Goal: Task Accomplishment & Management: Manage account settings

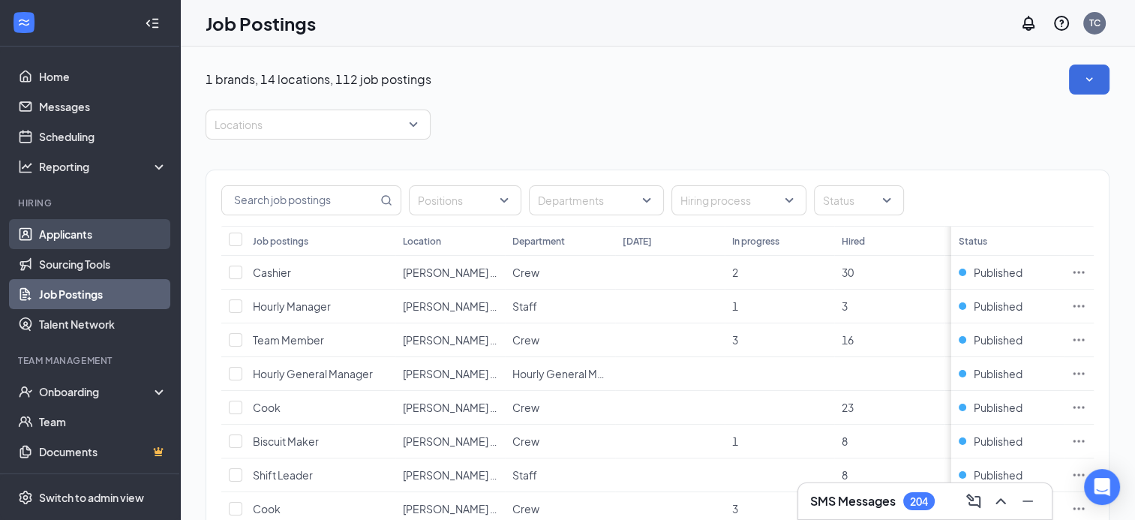
click at [85, 233] on link "Applicants" at bounding box center [103, 234] width 128 height 30
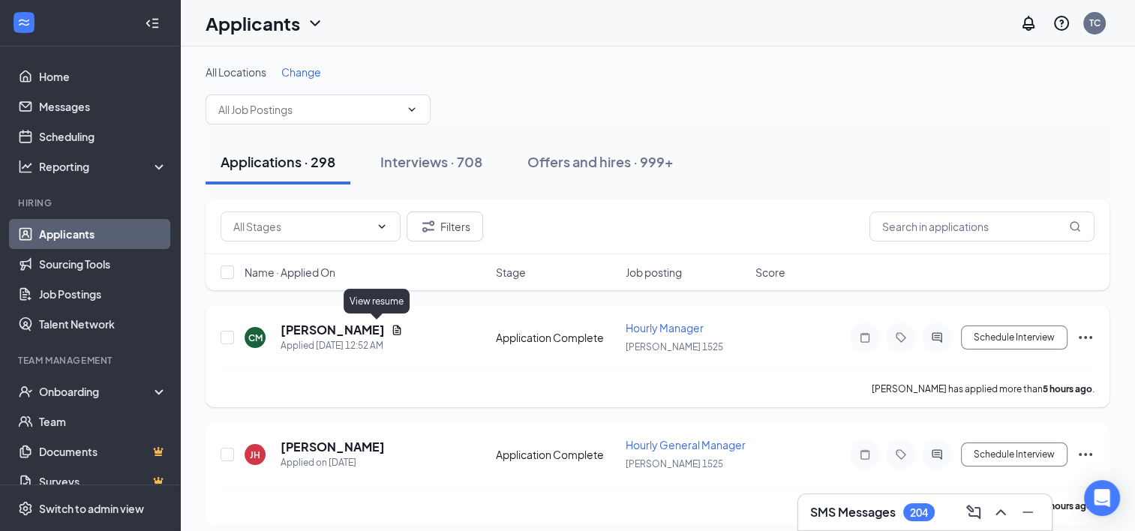
click at [393, 326] on icon "Document" at bounding box center [397, 330] width 8 height 10
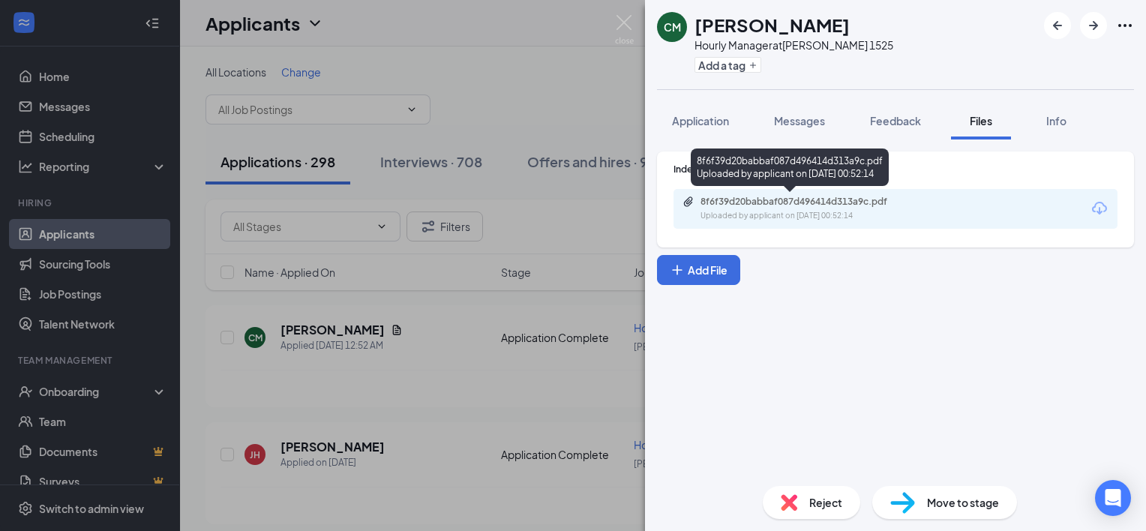
click at [781, 210] on div "Uploaded by applicant on Sep 16, 2025 at 00:52:14" at bounding box center [813, 216] width 225 height 12
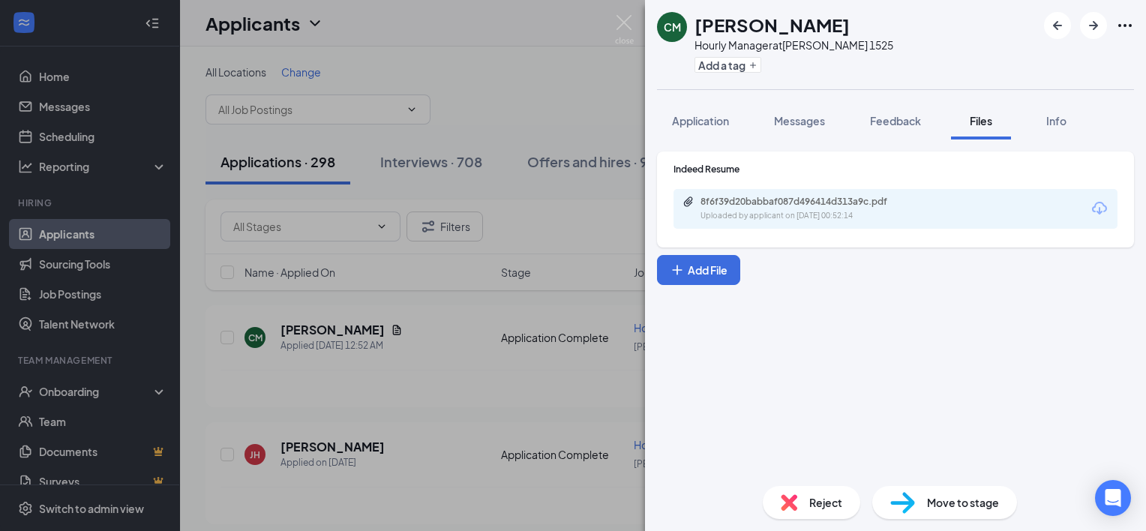
click at [487, 80] on div "CM Christy Meade Hourly Manager at Hardee's 1525 Add a tag Application Messages…" at bounding box center [573, 265] width 1146 height 531
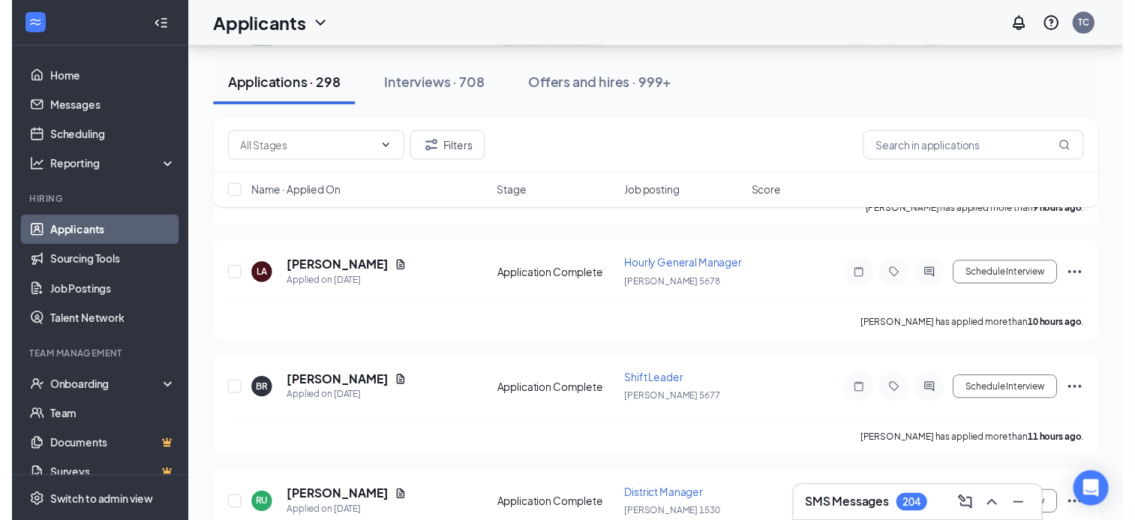
scroll to position [330, 0]
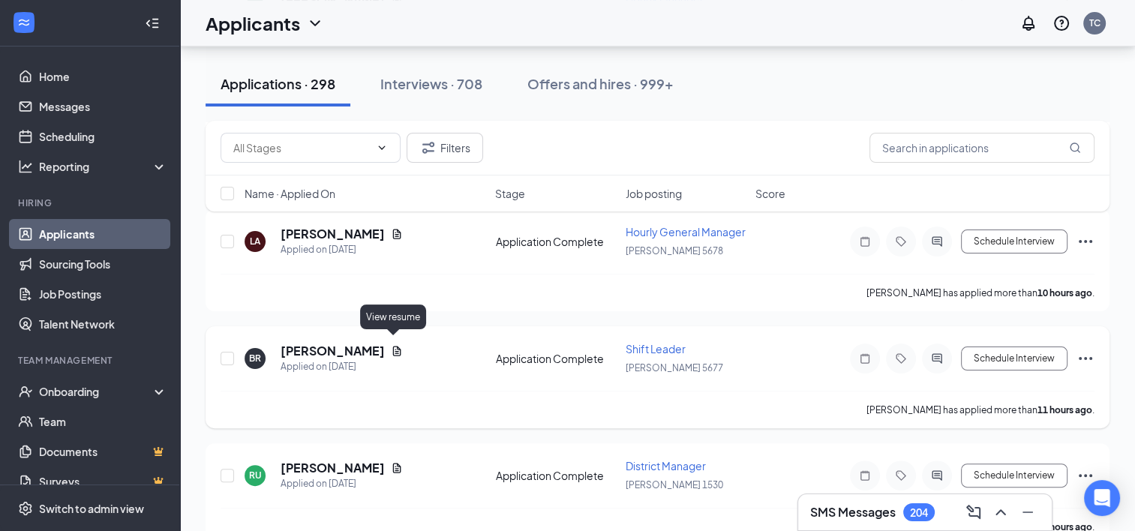
click at [392, 345] on icon "Document" at bounding box center [397, 351] width 12 height 12
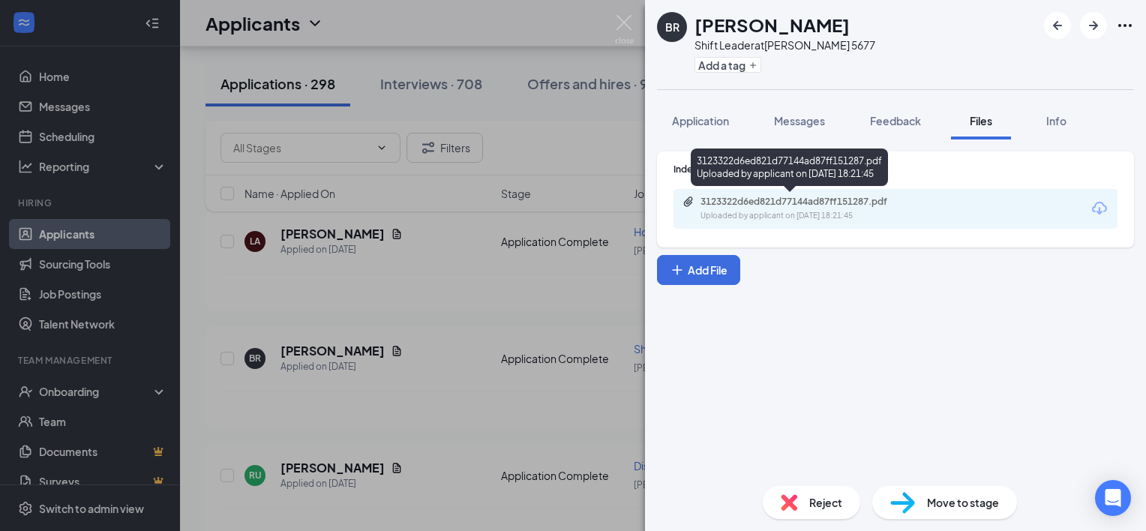
click at [779, 203] on div "3123322d6ed821d77144ad87ff151287.pdf" at bounding box center [806, 202] width 210 height 12
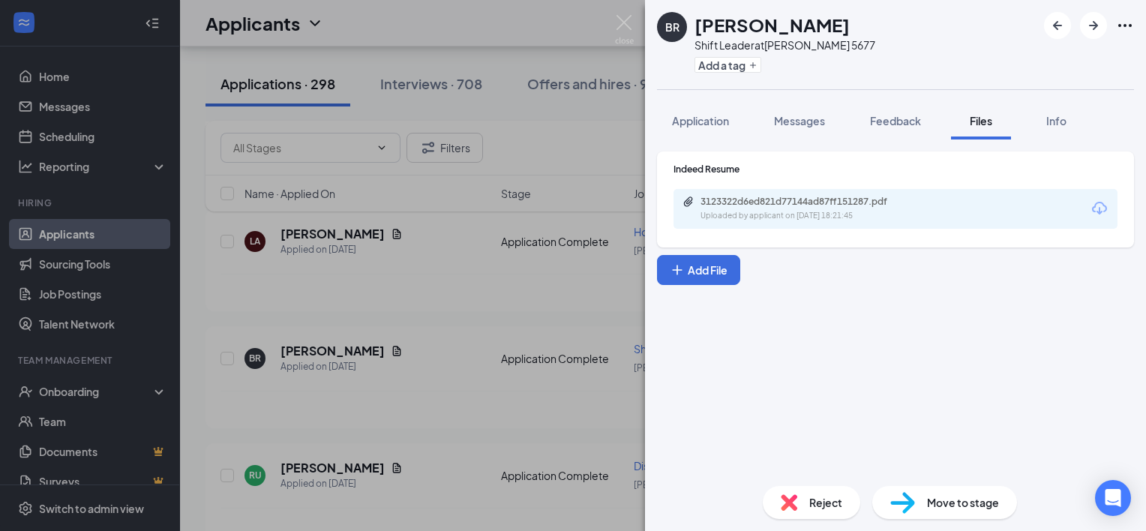
click at [442, 247] on div "BR Brianna Robinson Shift Leader at Hardee's 5677 Add a tag Application Message…" at bounding box center [573, 265] width 1146 height 531
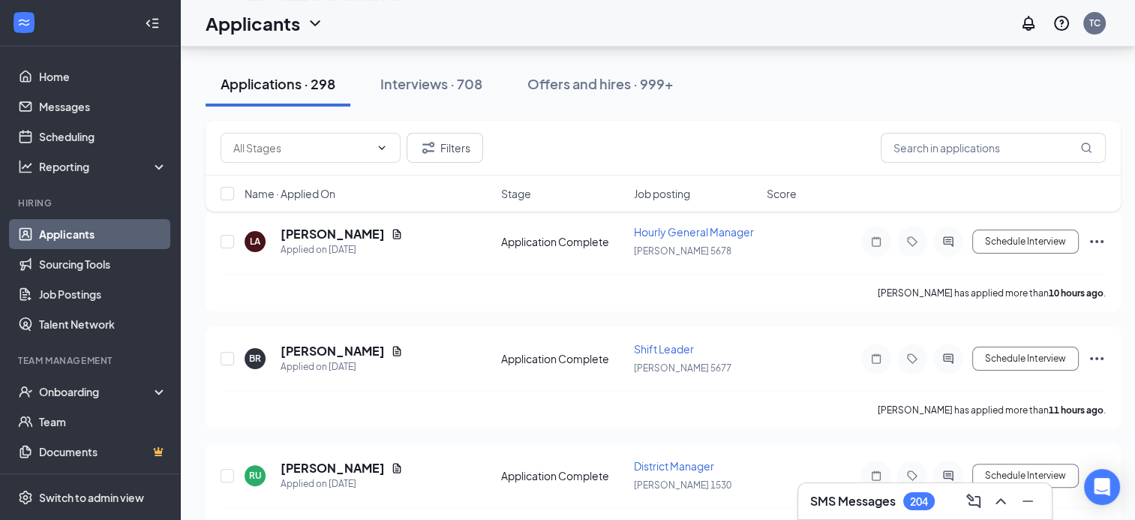
click at [424, 329] on div "BR Brianna Robinson Applied on Sep 15 Application Complete Shift Leader Hardee'…" at bounding box center [663, 377] width 915 height 102
click at [393, 463] on icon "Document" at bounding box center [397, 468] width 8 height 10
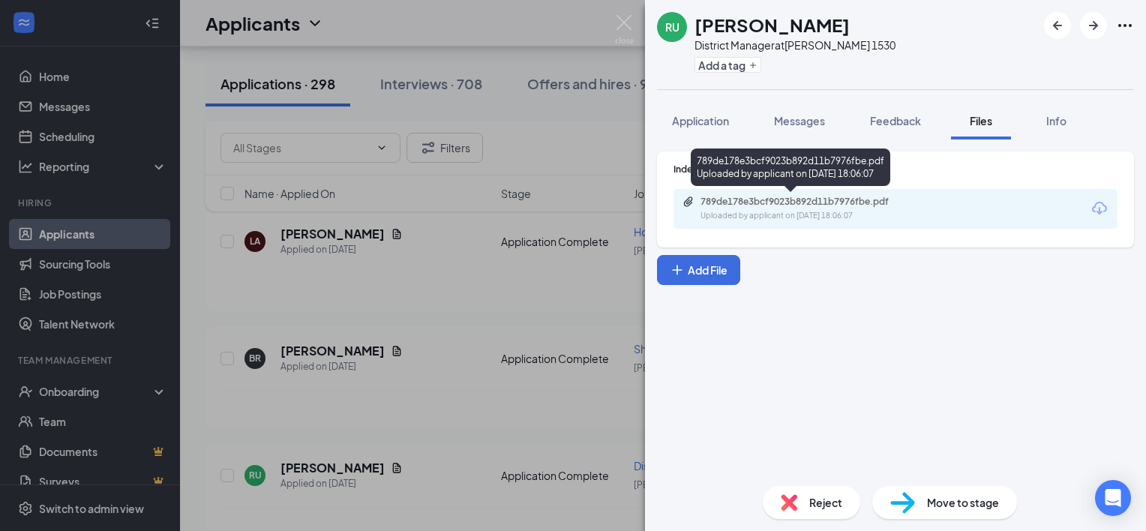
click at [734, 216] on div "Uploaded by applicant on Sep 15, 2025 at 18:06:07" at bounding box center [813, 216] width 225 height 12
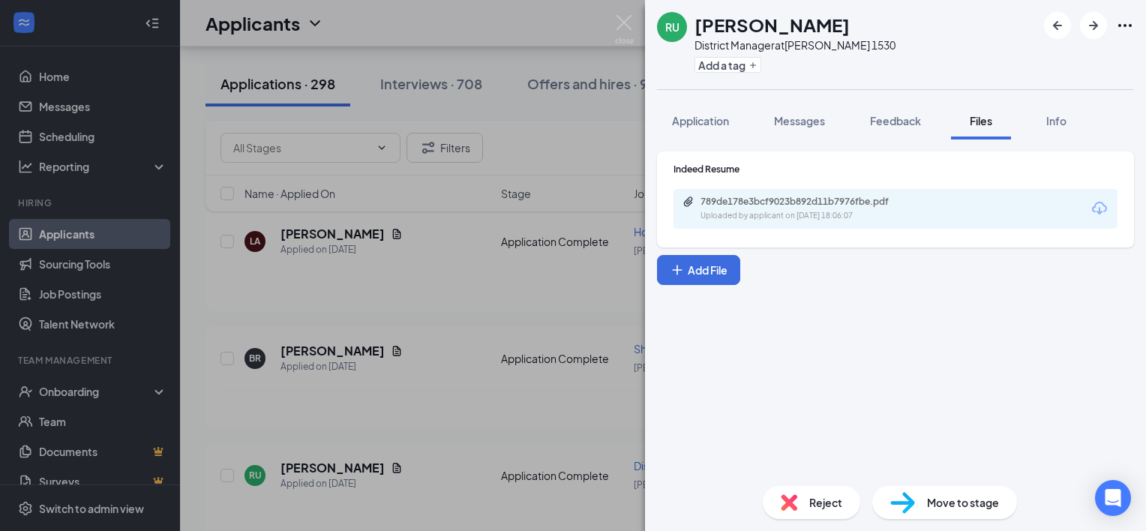
click at [447, 296] on div "RU RACHEL UHL District Manager at Hardee's 1530 Add a tag Application Messages …" at bounding box center [573, 265] width 1146 height 531
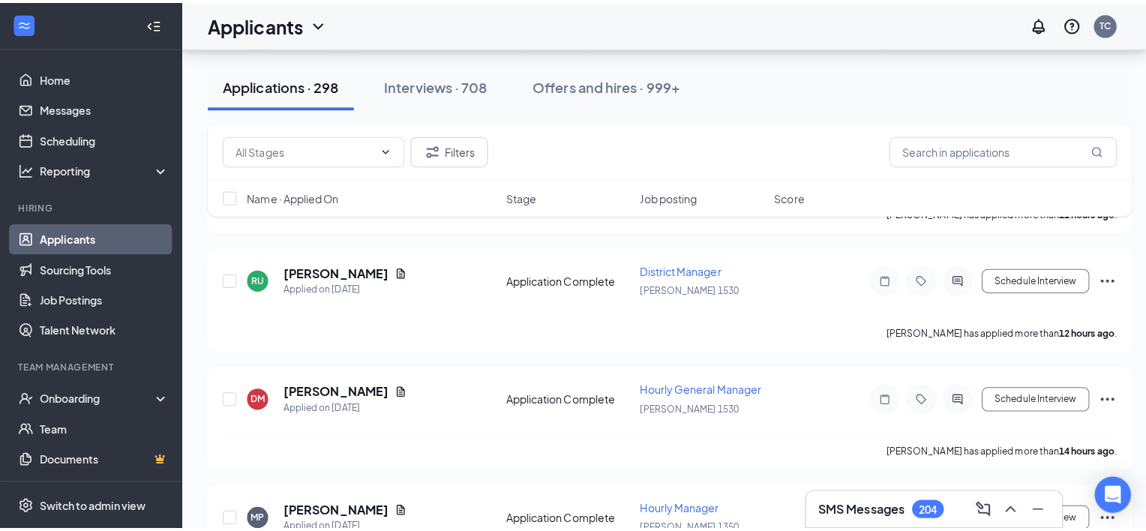
scroll to position [560, 0]
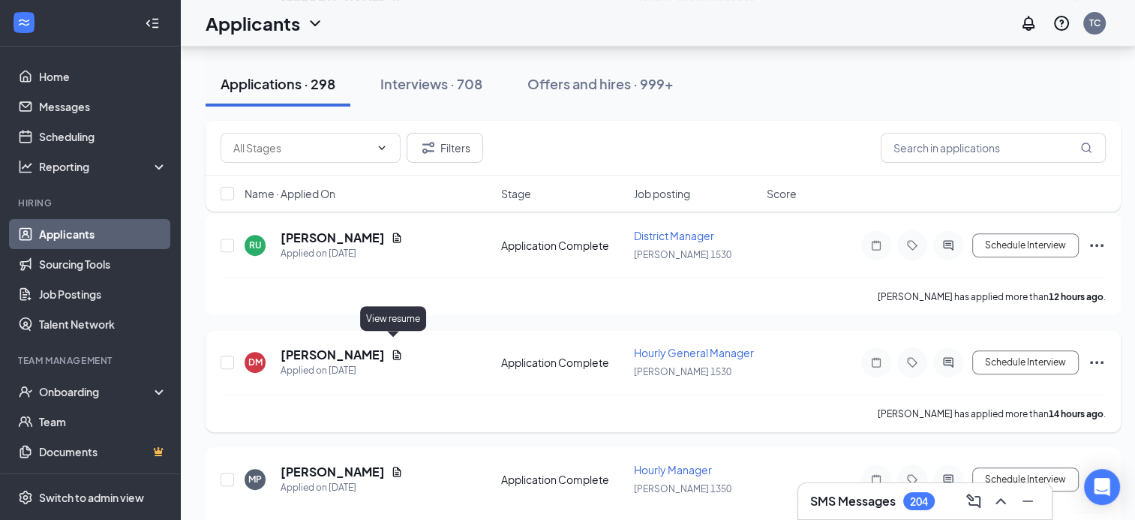
click at [393, 349] on icon "Document" at bounding box center [397, 355] width 12 height 12
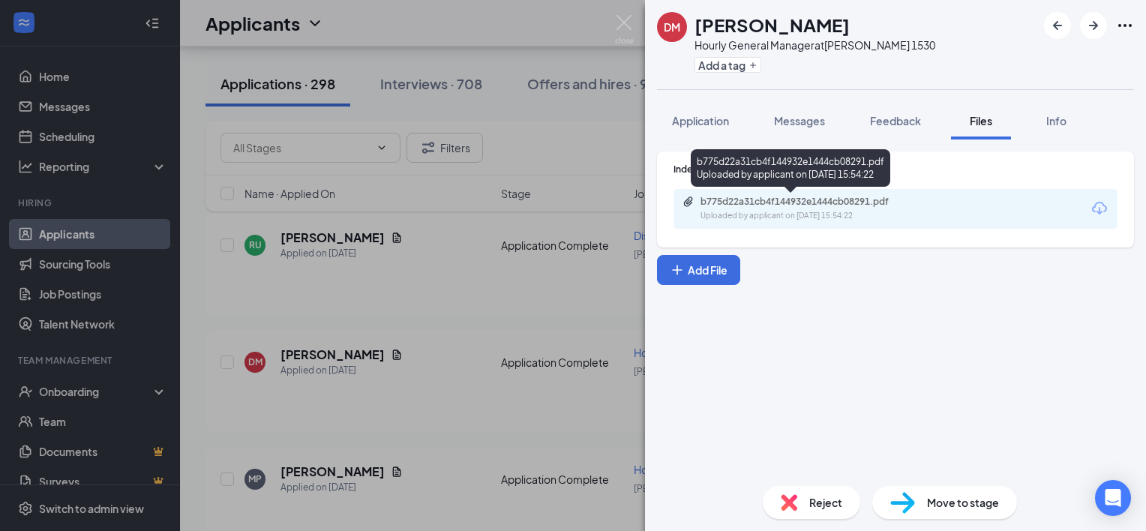
click at [756, 203] on div "b775d22a31cb4f144932e1444cb08291.pdf" at bounding box center [806, 202] width 210 height 12
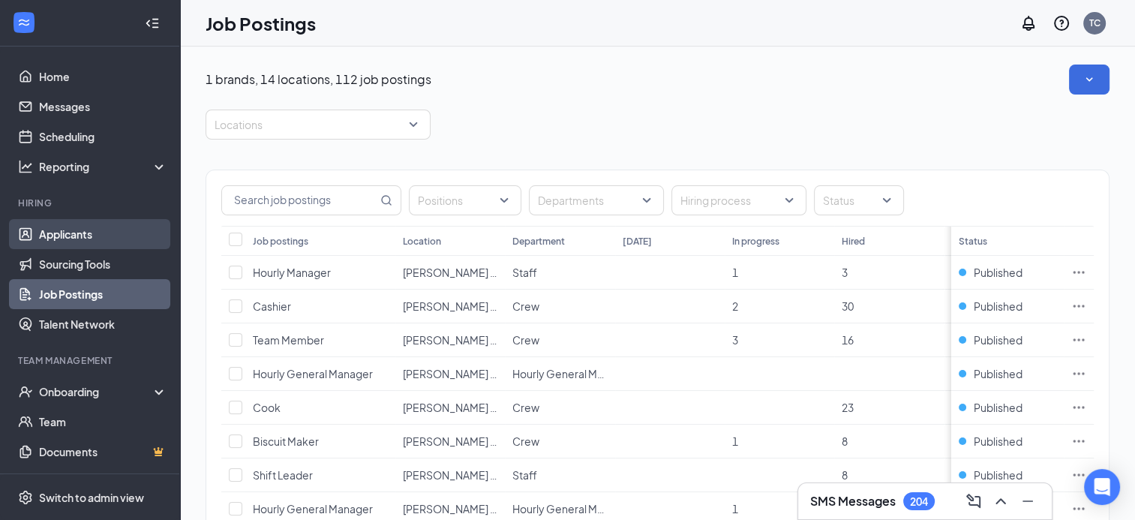
click at [91, 231] on link "Applicants" at bounding box center [103, 234] width 128 height 30
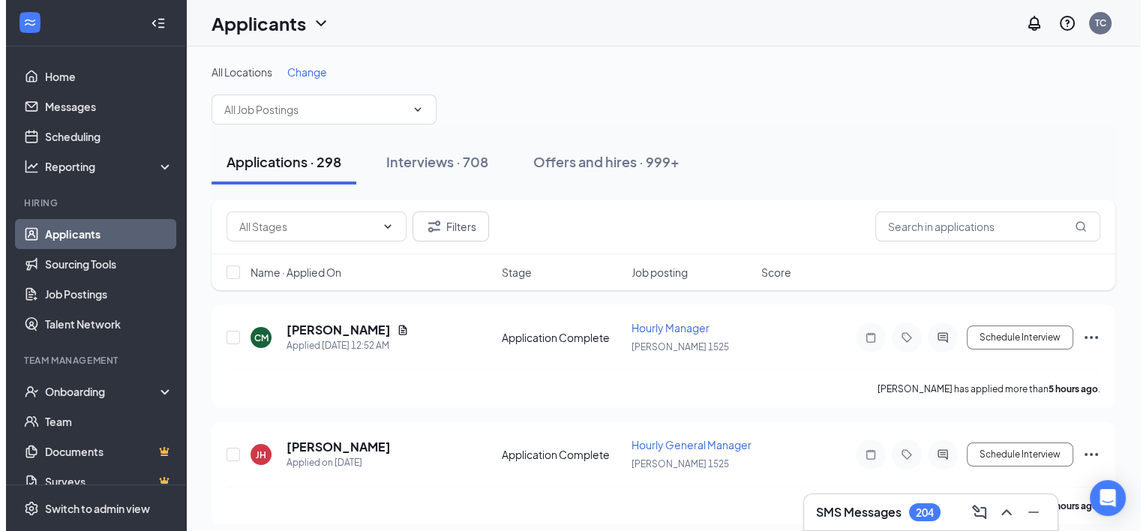
scroll to position [464, 0]
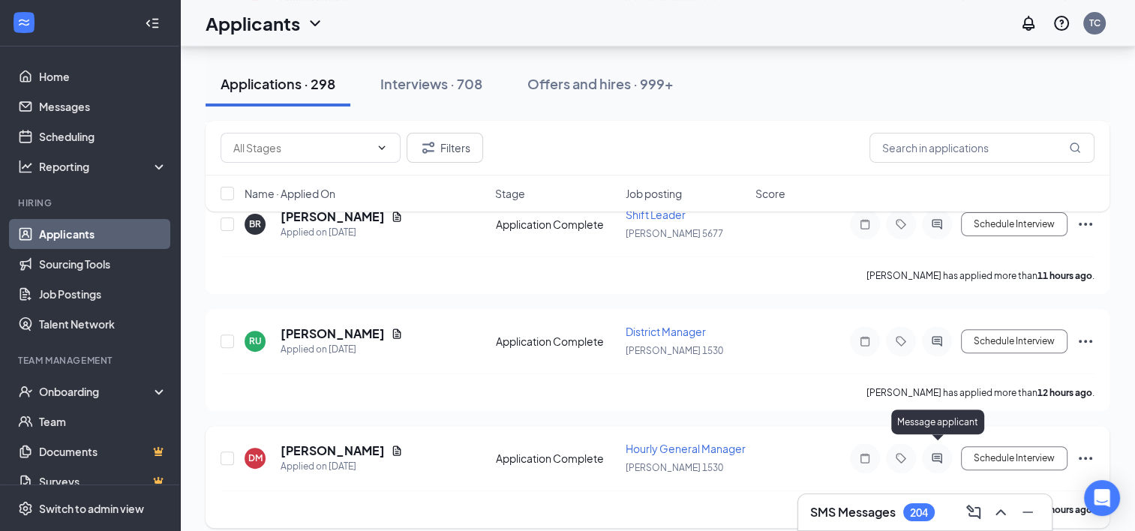
click at [934, 453] on icon "ActiveChat" at bounding box center [937, 458] width 10 height 10
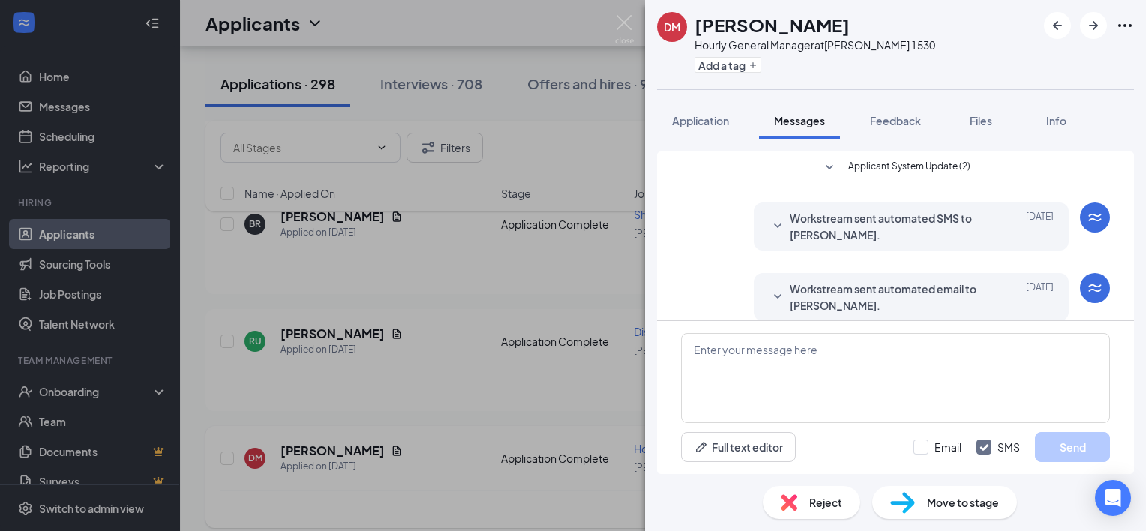
scroll to position [15, 0]
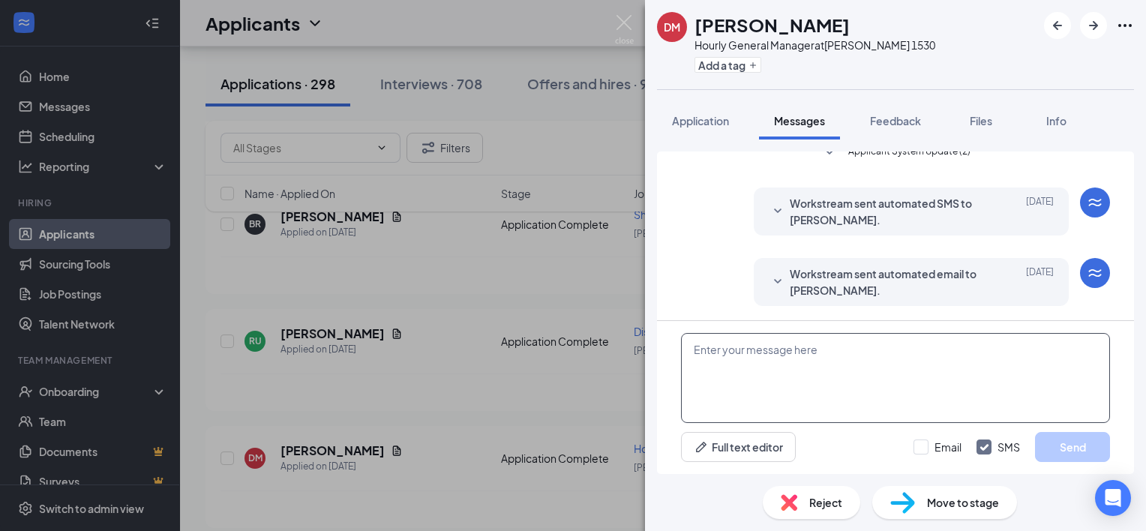
click at [814, 352] on textarea at bounding box center [895, 378] width 429 height 90
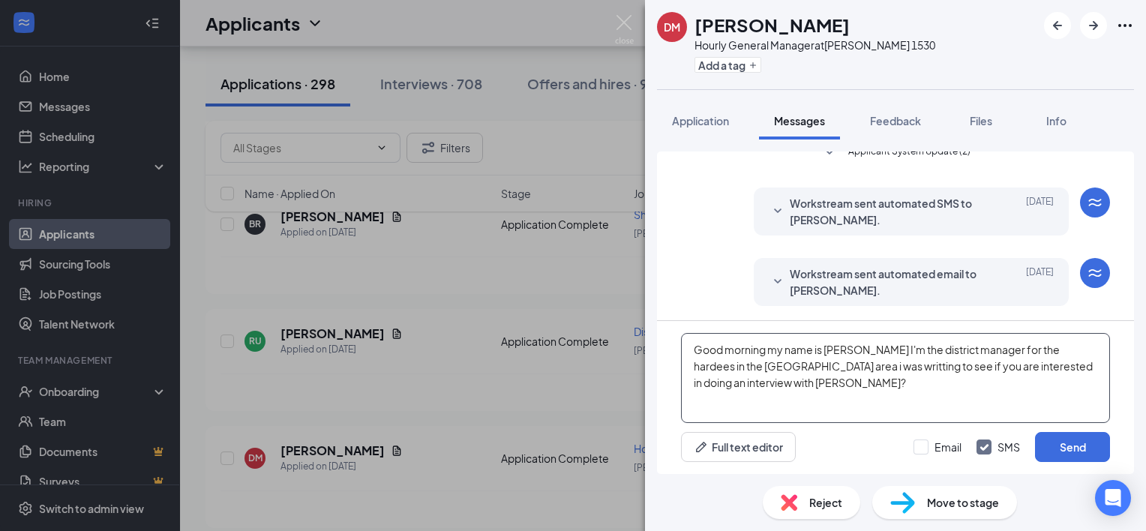
drag, startPoint x: 1064, startPoint y: 353, endPoint x: 1062, endPoint y: 389, distance: 36.0
click at [1062, 389] on textarea "Good morning my name is [PERSON_NAME] I'm the district manager for the hardees …" at bounding box center [895, 378] width 429 height 90
click at [1062, 348] on textarea "Good morning my name is [PERSON_NAME] I'm the district manager for the hardees …" at bounding box center [895, 378] width 429 height 90
type textarea "Good morning my name is [PERSON_NAME] I'm the district manager for the Hardees …"
click at [1061, 446] on button "Send" at bounding box center [1072, 447] width 75 height 30
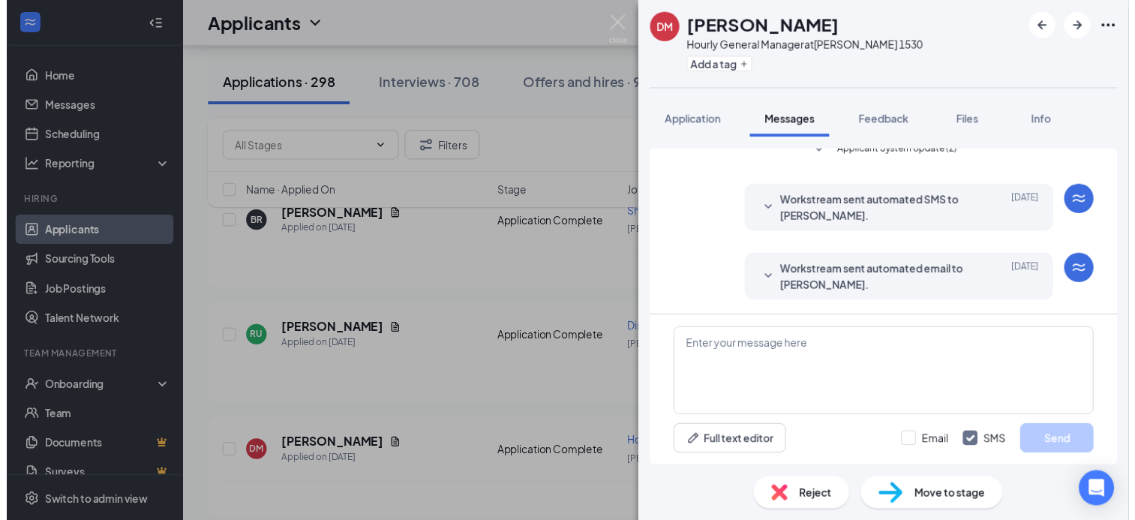
scroll to position [161, 0]
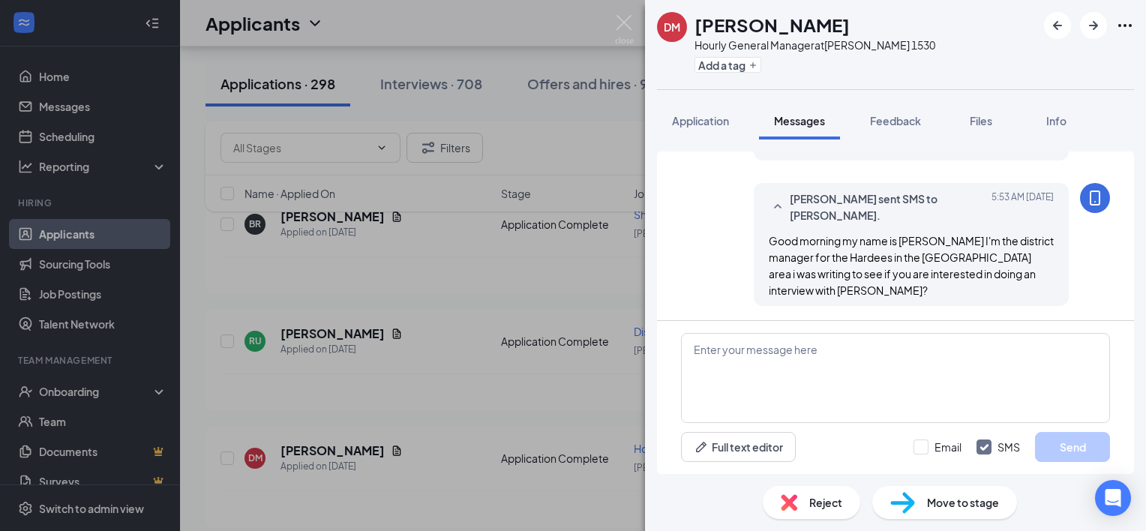
click at [591, 245] on div "[PERSON_NAME] Hourly General Manager at [PERSON_NAME] 1530 Add a tag Applicatio…" at bounding box center [573, 265] width 1146 height 531
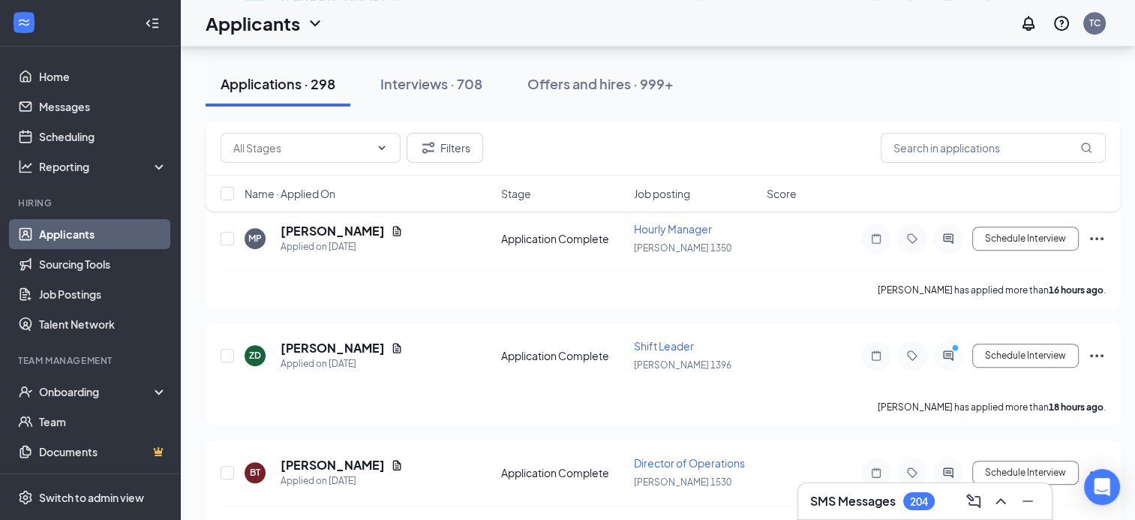
scroll to position [824, 0]
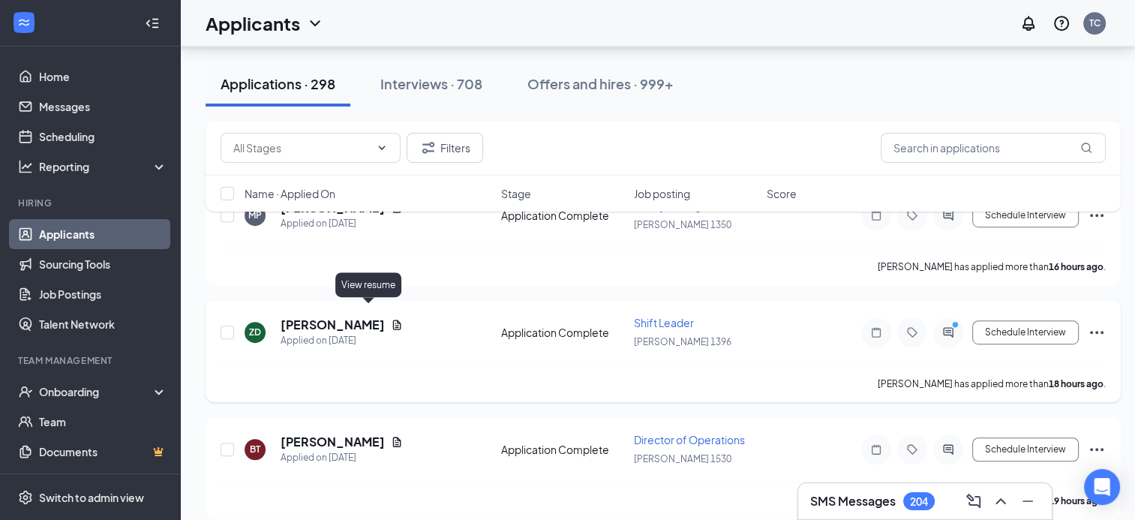
click at [393, 320] on icon "Document" at bounding box center [397, 325] width 8 height 10
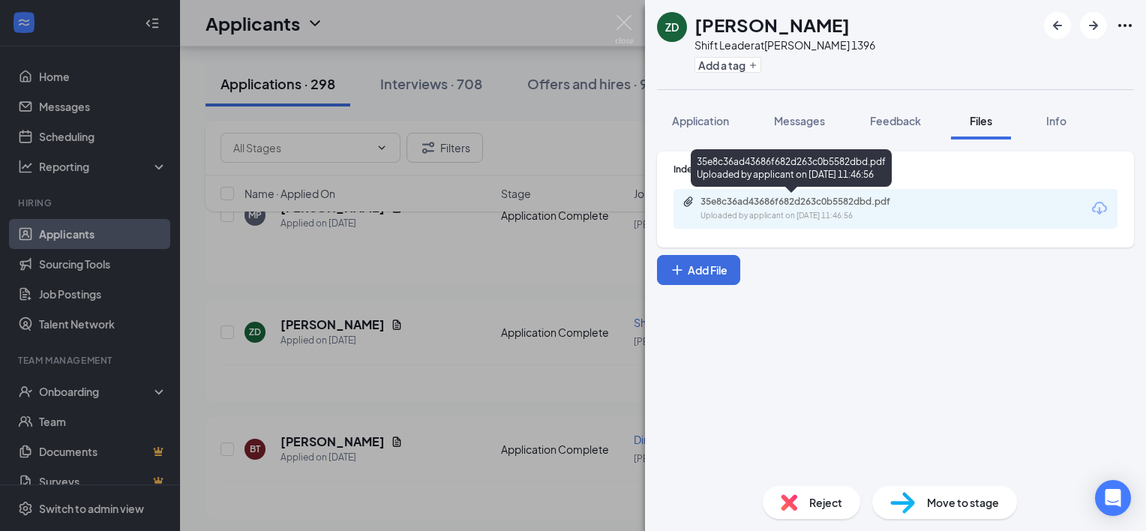
click at [801, 212] on div "Uploaded by applicant on [DATE] 11:46:56" at bounding box center [813, 216] width 225 height 12
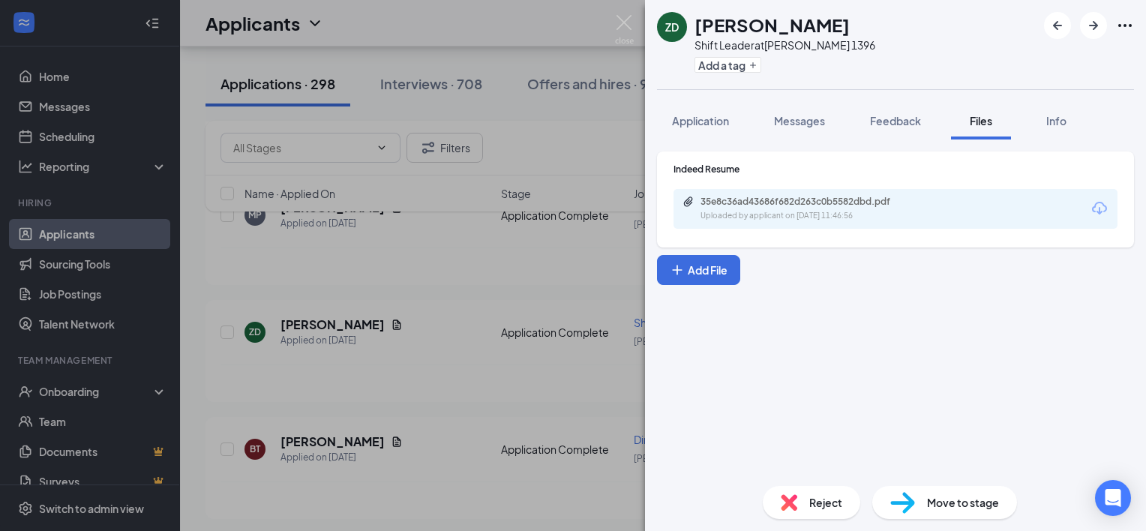
click at [441, 337] on div "ZD [PERSON_NAME] Shift Leader at [PERSON_NAME] 1396 Add a tag Application Messa…" at bounding box center [573, 265] width 1146 height 531
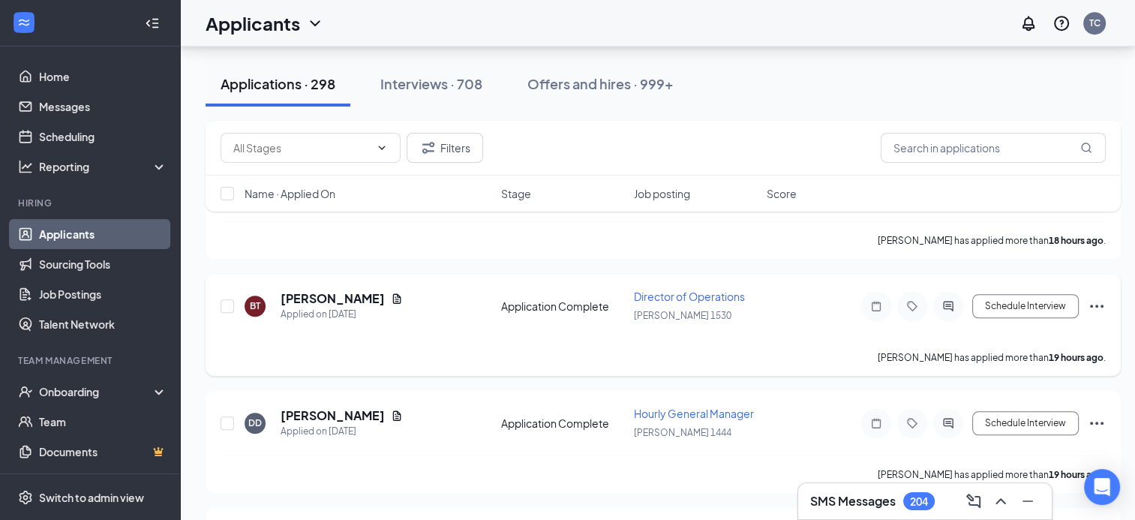
scroll to position [974, 0]
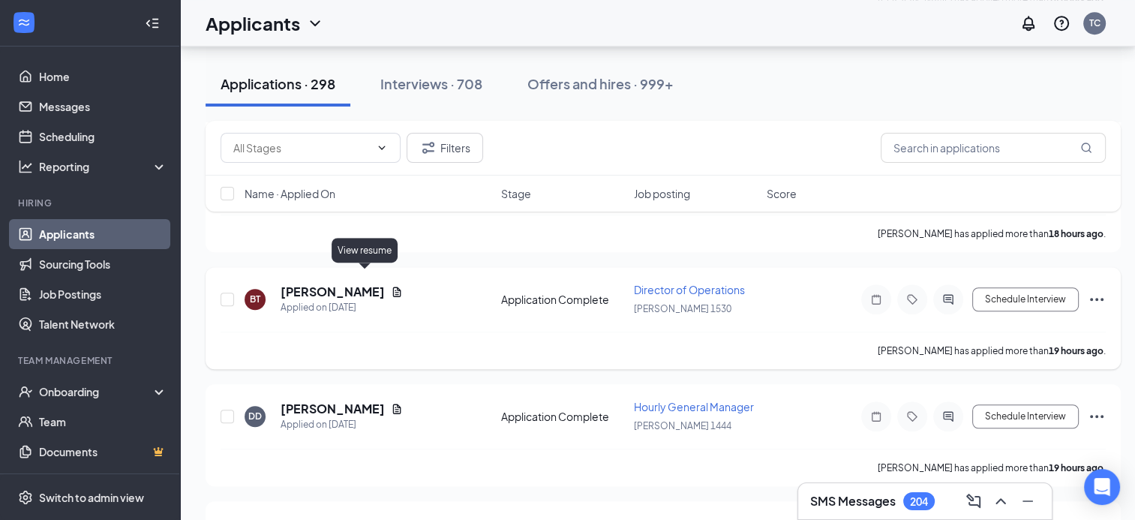
click at [393, 287] on icon "Document" at bounding box center [397, 292] width 8 height 10
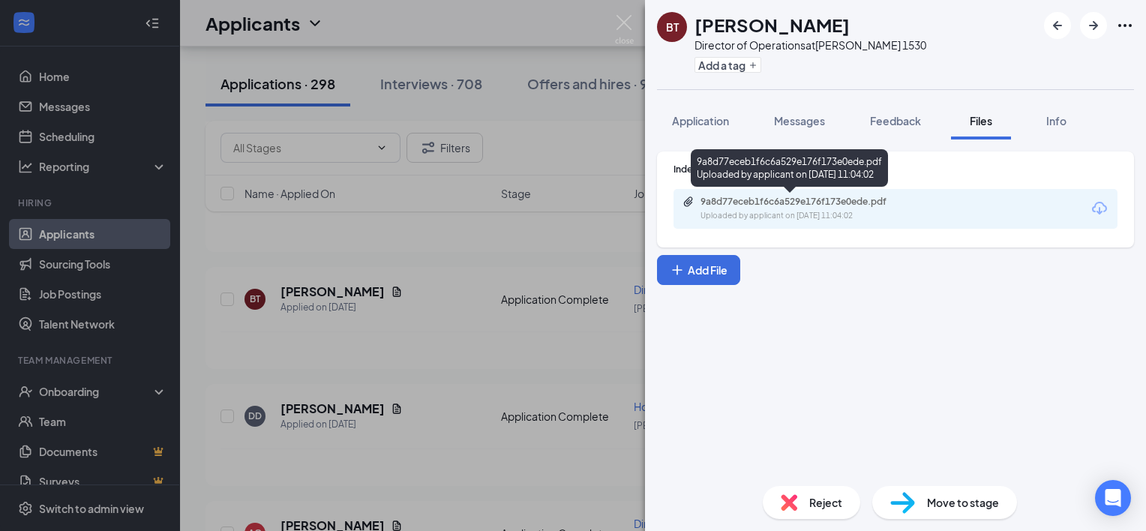
click at [725, 203] on div "9a8d77eceb1f6c6a529e176f173e0ede.pdf" at bounding box center [806, 202] width 210 height 12
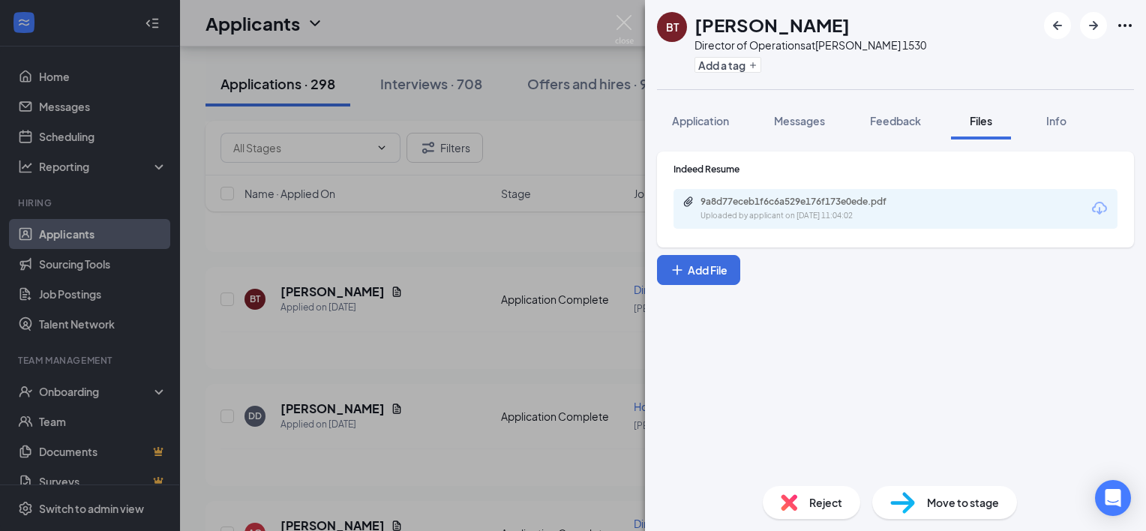
click at [461, 358] on div "BT [PERSON_NAME] Director of Operations at [PERSON_NAME] 1530 Add a tag Applica…" at bounding box center [573, 265] width 1146 height 531
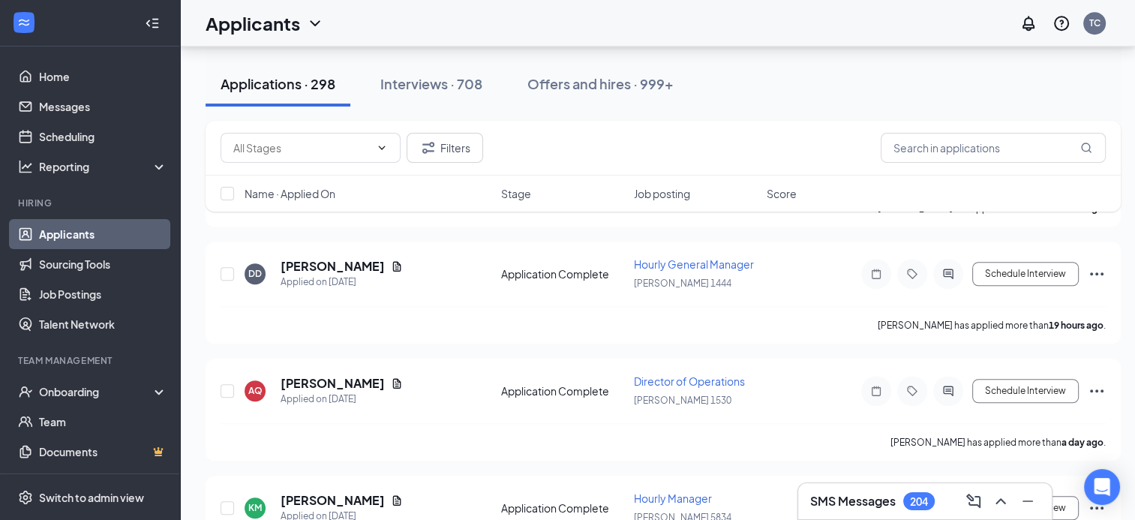
scroll to position [1125, 0]
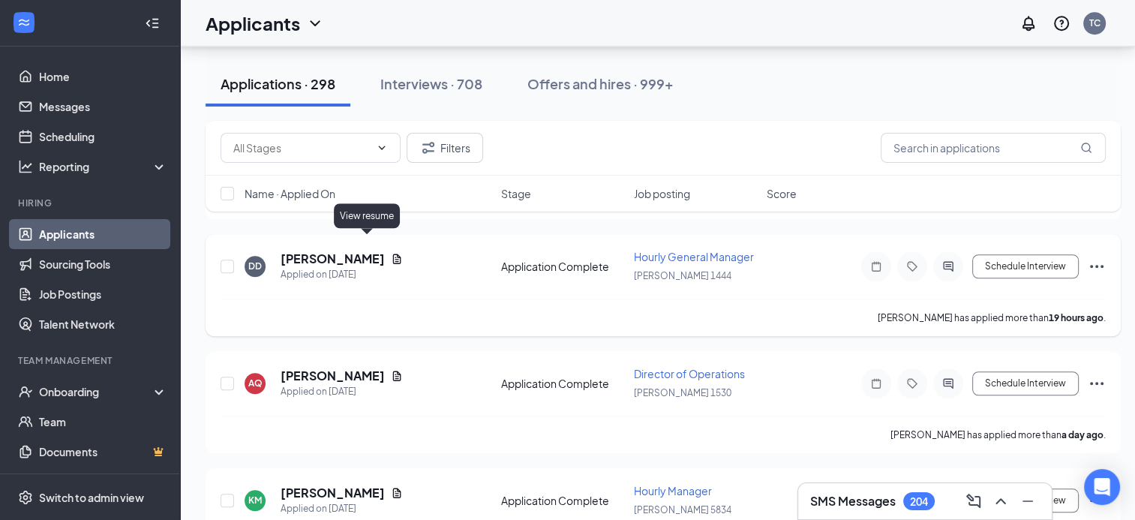
click at [391, 253] on icon "Document" at bounding box center [397, 259] width 12 height 12
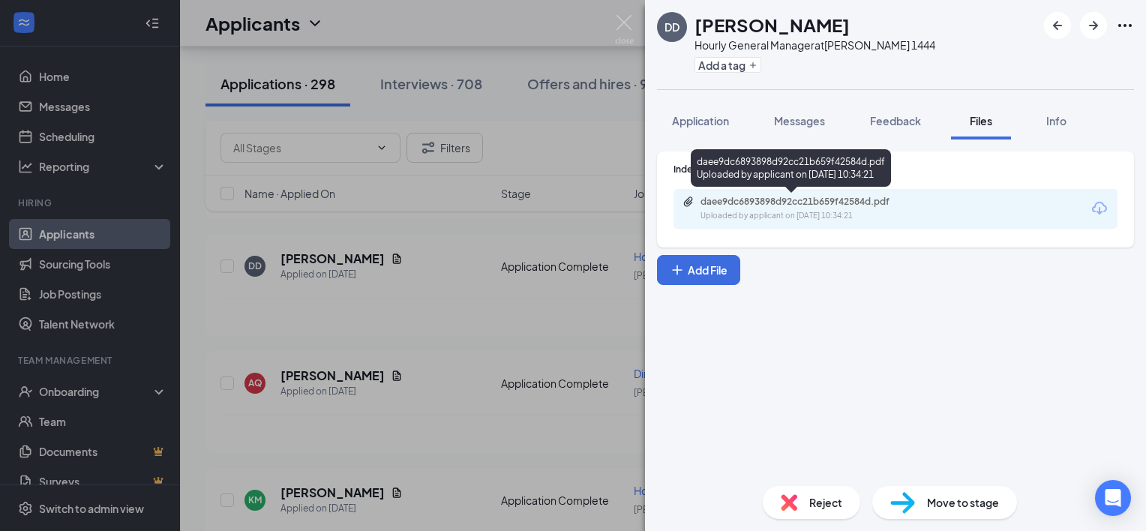
click at [762, 197] on div "daee9dc6893898d92cc21b659f42584d.pdf" at bounding box center [806, 202] width 210 height 12
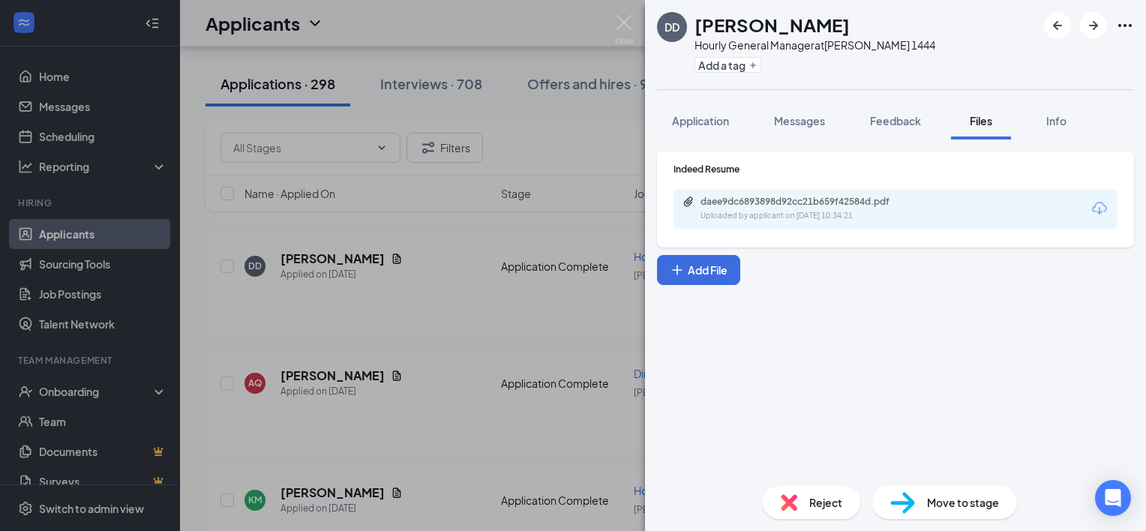
click at [458, 278] on div "DD [PERSON_NAME] Hourly General Manager at [PERSON_NAME] 1444 Add a tag Applica…" at bounding box center [573, 265] width 1146 height 531
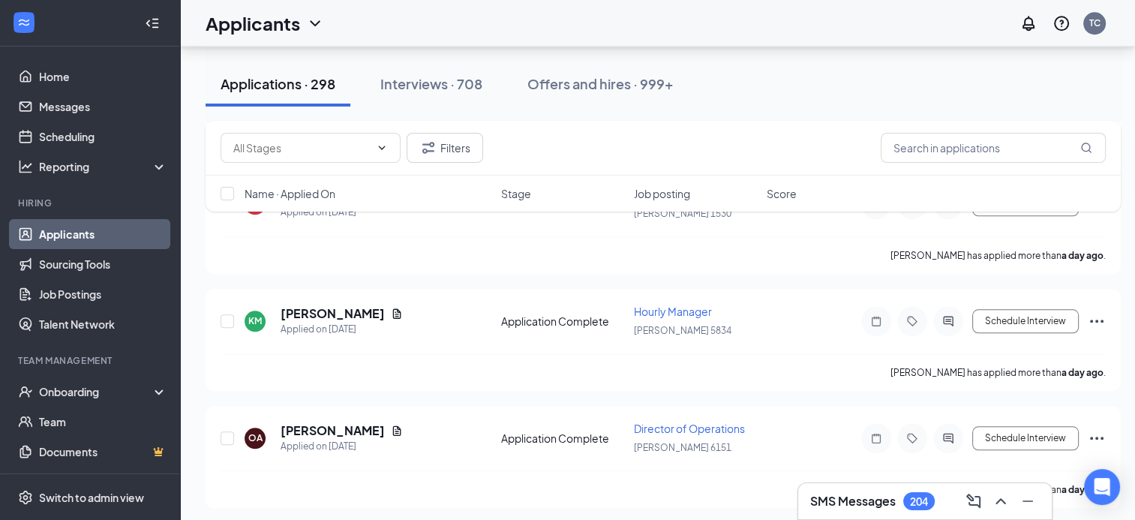
scroll to position [1305, 0]
click at [391, 307] on icon "Document" at bounding box center [397, 313] width 12 height 12
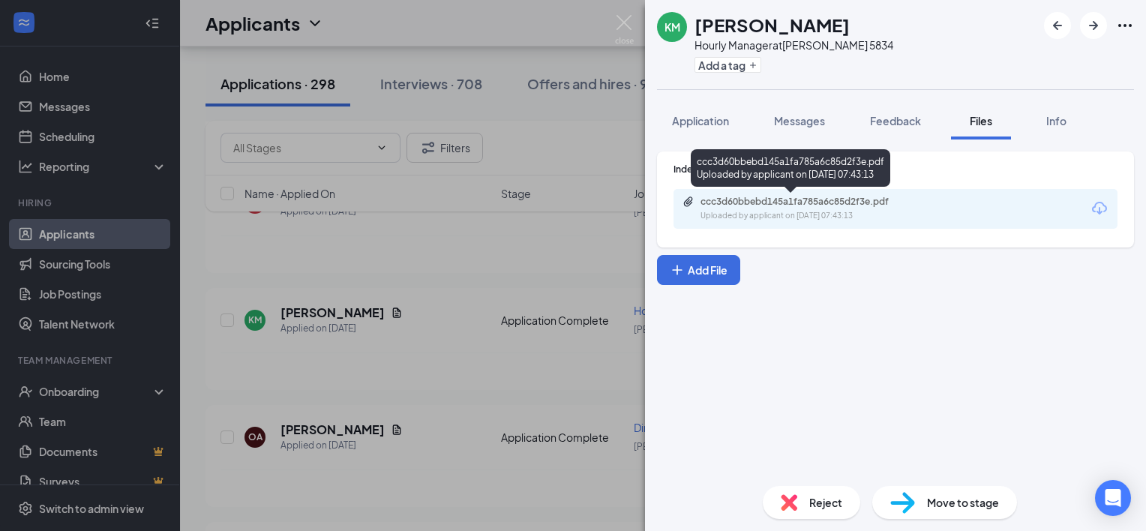
click at [720, 199] on div "ccc3d60bbebd145a1fa785a6c85d2f3e.pdf" at bounding box center [806, 202] width 210 height 12
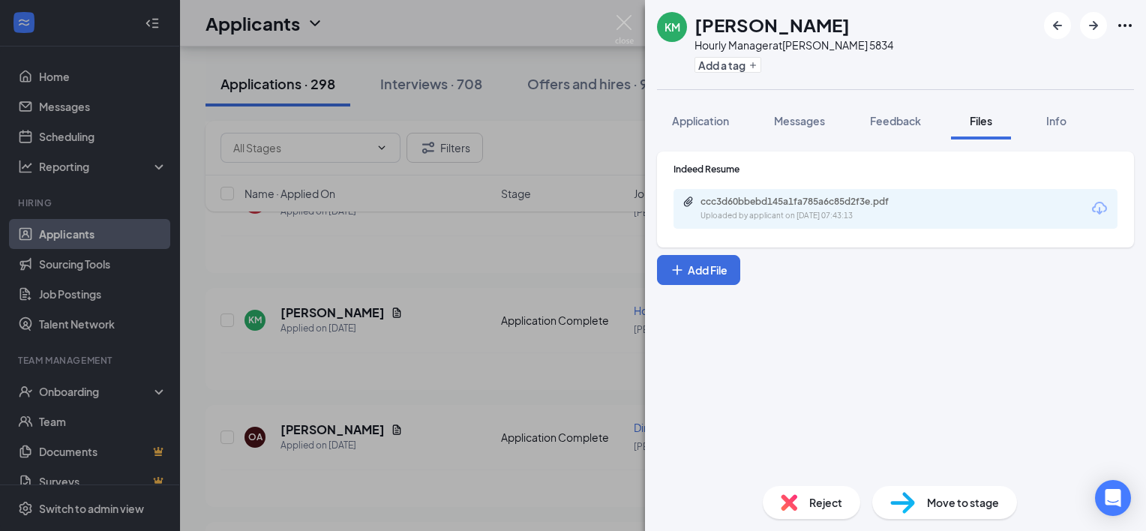
click at [445, 351] on div "KM [PERSON_NAME] Hourly Manager at [PERSON_NAME] 5834 Add a tag Application Mes…" at bounding box center [573, 265] width 1146 height 531
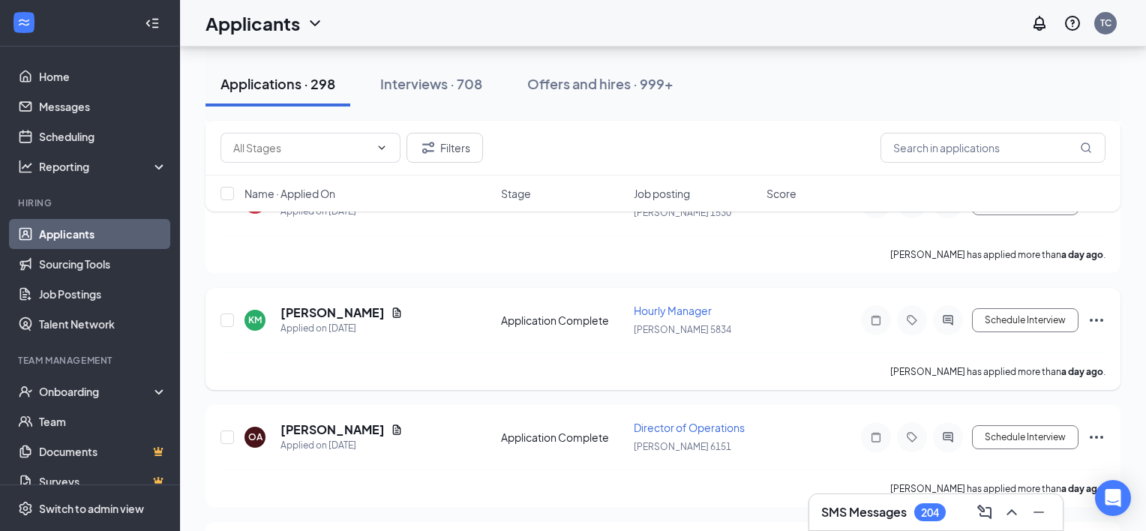
click at [445, 353] on div "[PERSON_NAME] has applied more than a day ago ." at bounding box center [663, 372] width 885 height 38
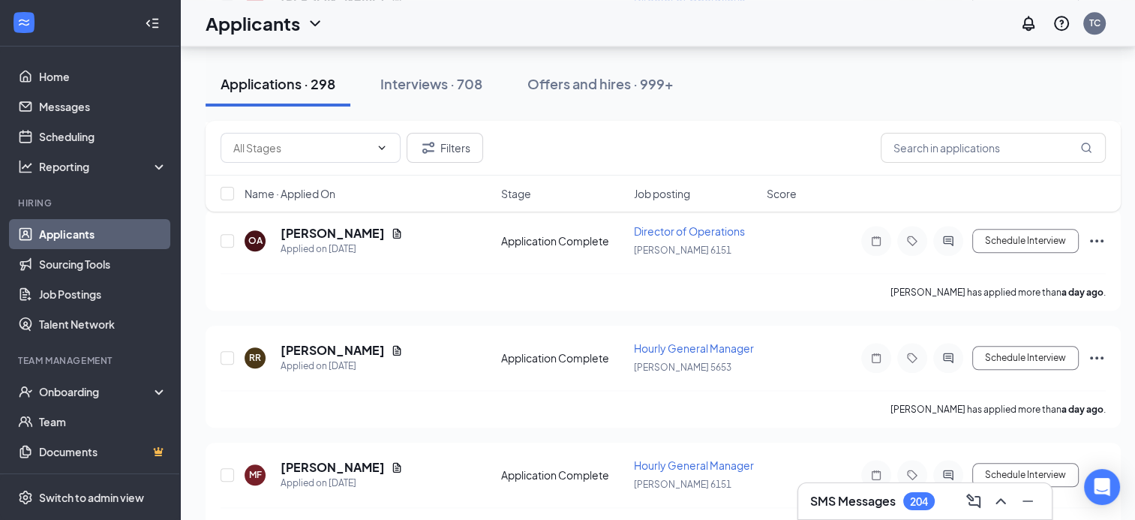
scroll to position [1515, 0]
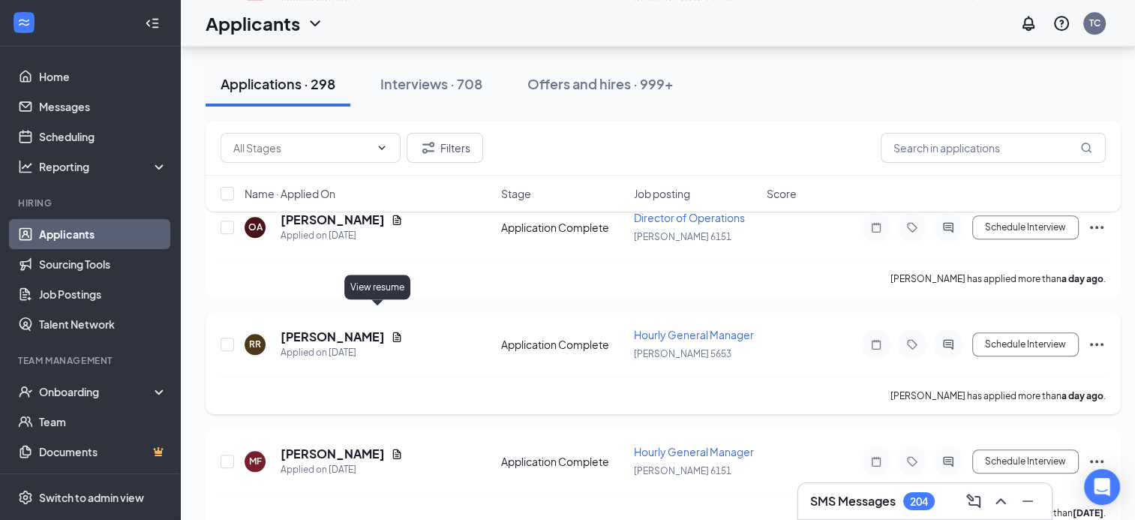
click at [391, 331] on icon "Document" at bounding box center [397, 337] width 12 height 12
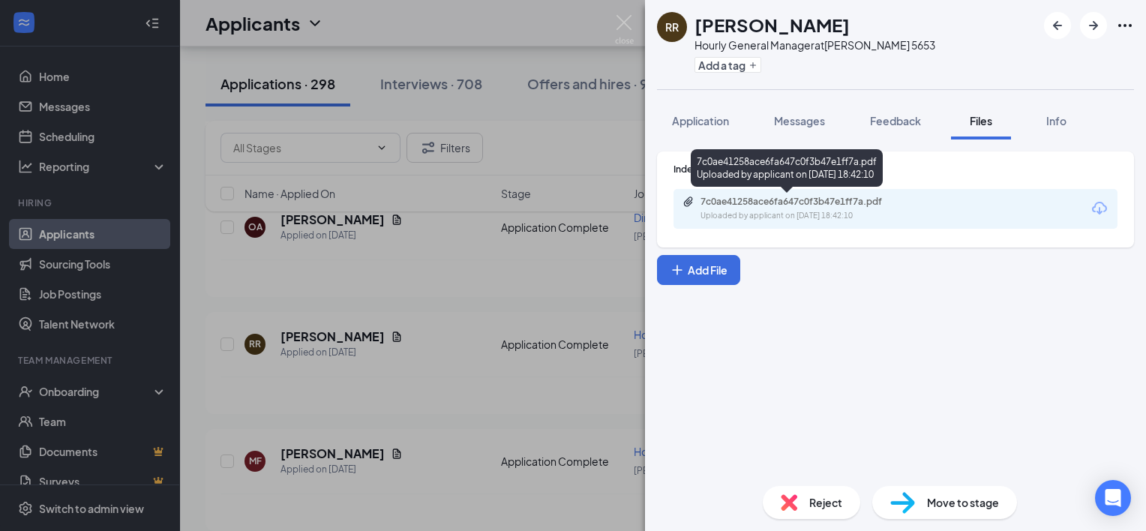
click at [741, 204] on div "7c0ae41258ace6fa647c0f3b47e1ff7a.pdf" at bounding box center [806, 202] width 210 height 12
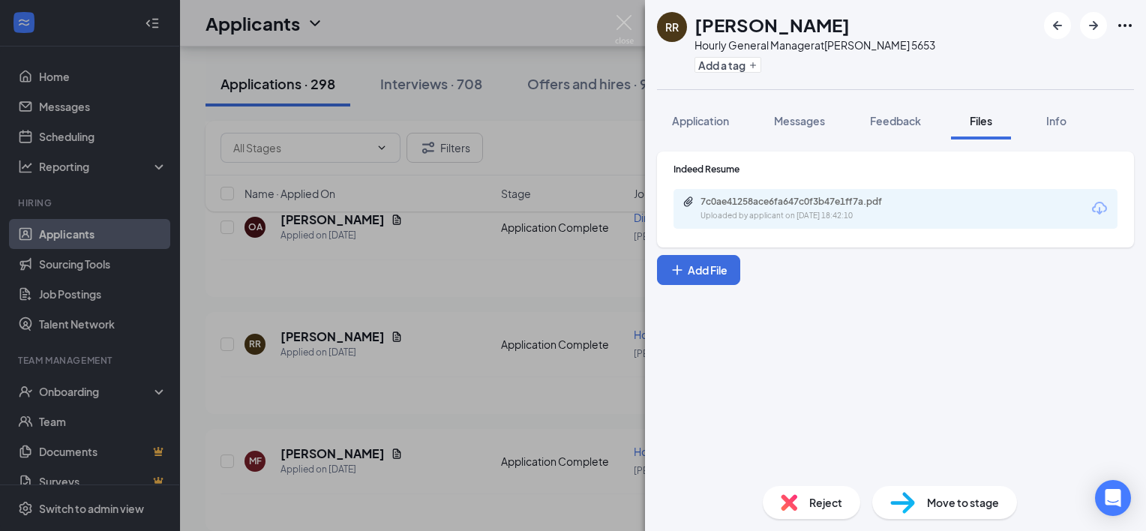
click at [378, 252] on div "RR [PERSON_NAME] Hourly General Manager at [PERSON_NAME] 5653 Add a tag Applica…" at bounding box center [573, 265] width 1146 height 531
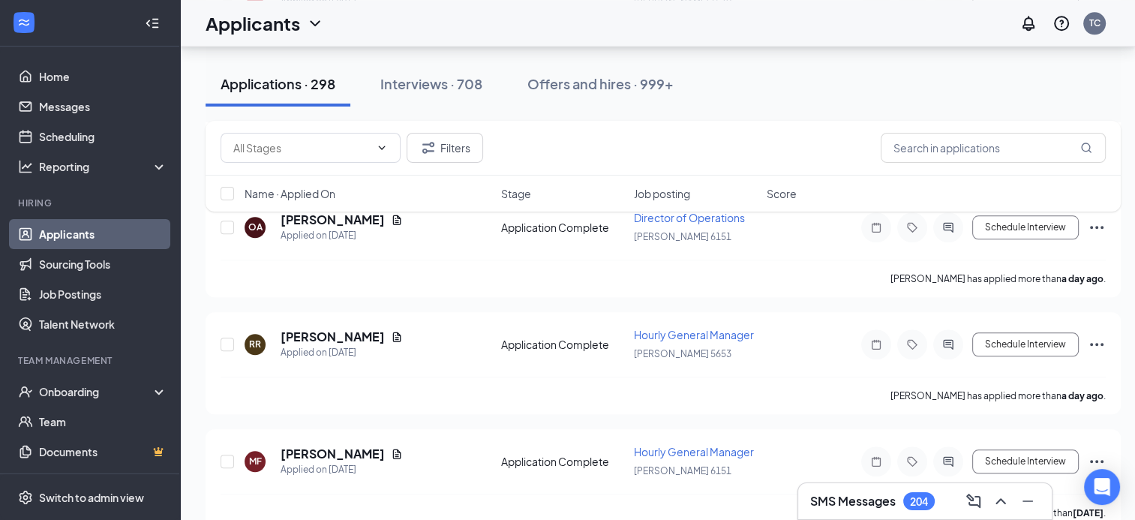
click at [378, 260] on div "[PERSON_NAME] has applied more than a day ago ." at bounding box center [663, 279] width 885 height 38
click at [397, 448] on icon "Document" at bounding box center [397, 454] width 12 height 12
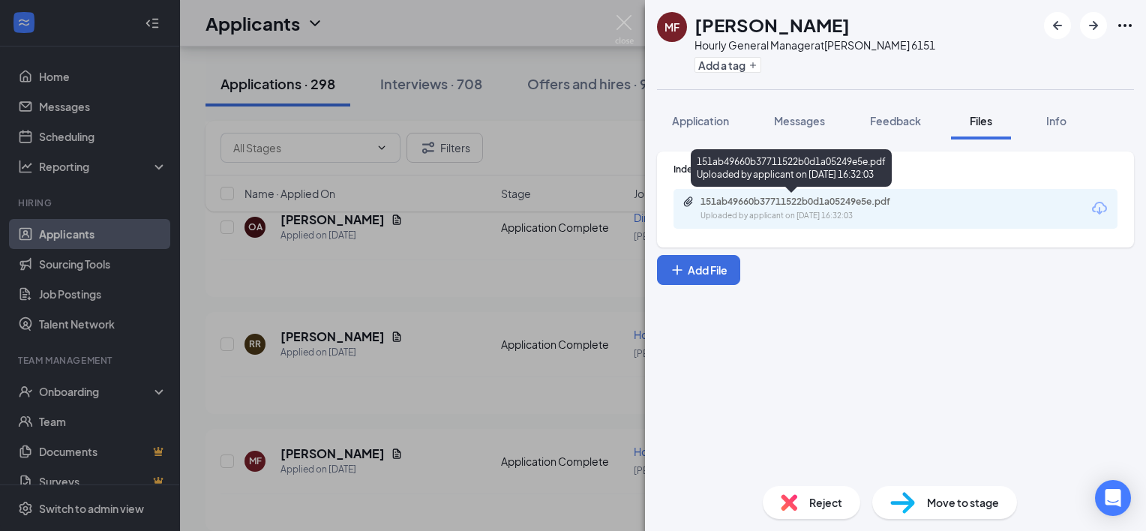
click at [742, 212] on div "Uploaded by applicant on [DATE] 16:32:03" at bounding box center [813, 216] width 225 height 12
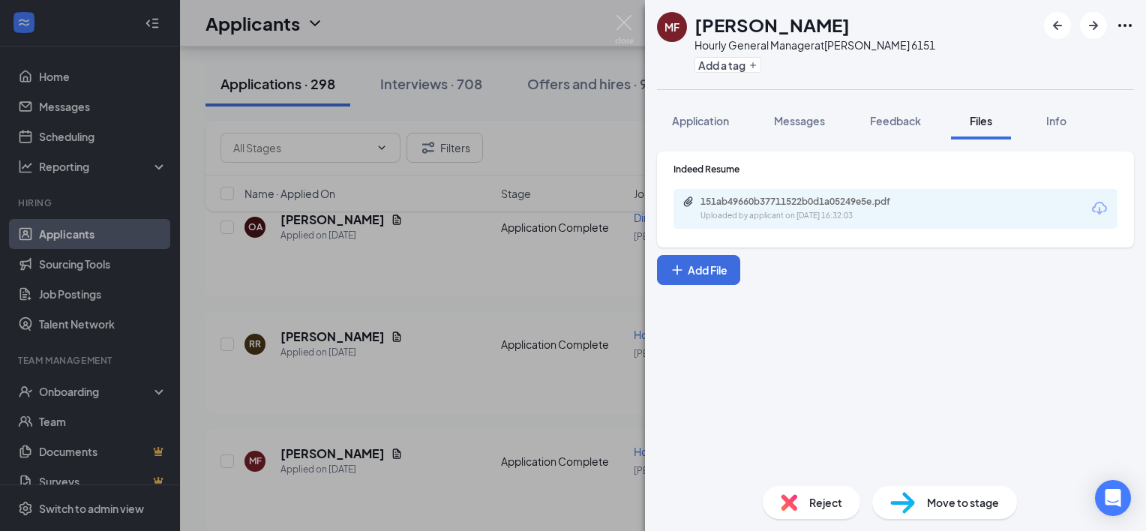
click at [475, 405] on div "MF [PERSON_NAME] Hourly General Manager at [PERSON_NAME] 6151 Add a tag Applica…" at bounding box center [573, 265] width 1146 height 531
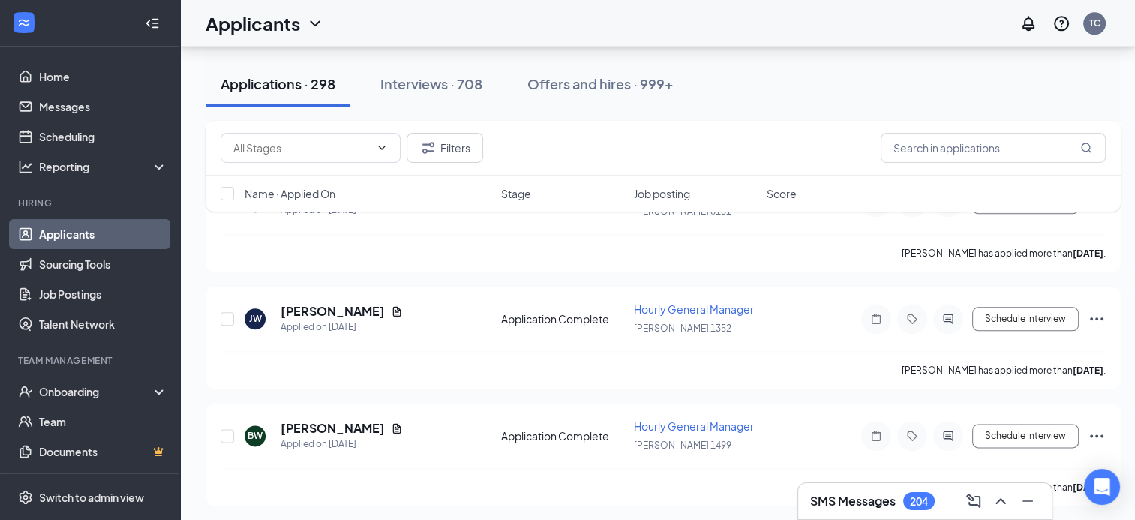
scroll to position [1785, 0]
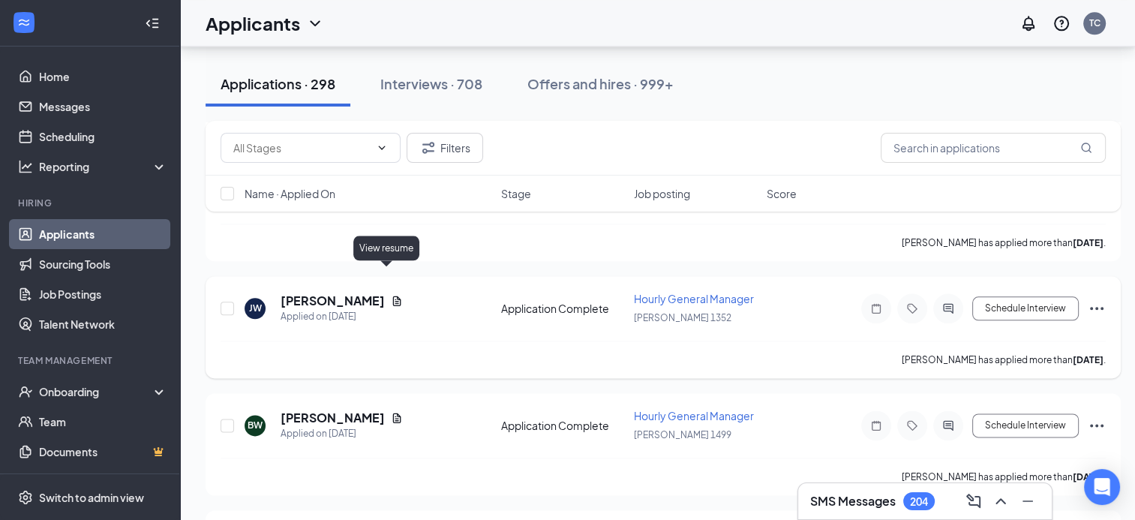
click at [393, 296] on icon "Document" at bounding box center [397, 301] width 8 height 10
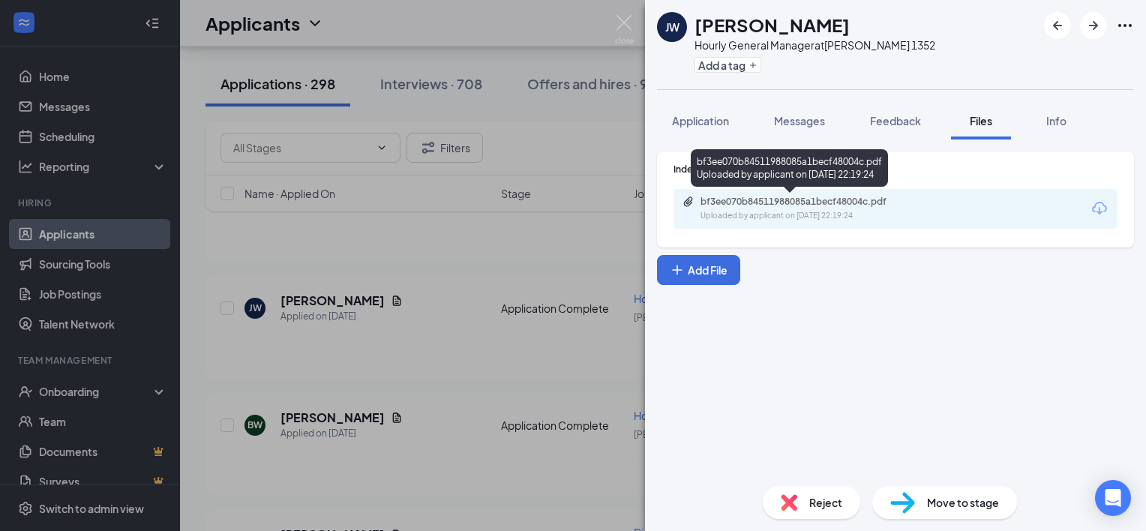
click at [701, 210] on div "Uploaded by applicant on [DATE] 22:19:24" at bounding box center [813, 216] width 225 height 12
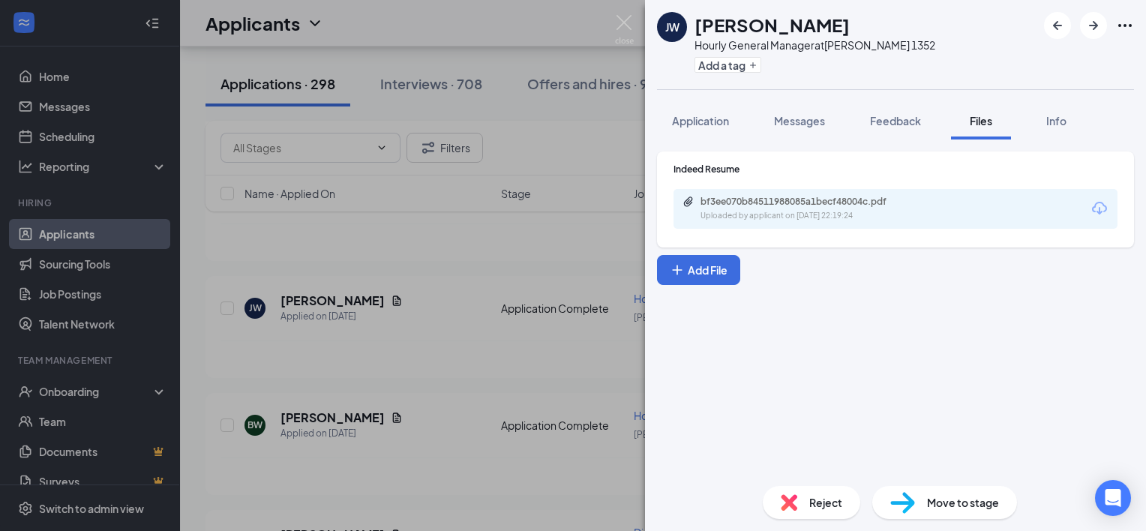
click at [461, 321] on div "[PERSON_NAME] Hourly General Manager at [PERSON_NAME] 1352 Add a tag Applicatio…" at bounding box center [573, 265] width 1146 height 531
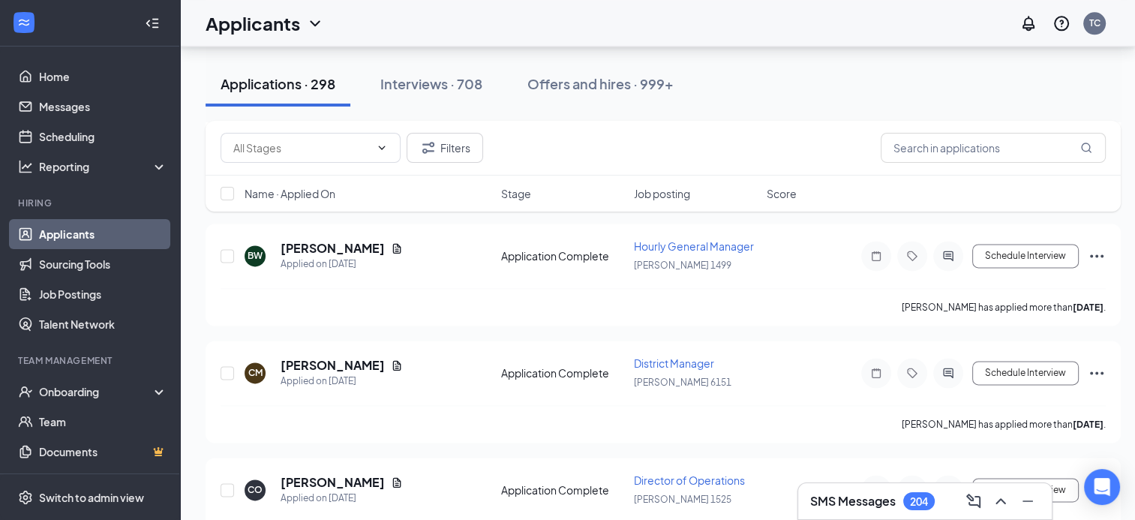
scroll to position [1965, 0]
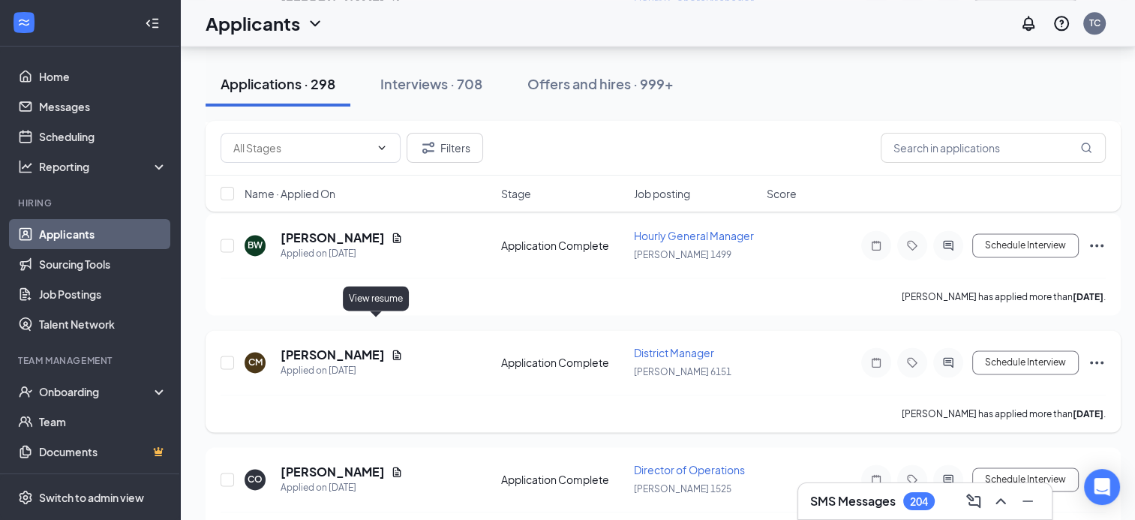
click at [393, 350] on icon "Document" at bounding box center [397, 355] width 8 height 10
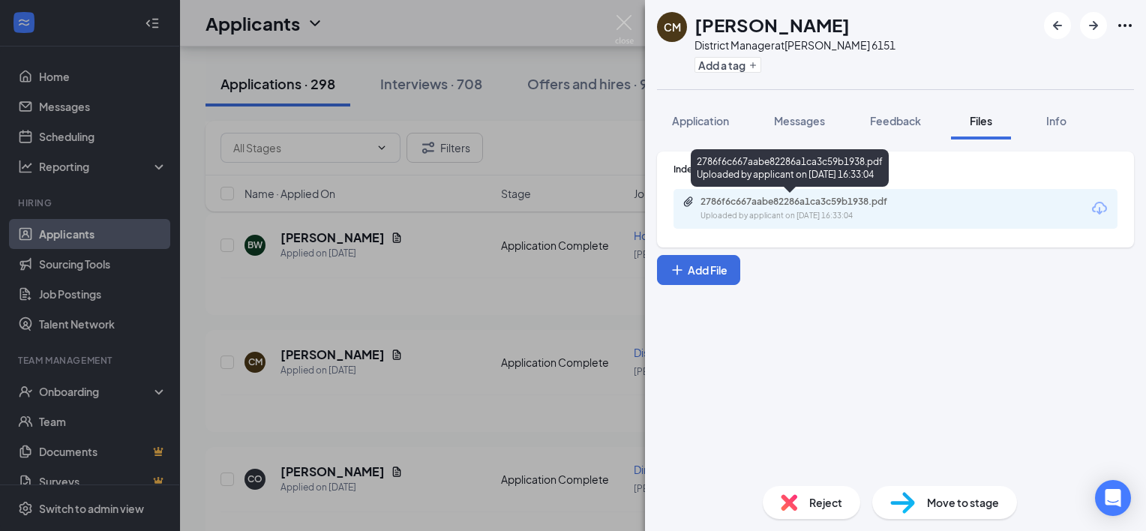
click at [729, 217] on div "Uploaded by applicant on [DATE] 16:33:04" at bounding box center [813, 216] width 225 height 12
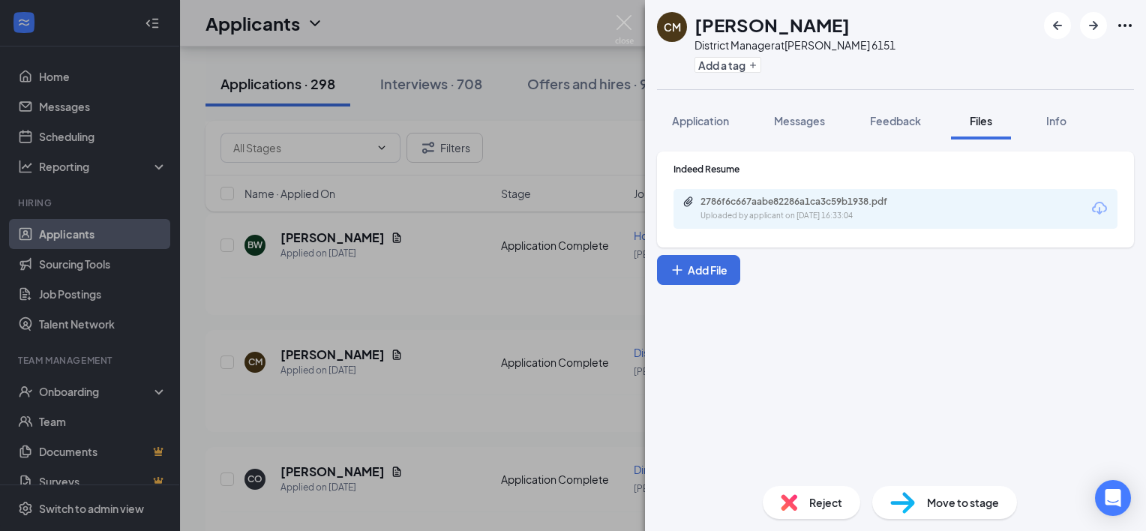
click at [444, 411] on div "CM [PERSON_NAME] District Manager at [PERSON_NAME] 6151 Add a tag Application M…" at bounding box center [573, 265] width 1146 height 531
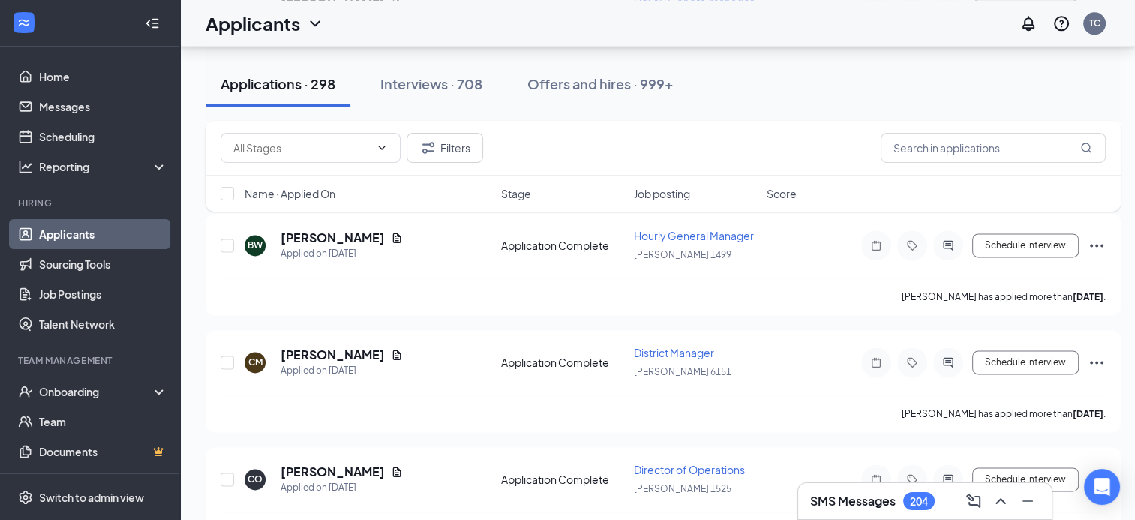
click at [391, 466] on icon "Document" at bounding box center [397, 472] width 12 height 12
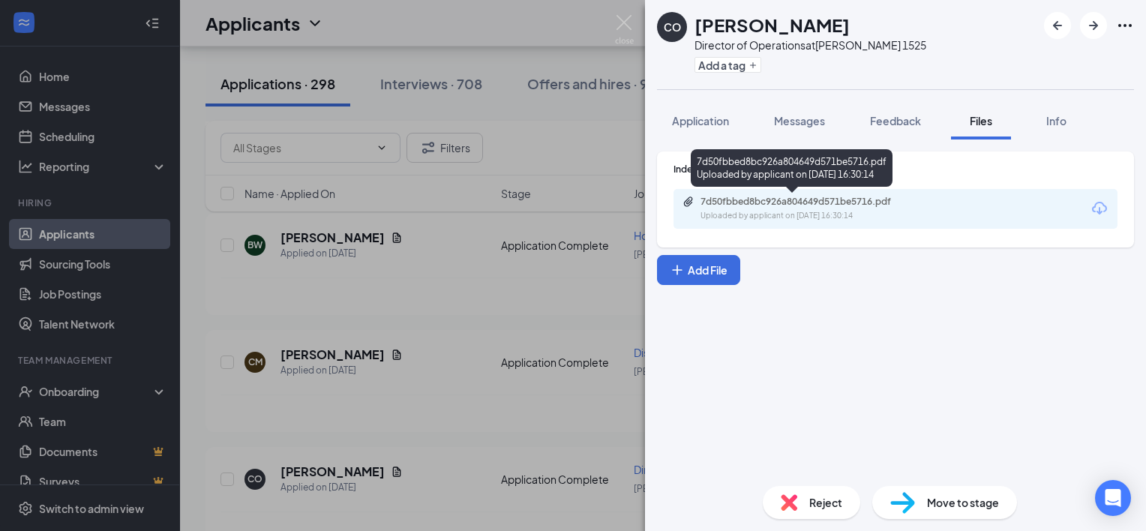
click at [730, 202] on div "7d50fbbed8bc926a804649d571be5716.pdf" at bounding box center [806, 202] width 210 height 12
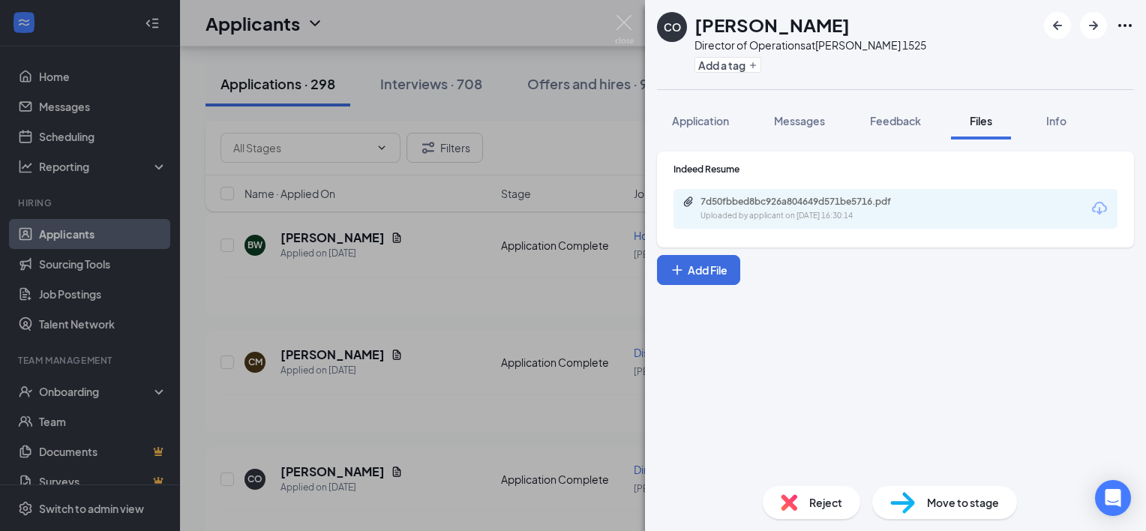
click at [618, 490] on div "CO [PERSON_NAME] Director of Operations at [PERSON_NAME] 1525 Add a tag Applica…" at bounding box center [573, 265] width 1146 height 531
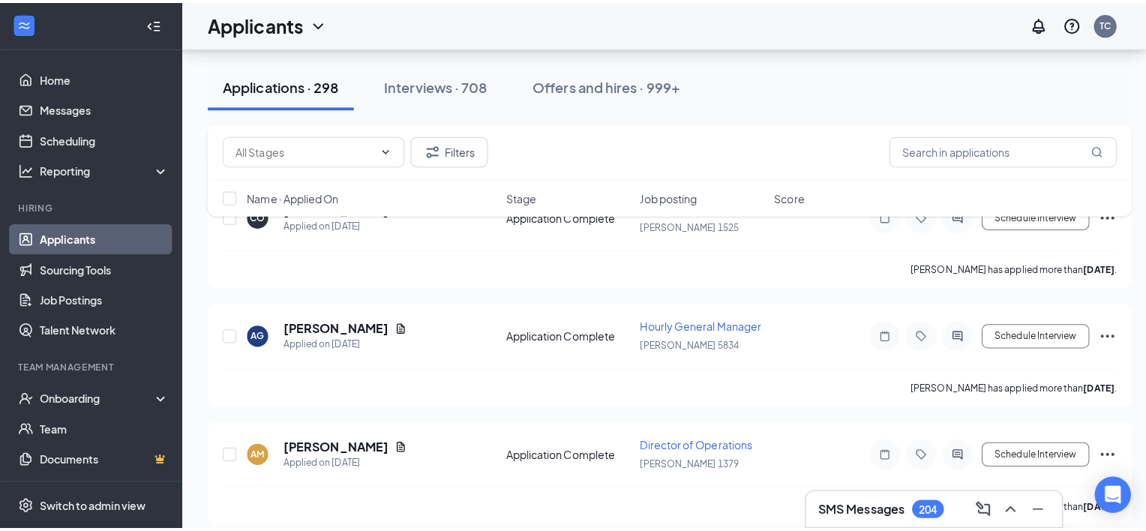
scroll to position [2235, 0]
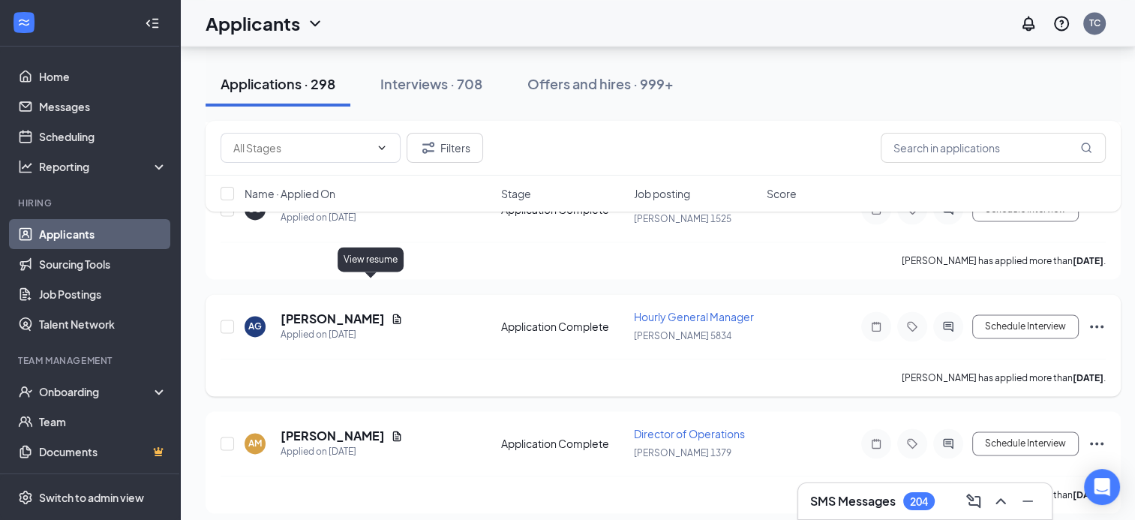
click at [393, 314] on icon "Document" at bounding box center [397, 319] width 8 height 10
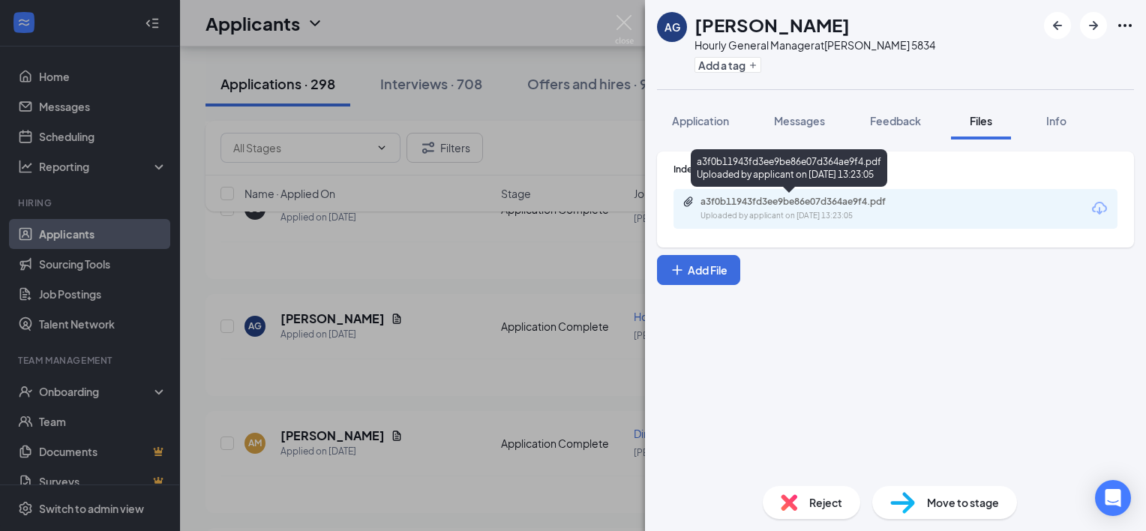
click at [702, 207] on div "a3f0b11943fd3ee9be86e07d364ae9f4.pdf Uploaded by applicant on [DATE] 13:23:05" at bounding box center [804, 209] width 243 height 26
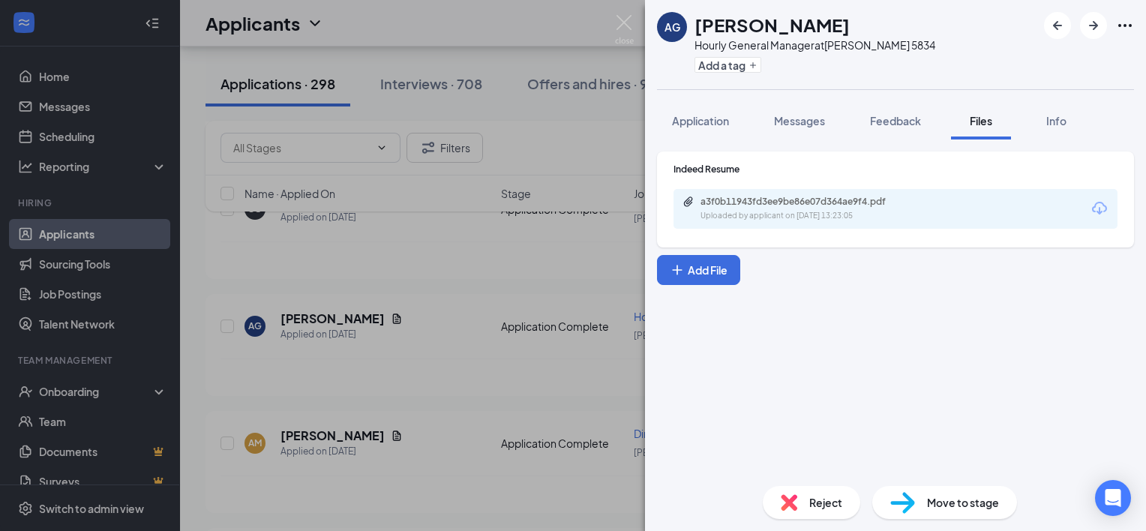
click at [617, 161] on div "AG [PERSON_NAME] Hourly General Manager at [PERSON_NAME] 5834 Add a tag Applica…" at bounding box center [573, 265] width 1146 height 531
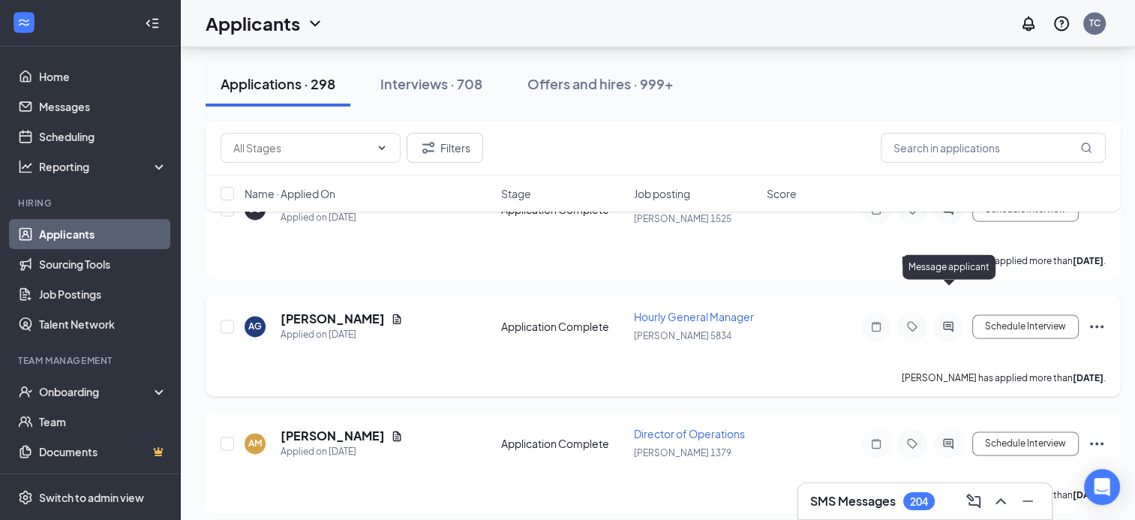
click at [948, 320] on icon "ActiveChat" at bounding box center [948, 326] width 18 height 12
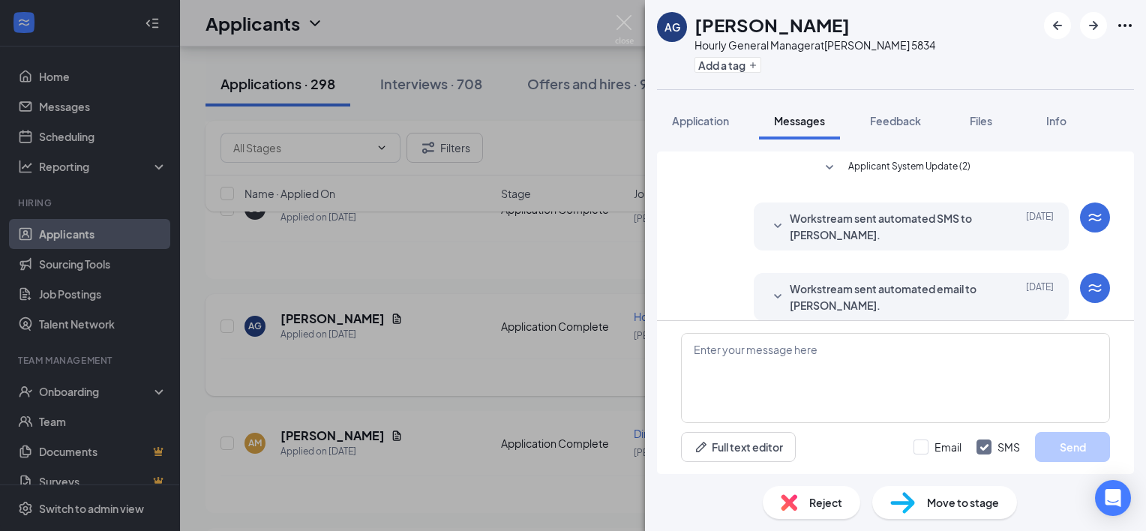
scroll to position [15, 0]
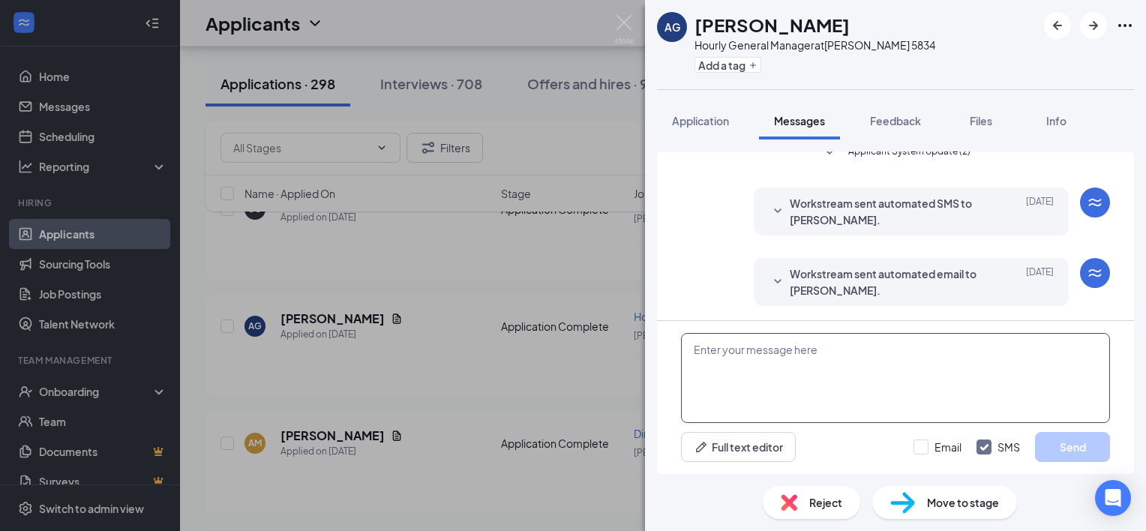
click at [810, 348] on textarea at bounding box center [895, 378] width 429 height 90
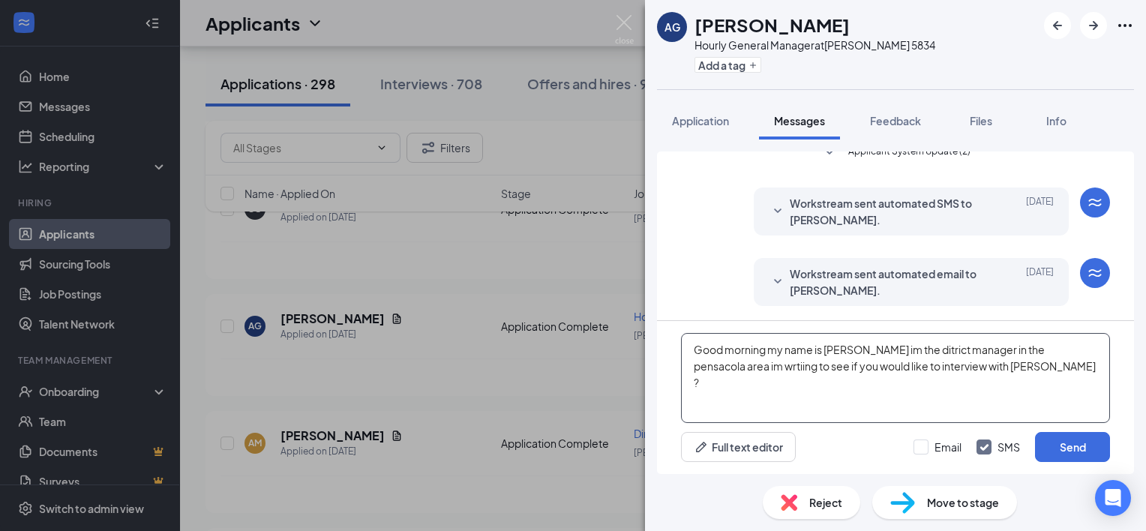
click at [1052, 353] on textarea "Good morning my name is [PERSON_NAME] im the ditrict manager in the pensacola a…" at bounding box center [895, 378] width 429 height 90
type textarea "Good morning my name is [PERSON_NAME] I'm the district manager in the [GEOGRAPH…"
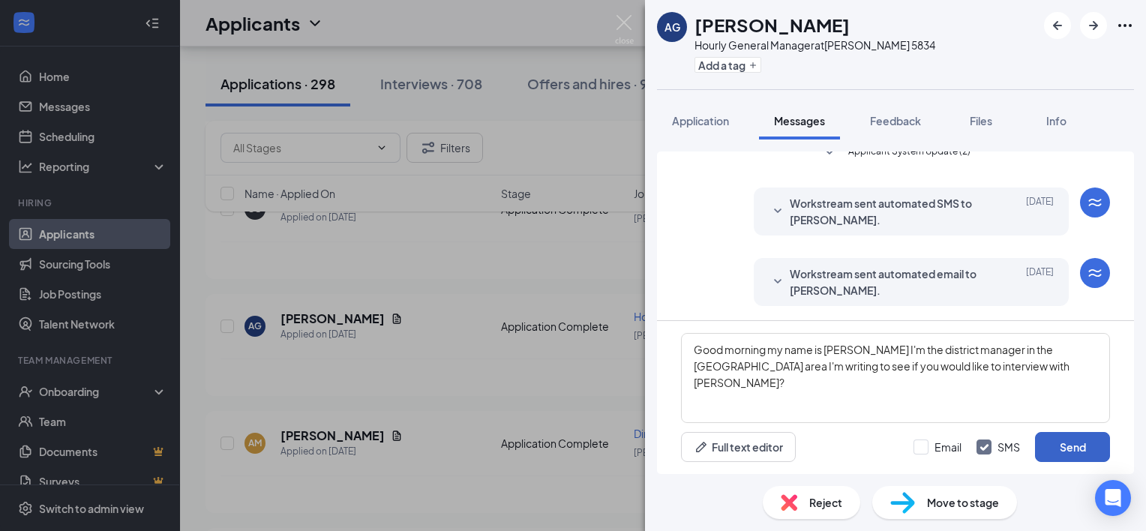
click at [1070, 452] on button "Send" at bounding box center [1072, 447] width 75 height 30
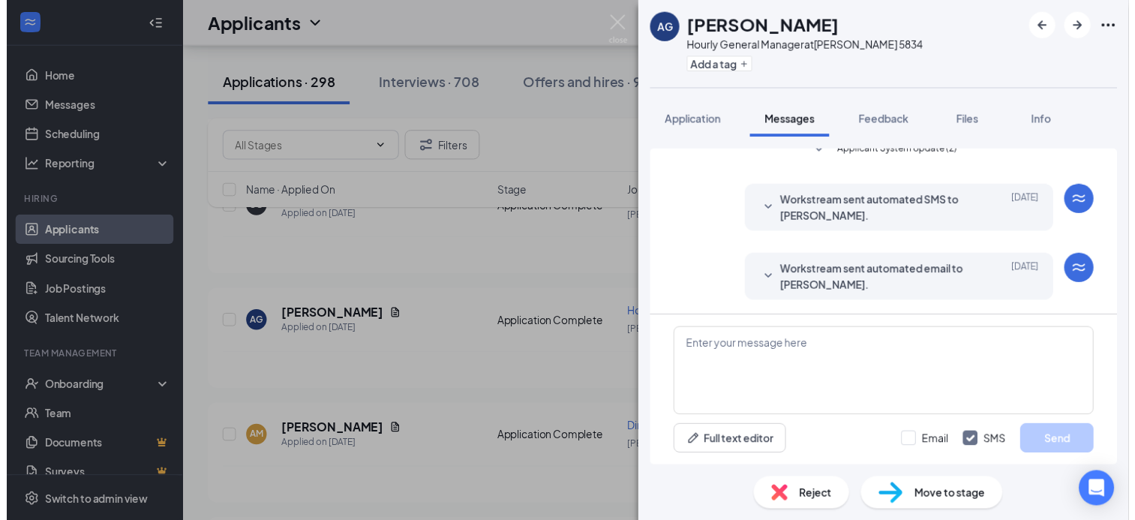
scroll to position [144, 0]
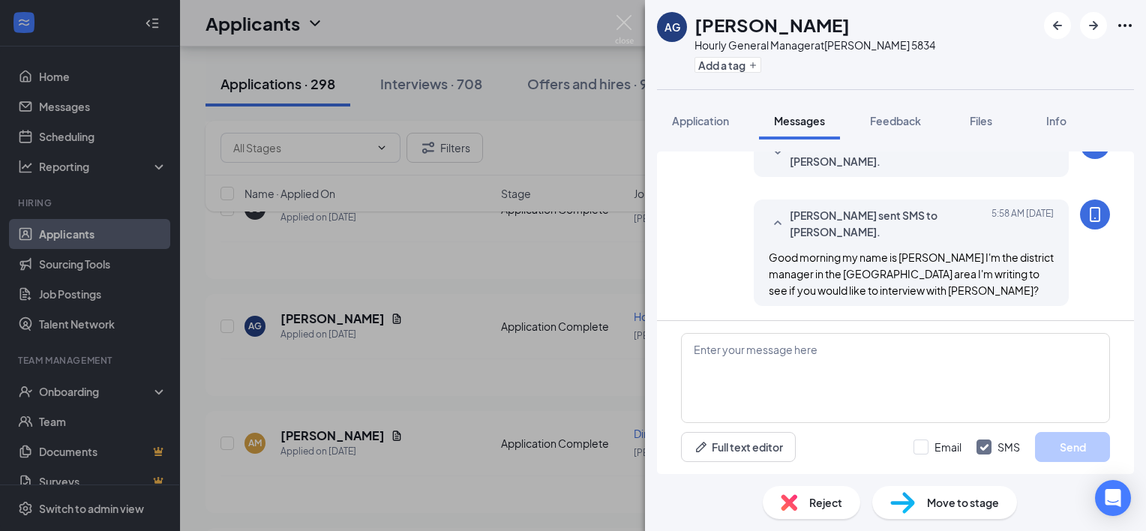
click at [606, 331] on div "AG [PERSON_NAME] Hourly General Manager at [PERSON_NAME] 5834 Add a tag Applica…" at bounding box center [573, 265] width 1146 height 531
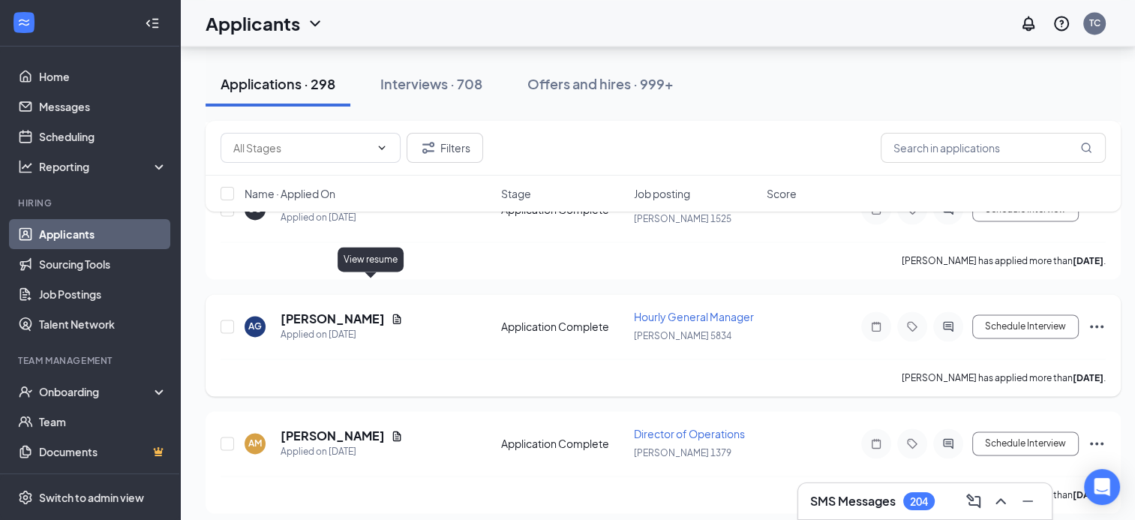
click at [391, 313] on icon "Document" at bounding box center [397, 319] width 12 height 12
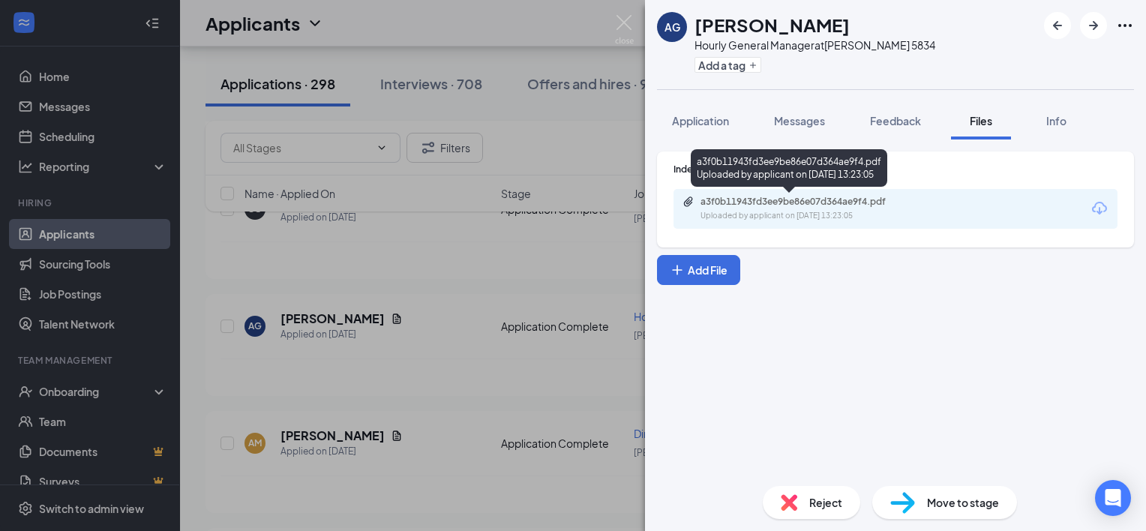
click at [767, 207] on div "a3f0b11943fd3ee9be86e07d364ae9f4.pdf Uploaded by applicant on [DATE] 13:23:05" at bounding box center [804, 209] width 243 height 26
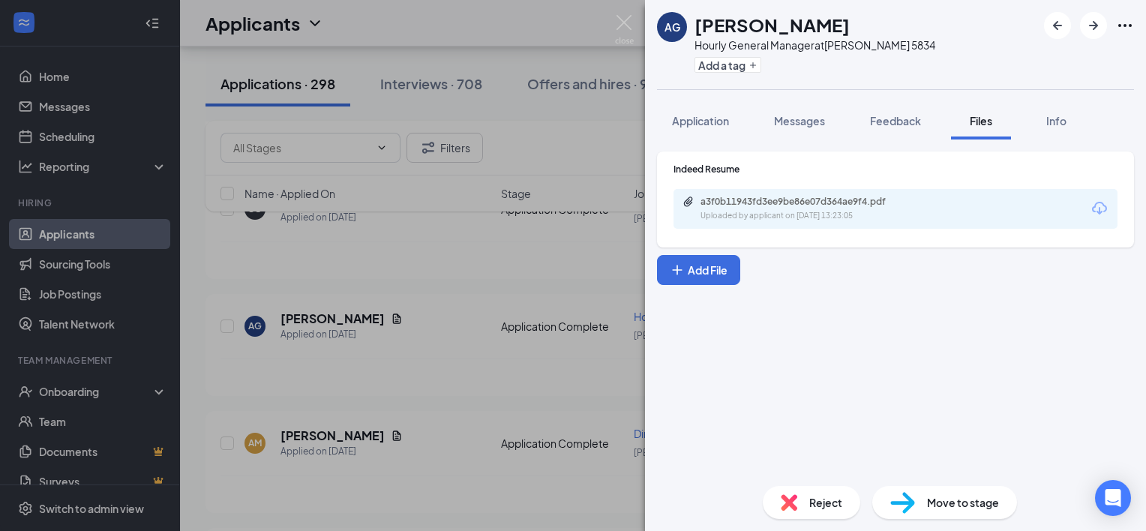
click at [435, 369] on div "AG [PERSON_NAME] Hourly General Manager at [PERSON_NAME] 5834 Add a tag Applica…" at bounding box center [573, 265] width 1146 height 531
click at [468, 359] on div "[PERSON_NAME] has applied more than [DATE] ." at bounding box center [663, 378] width 885 height 38
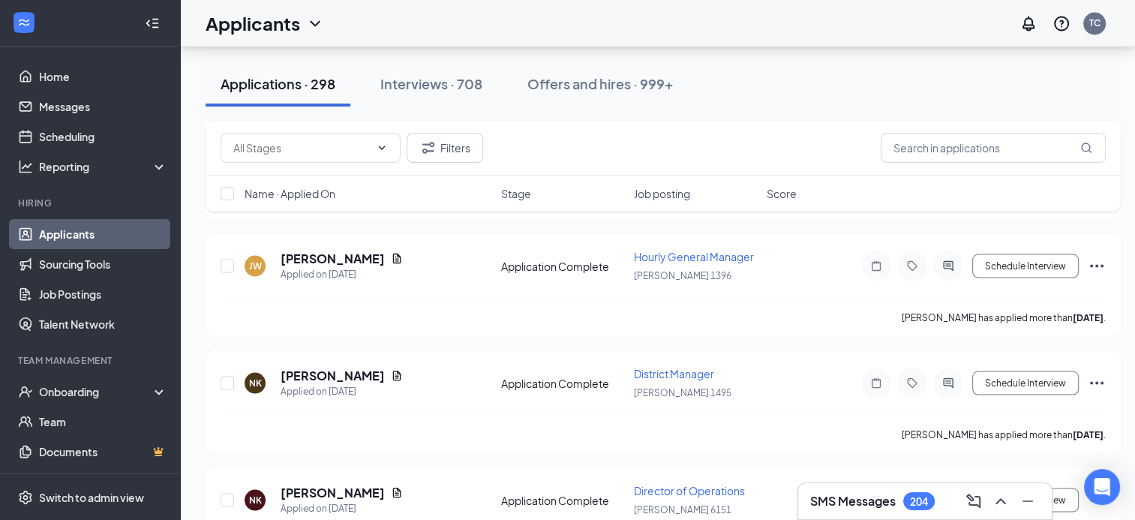
scroll to position [2815, 0]
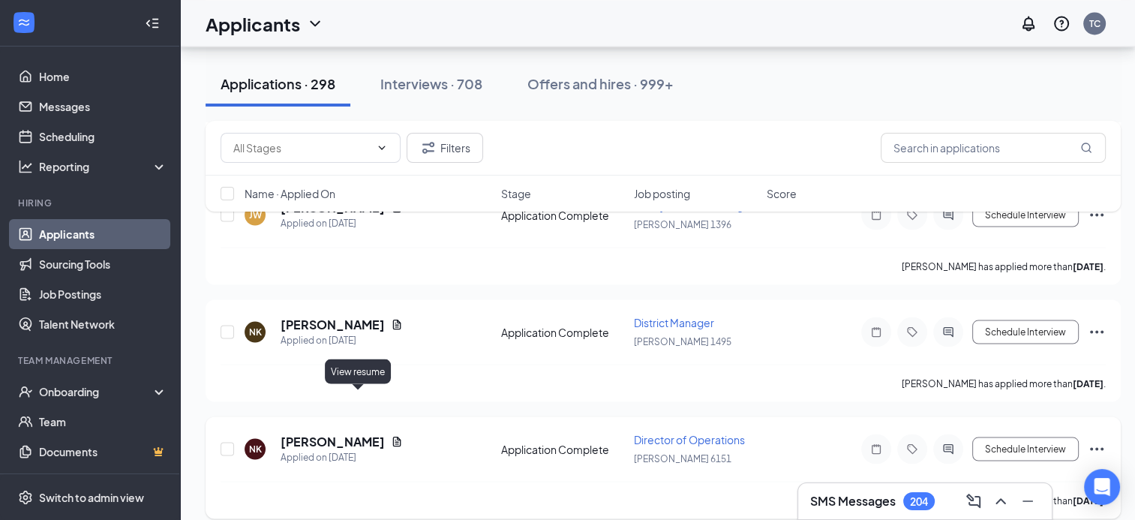
click at [393, 436] on icon "Document" at bounding box center [397, 441] width 8 height 10
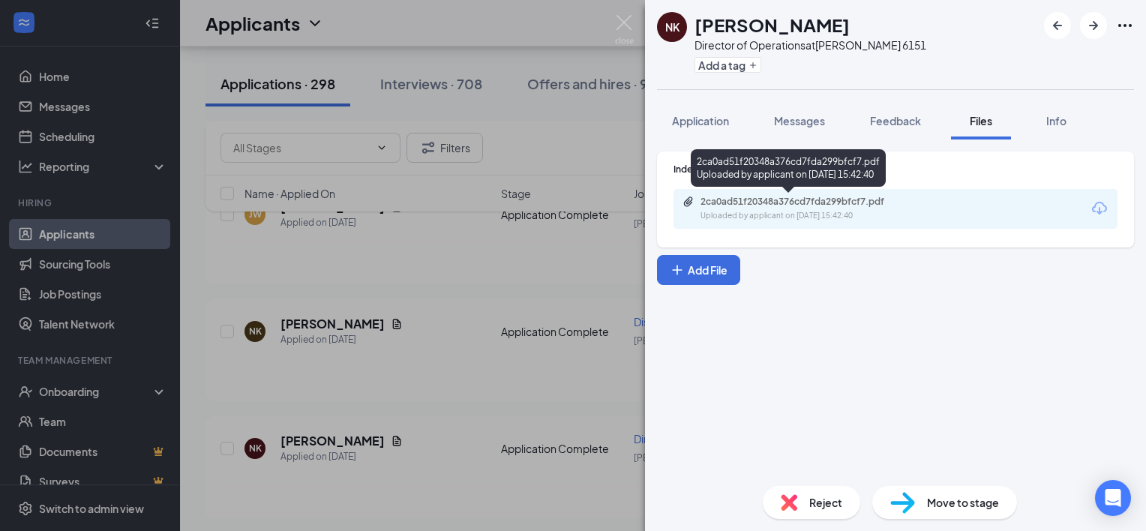
click at [739, 215] on div "Uploaded by applicant on [DATE] 15:42:40" at bounding box center [813, 216] width 225 height 12
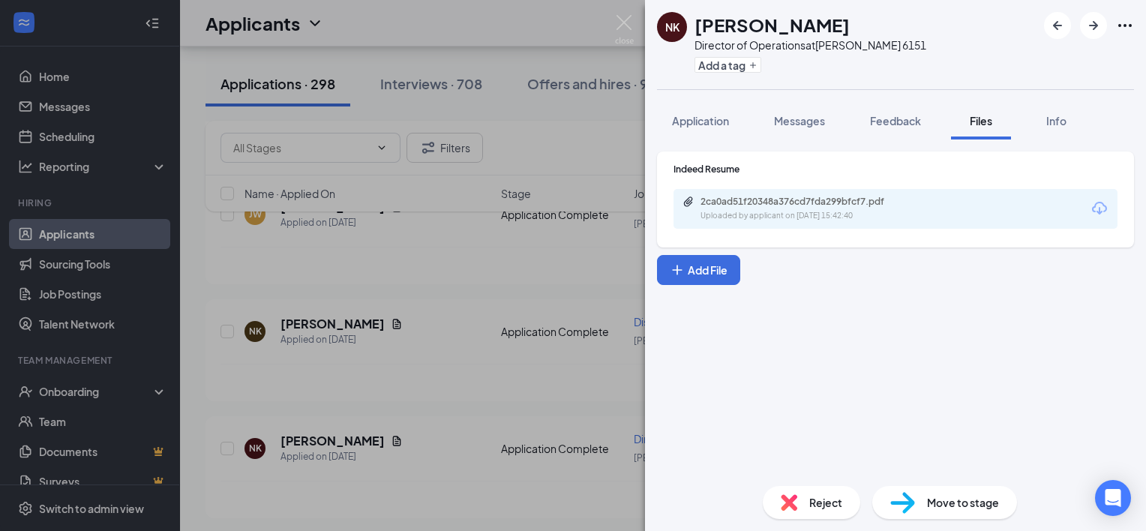
click at [461, 354] on div "NK [PERSON_NAME] Director of Operations at [PERSON_NAME] 6151 Add a tag Applica…" at bounding box center [573, 265] width 1146 height 531
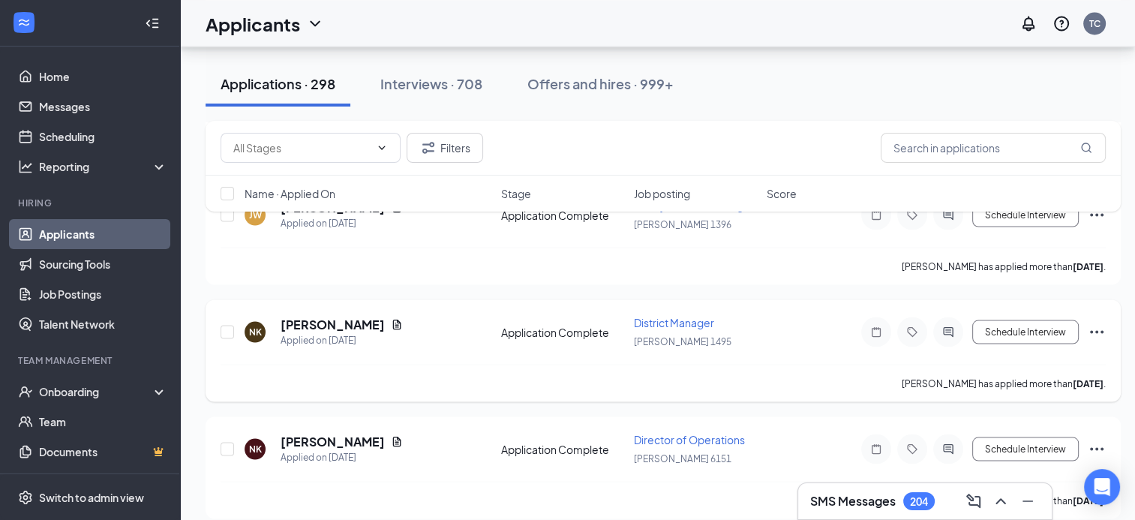
click at [542, 364] on div "[PERSON_NAME] has applied more than [DATE] ." at bounding box center [663, 383] width 885 height 38
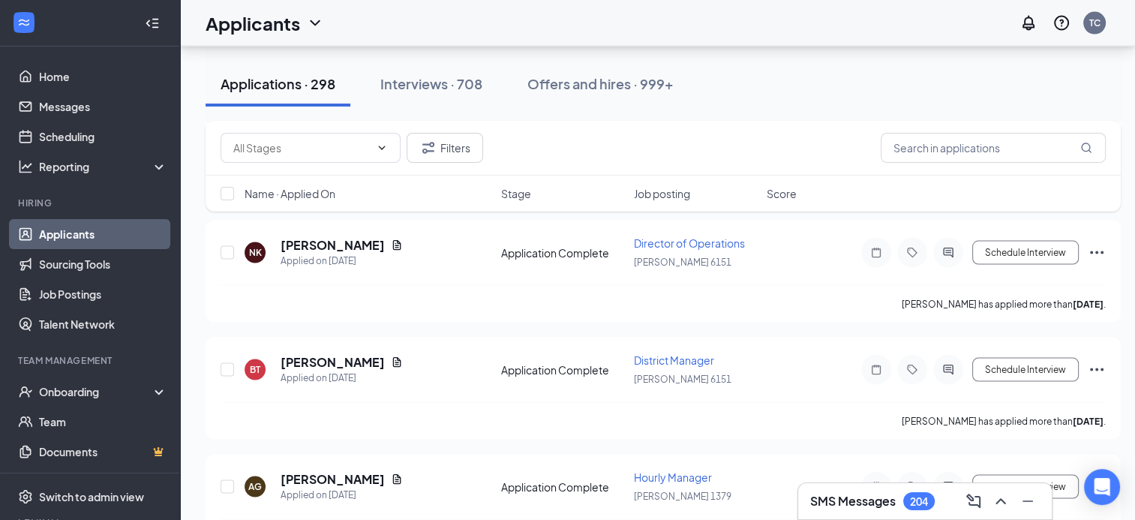
scroll to position [3025, 0]
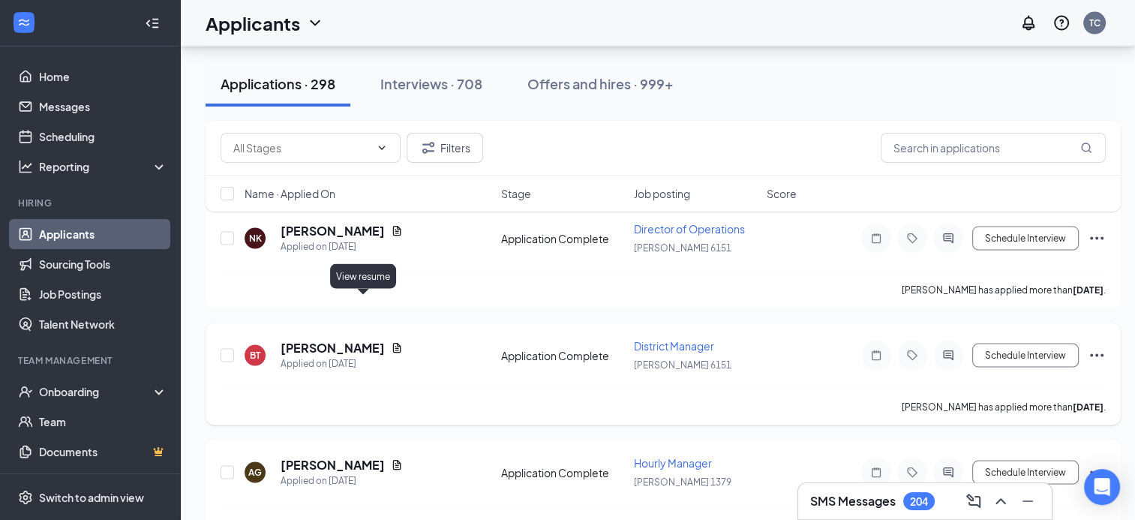
click at [391, 342] on icon "Document" at bounding box center [397, 348] width 12 height 12
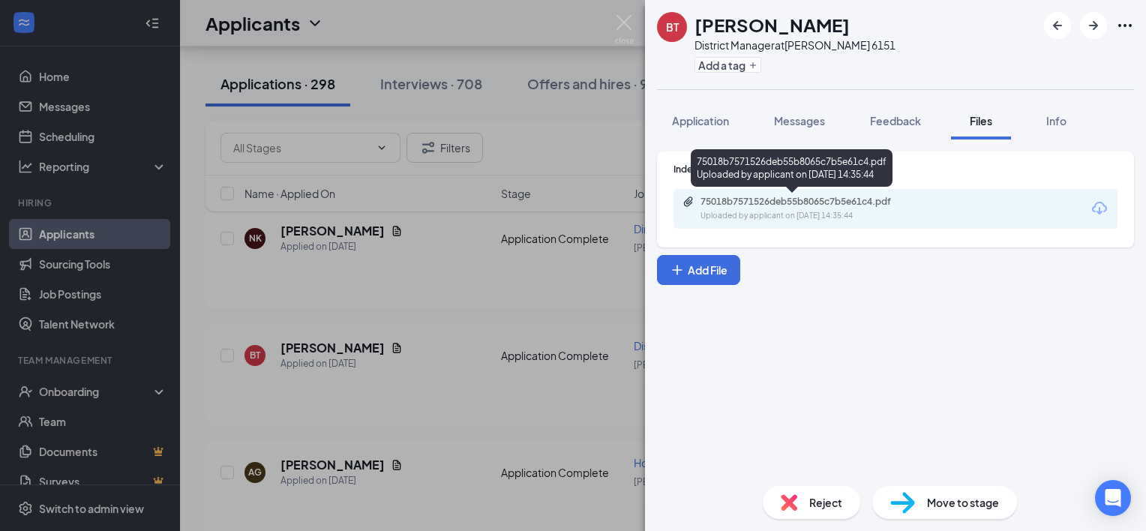
click at [705, 210] on div "Uploaded by applicant on [DATE] 14:35:44" at bounding box center [813, 216] width 225 height 12
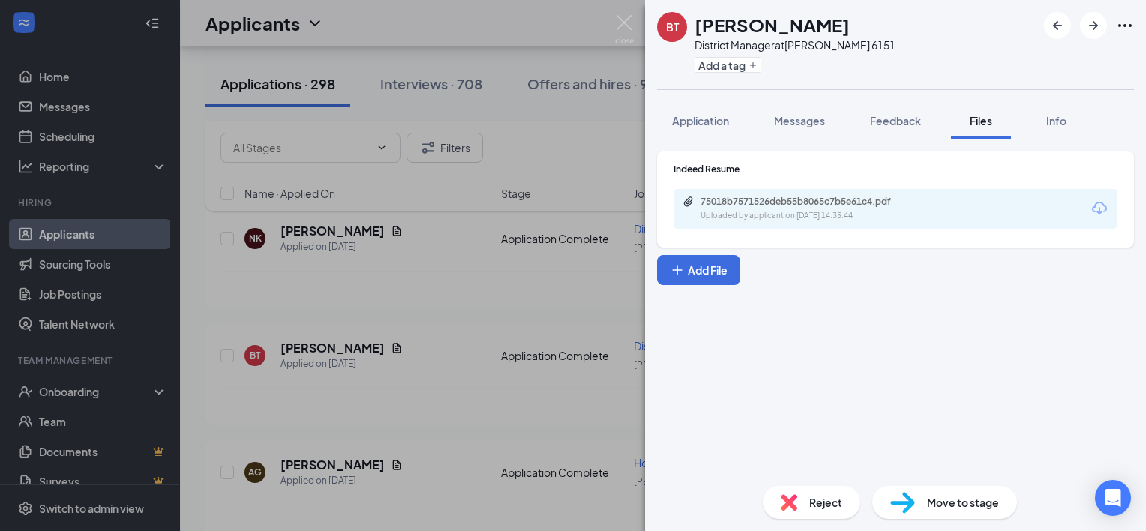
click at [551, 254] on div "BT [PERSON_NAME] District Manager at [PERSON_NAME] 6151 Add a tag Application M…" at bounding box center [573, 265] width 1146 height 531
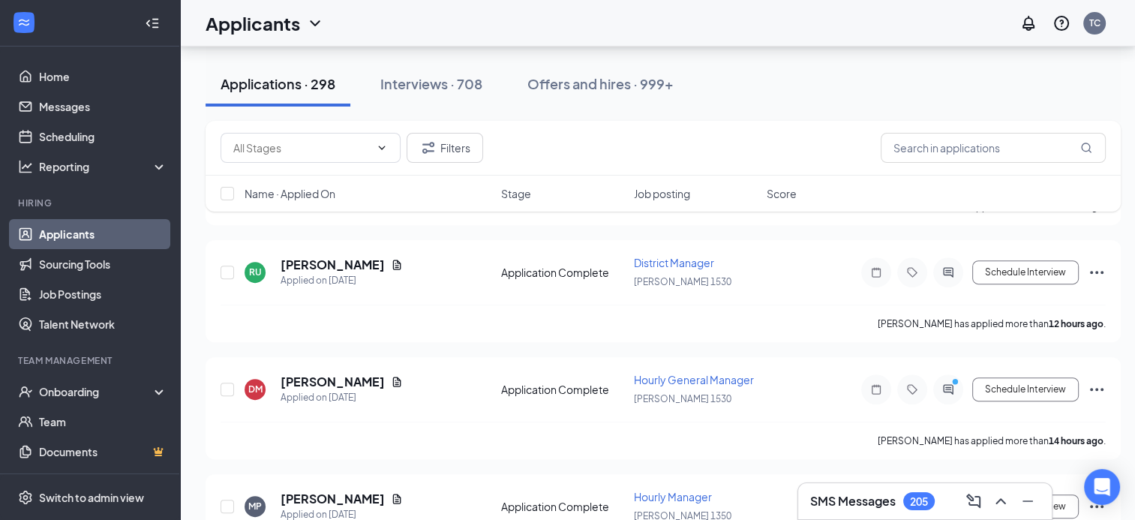
scroll to position [473, 0]
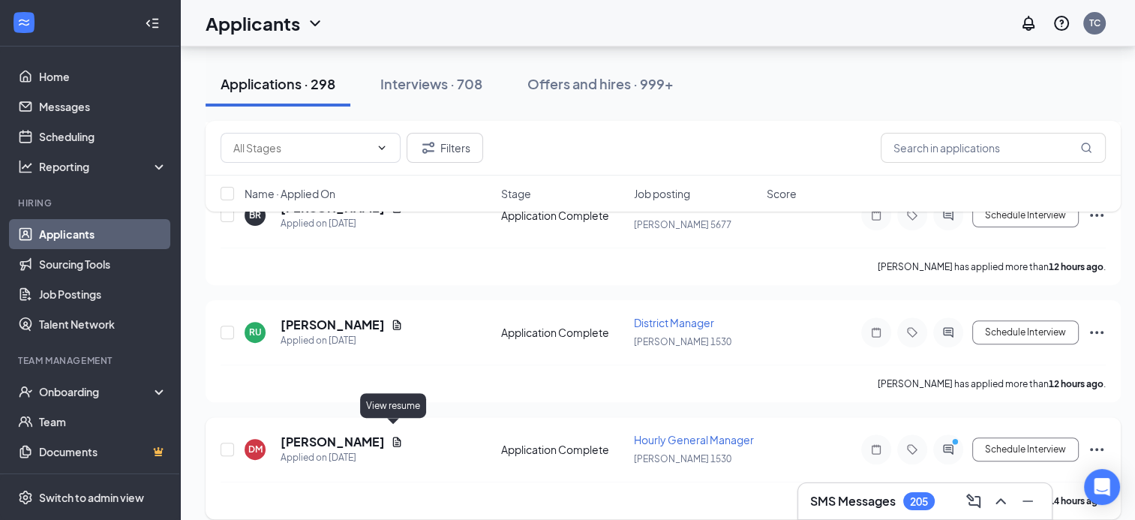
click at [393, 436] on icon "Document" at bounding box center [397, 442] width 12 height 12
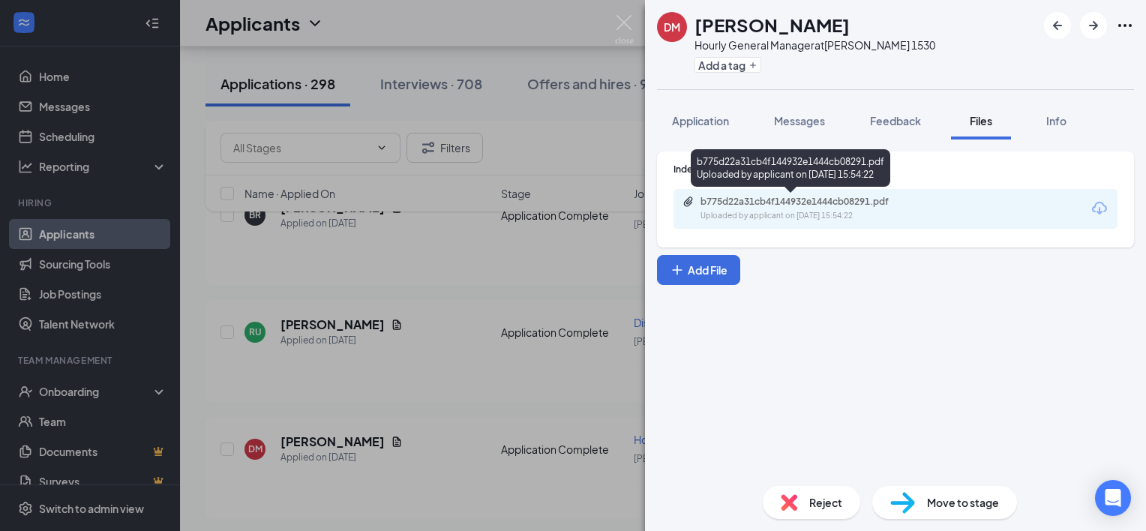
click at [743, 204] on div "b775d22a31cb4f144932e1444cb08291.pdf" at bounding box center [806, 202] width 210 height 12
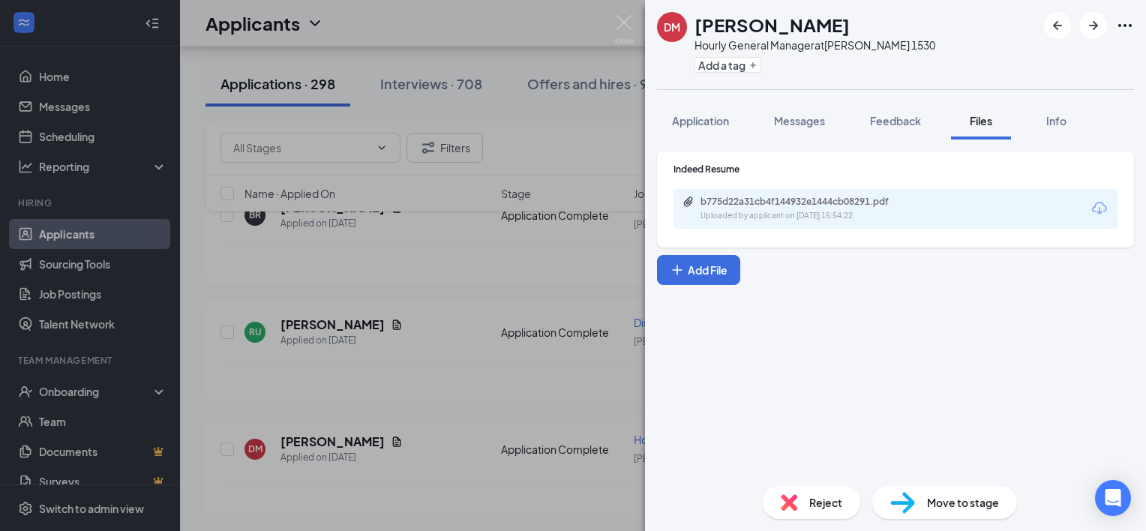
click at [560, 244] on div "[PERSON_NAME] Hourly General Manager at [PERSON_NAME] 1530 Add a tag Applicatio…" at bounding box center [573, 265] width 1146 height 531
click at [560, 248] on div "[PERSON_NAME] has applied more than 12 hours ago ." at bounding box center [663, 267] width 885 height 38
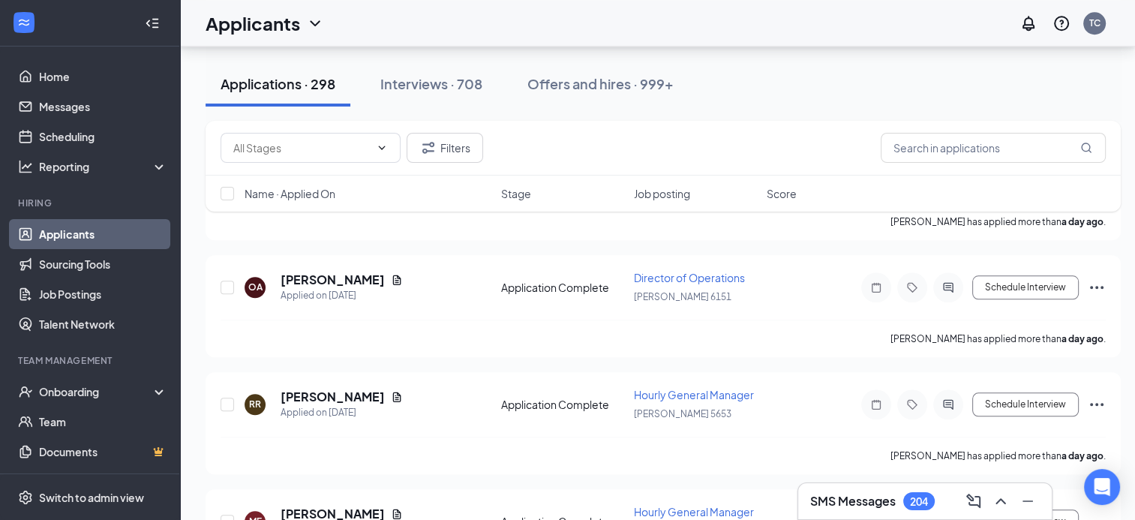
scroll to position [1494, 0]
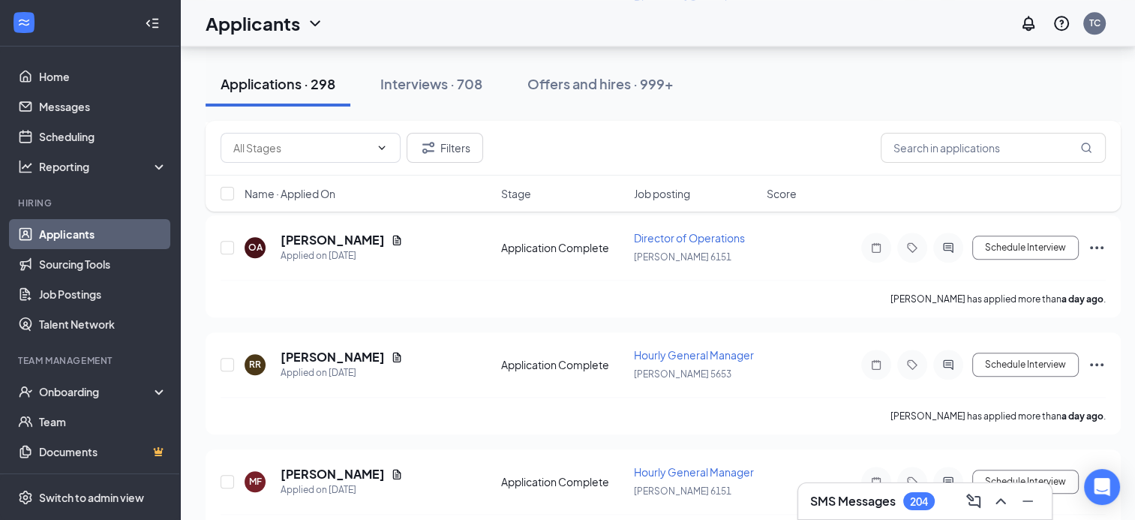
click at [374, 215] on div "Filters Name · Applied On Stage Job posting Score" at bounding box center [663, 174] width 915 height 106
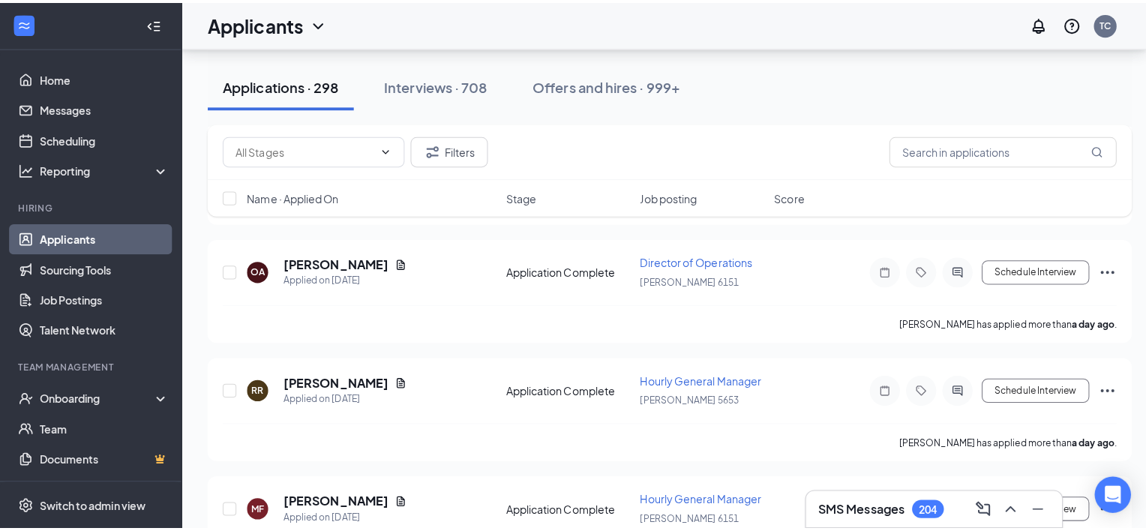
scroll to position [1434, 0]
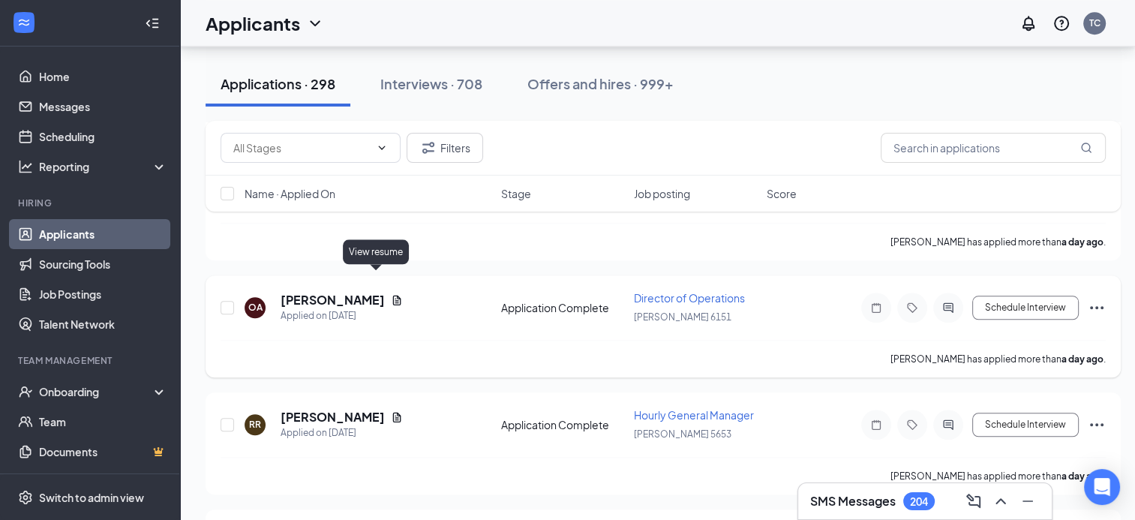
click at [391, 294] on icon "Document" at bounding box center [397, 300] width 12 height 12
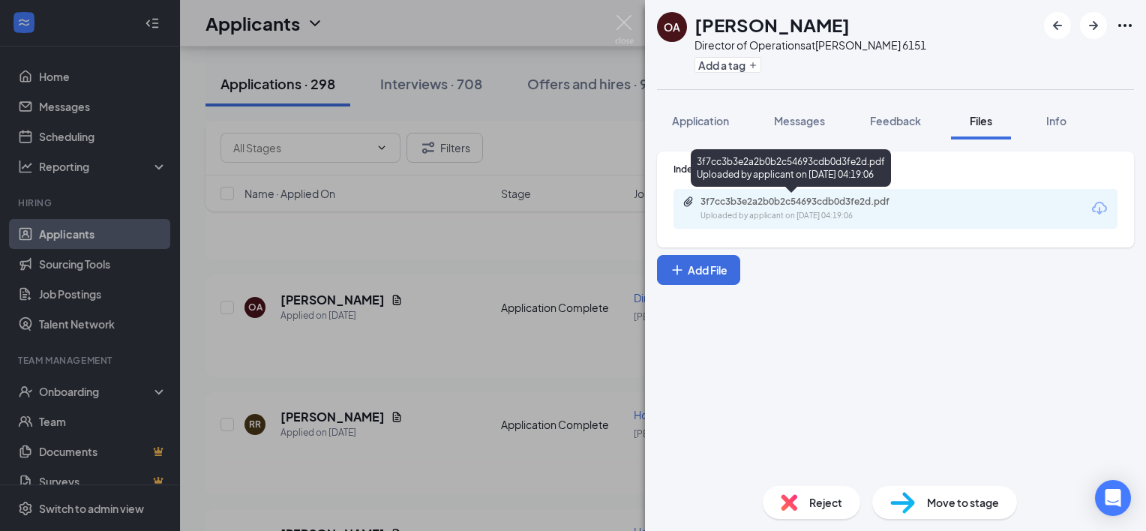
click at [791, 197] on div "3f7cc3b3e2a2b0b2c54693cdb0d3fe2d.pdf" at bounding box center [806, 202] width 210 height 12
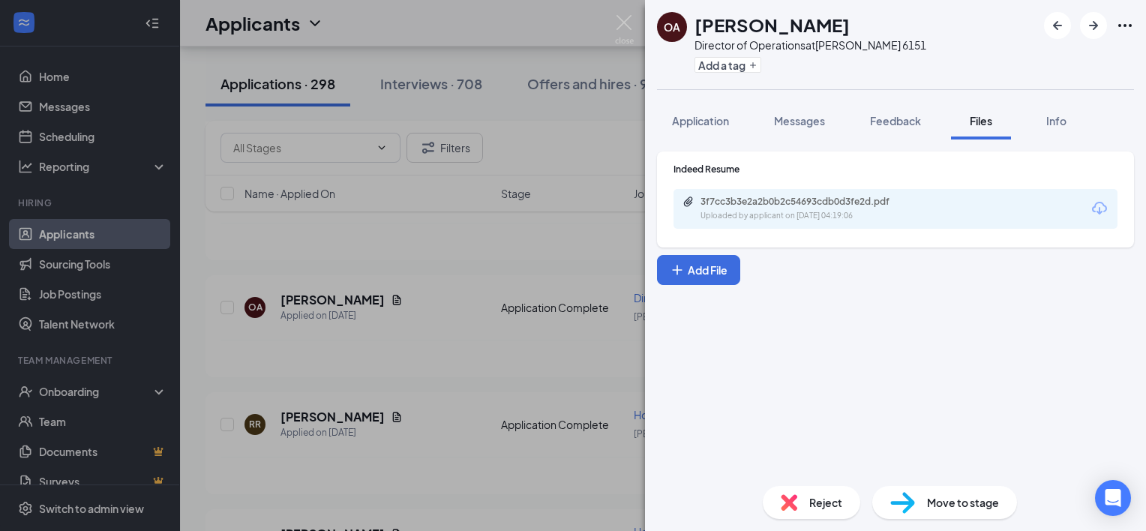
click at [465, 291] on div "OA [PERSON_NAME] Director of Operations at [PERSON_NAME] 6151 Add a tag Applica…" at bounding box center [573, 265] width 1146 height 531
click at [468, 304] on div "OA [PERSON_NAME] Applied on [DATE] Application Complete Director of Operations …" at bounding box center [663, 315] width 885 height 50
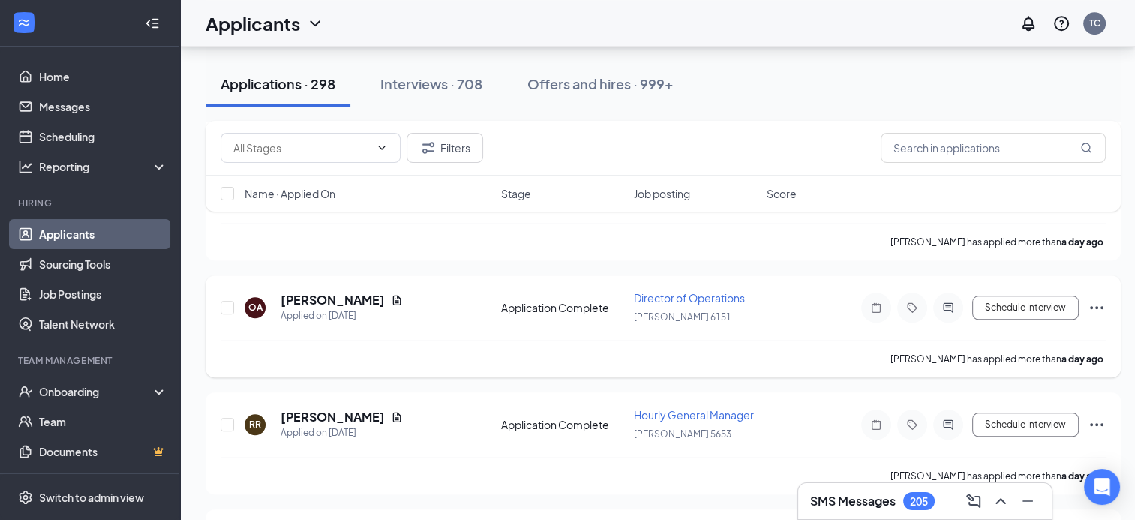
click at [468, 304] on div "OA [PERSON_NAME] Applied on [DATE] Application Complete Director of Operations …" at bounding box center [663, 315] width 885 height 50
click at [950, 302] on icon "ActiveChat" at bounding box center [948, 307] width 10 height 10
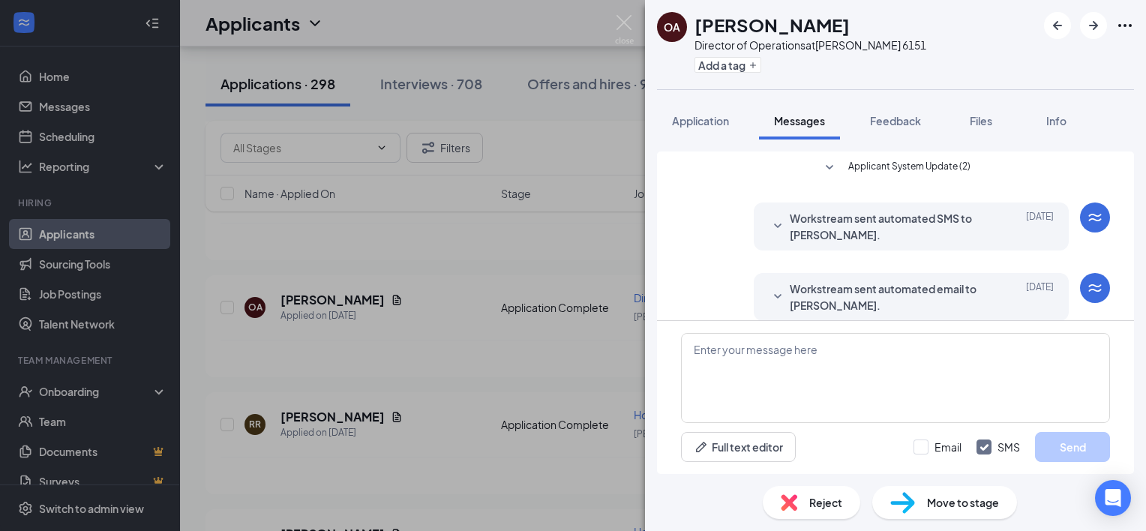
scroll to position [15, 0]
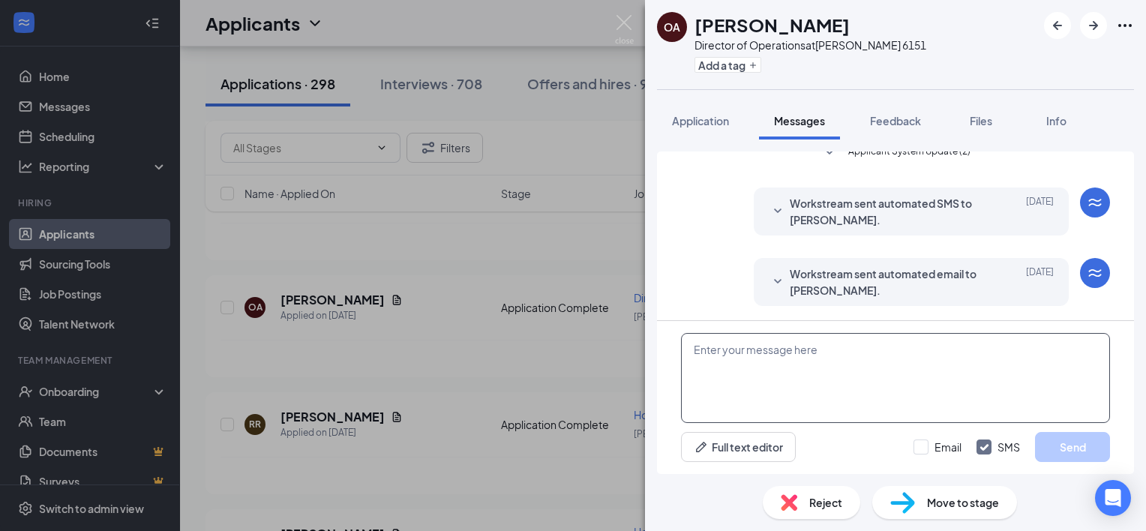
click at [758, 348] on textarea at bounding box center [895, 378] width 429 height 90
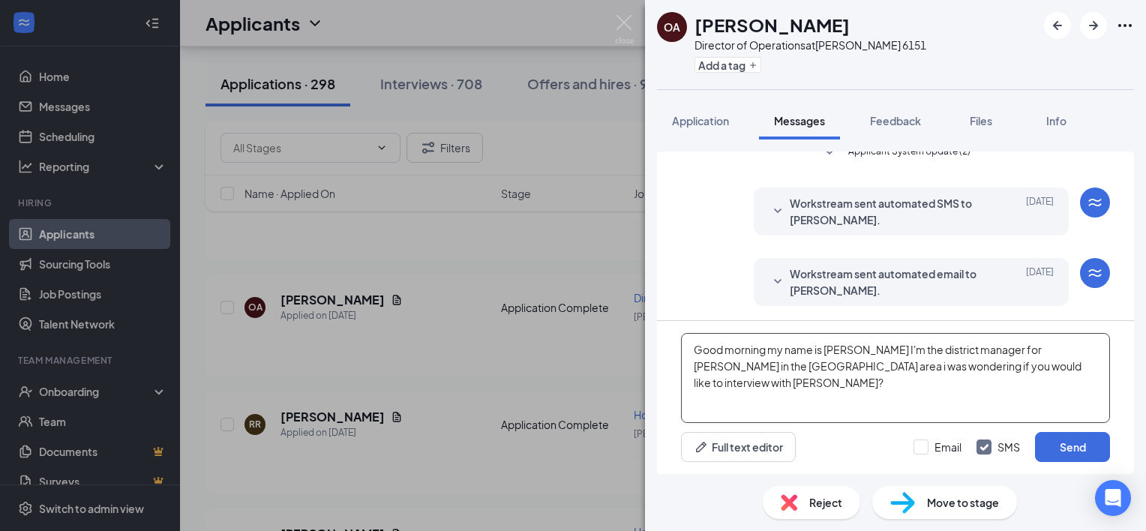
drag, startPoint x: 788, startPoint y: 363, endPoint x: 839, endPoint y: 404, distance: 65.1
click at [839, 404] on textarea "Good morning my name is [PERSON_NAME] I'm the district manager for [PERSON_NAME…" at bounding box center [895, 378] width 429 height 90
type textarea "Good morning my name is [PERSON_NAME] I'm the district manager for [PERSON_NAME…"
click at [1074, 456] on button "Send" at bounding box center [1072, 447] width 75 height 30
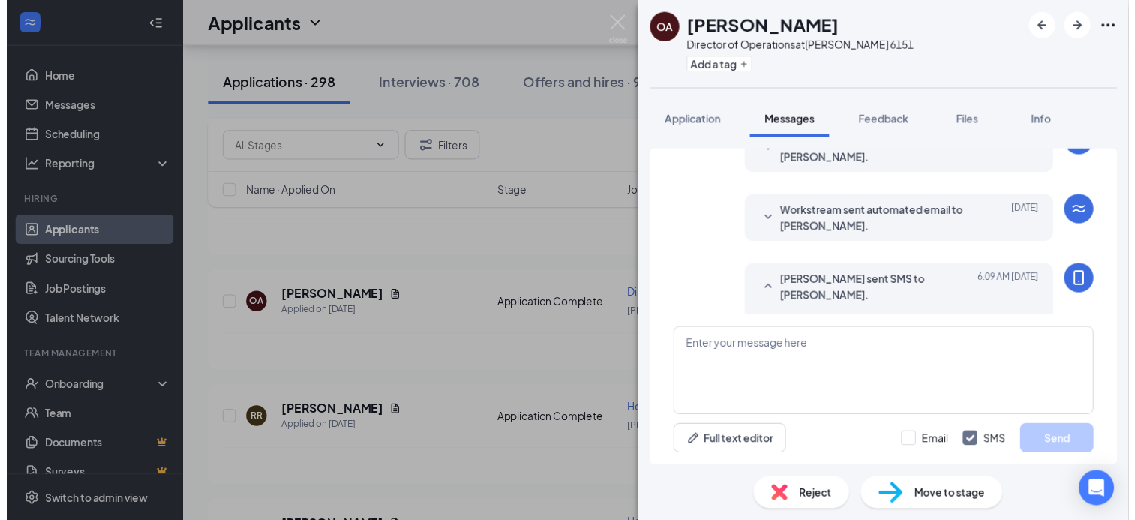
scroll to position [144, 0]
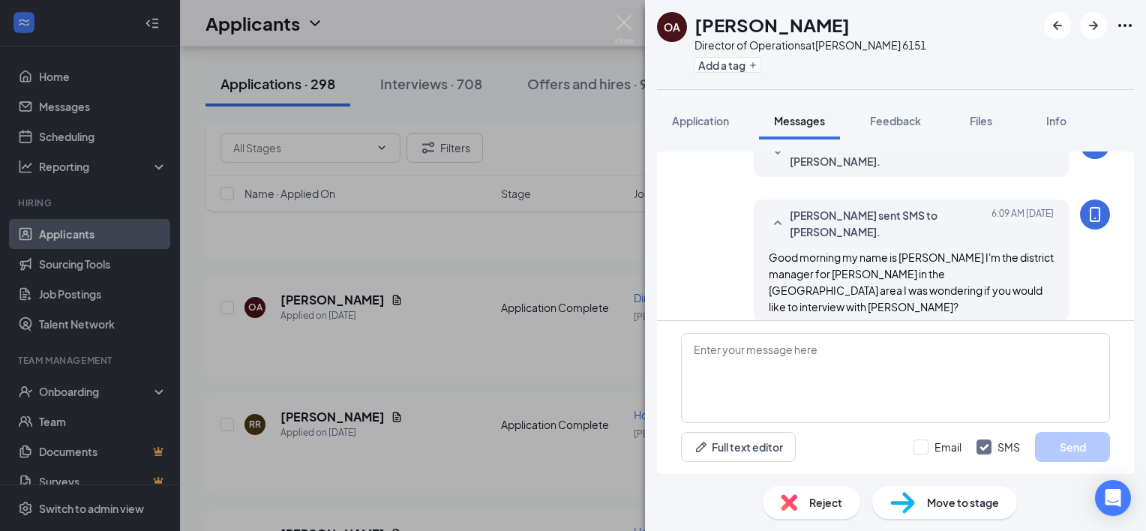
click at [581, 332] on div "OA [PERSON_NAME] Director of Operations at [PERSON_NAME] 6151 Add a tag Applica…" at bounding box center [573, 265] width 1146 height 531
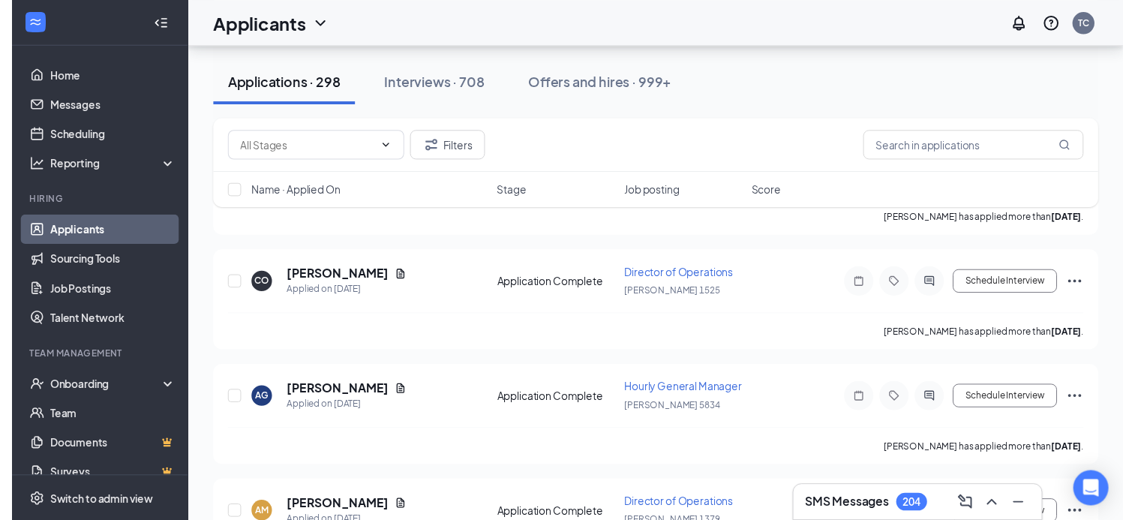
scroll to position [2136, 0]
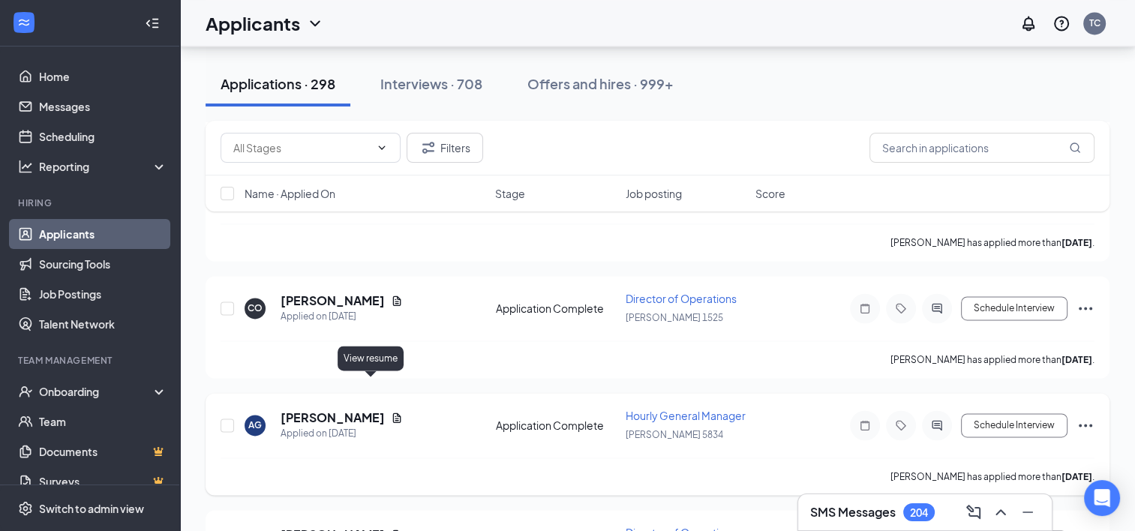
click at [393, 413] on icon "Document" at bounding box center [397, 418] width 8 height 10
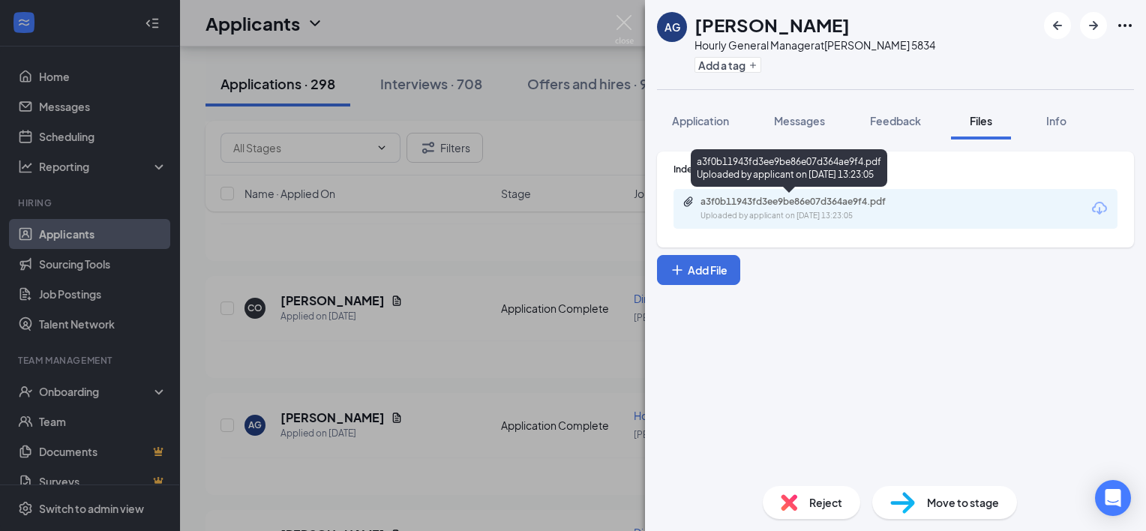
click at [788, 207] on div "a3f0b11943fd3ee9be86e07d364ae9f4.pdf" at bounding box center [806, 202] width 210 height 12
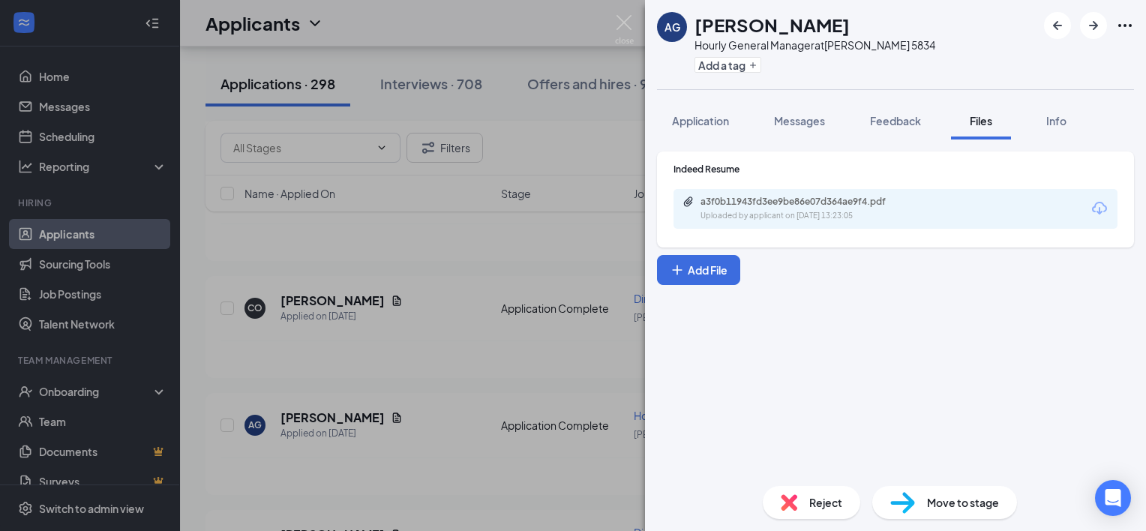
click at [442, 312] on div "AG [PERSON_NAME] Hourly General Manager at [PERSON_NAME] 5834 Add a tag Applica…" at bounding box center [573, 265] width 1146 height 531
click at [436, 312] on div "AG [PERSON_NAME] Hourly General Manager at [PERSON_NAME] 5834 Add a tag Applica…" at bounding box center [573, 265] width 1146 height 531
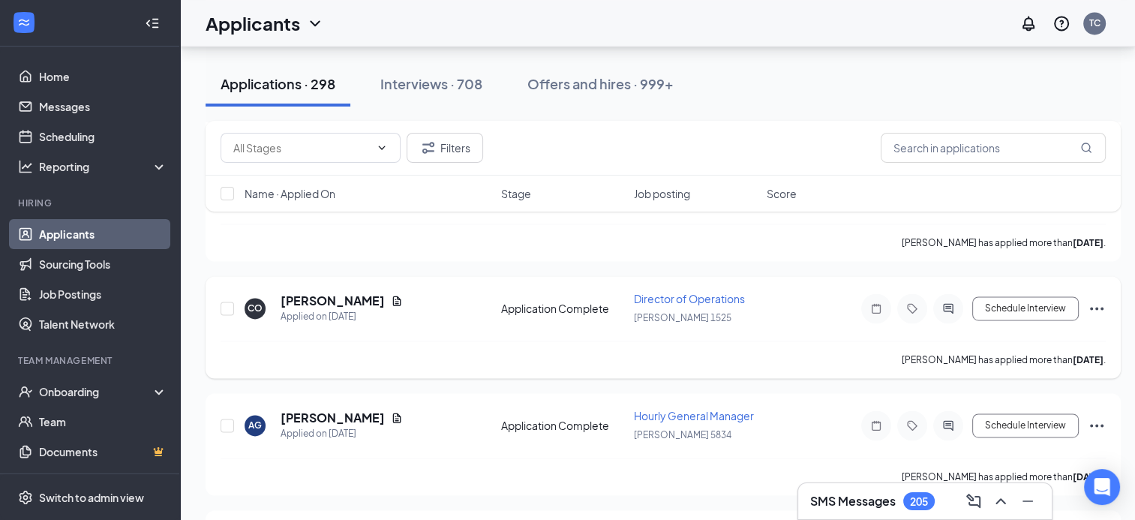
click at [432, 341] on div "[PERSON_NAME] has applied more than [DATE] ." at bounding box center [663, 360] width 885 height 38
click at [90, 101] on link "Messages" at bounding box center [103, 107] width 128 height 30
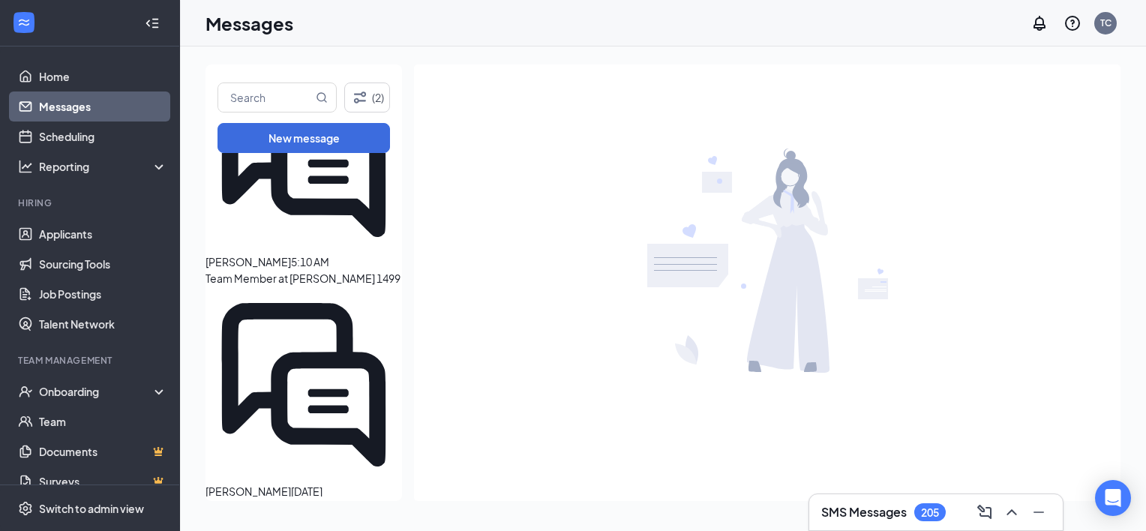
scroll to position [368, 0]
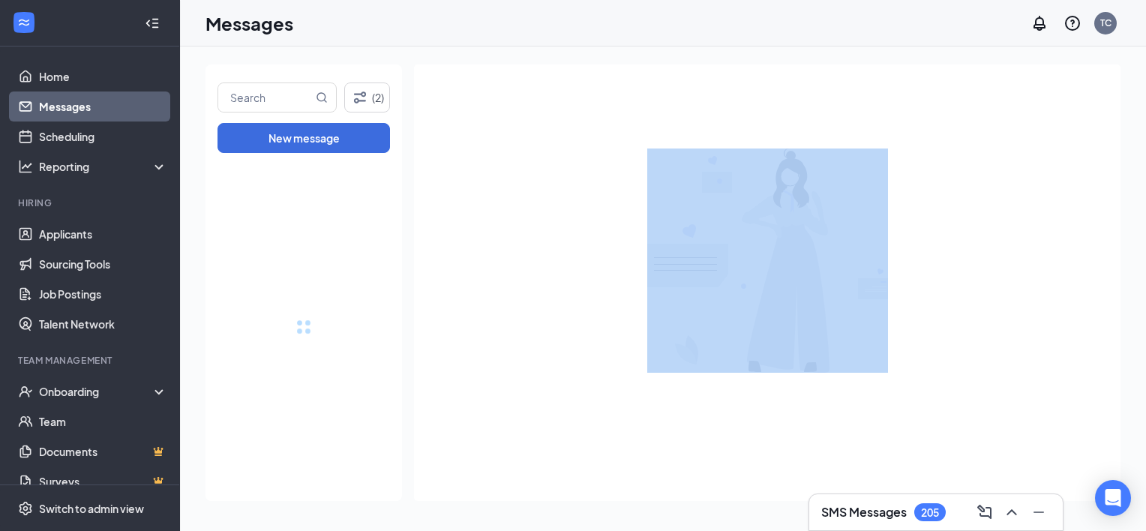
click at [392, 479] on div at bounding box center [304, 327] width 197 height 348
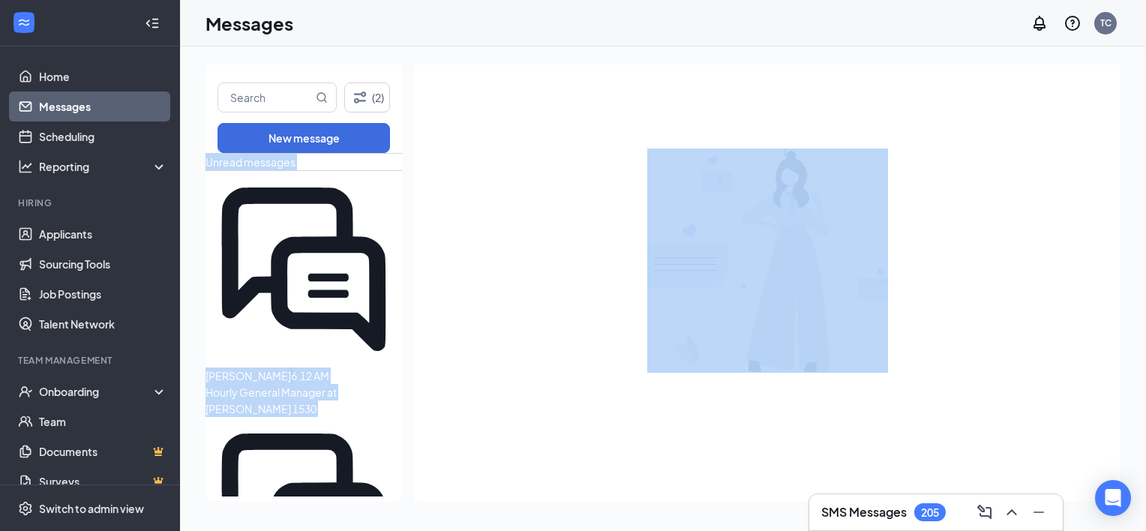
click at [436, 288] on div at bounding box center [767, 261] width 707 height 393
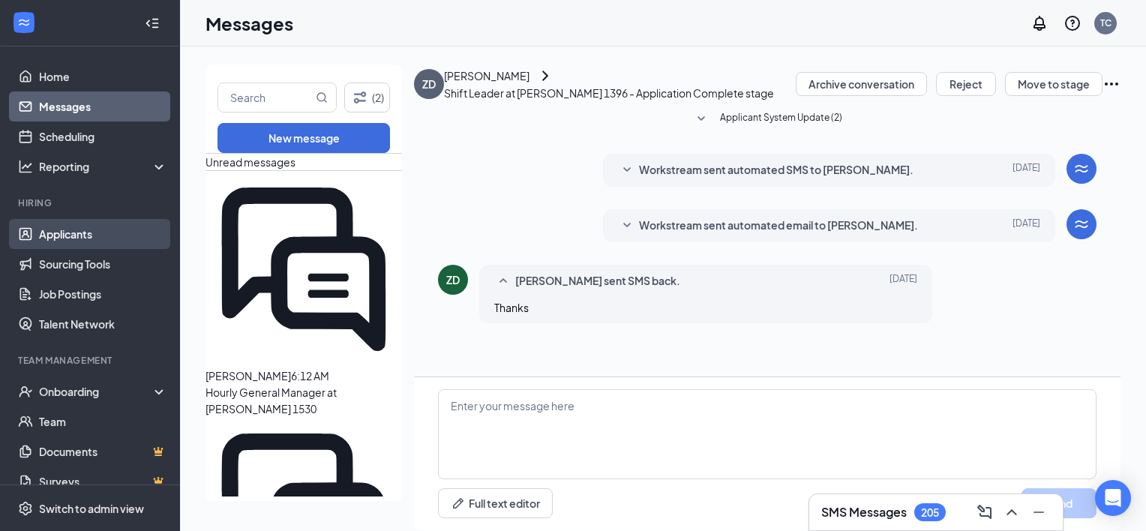
click at [79, 233] on link "Applicants" at bounding box center [103, 234] width 128 height 30
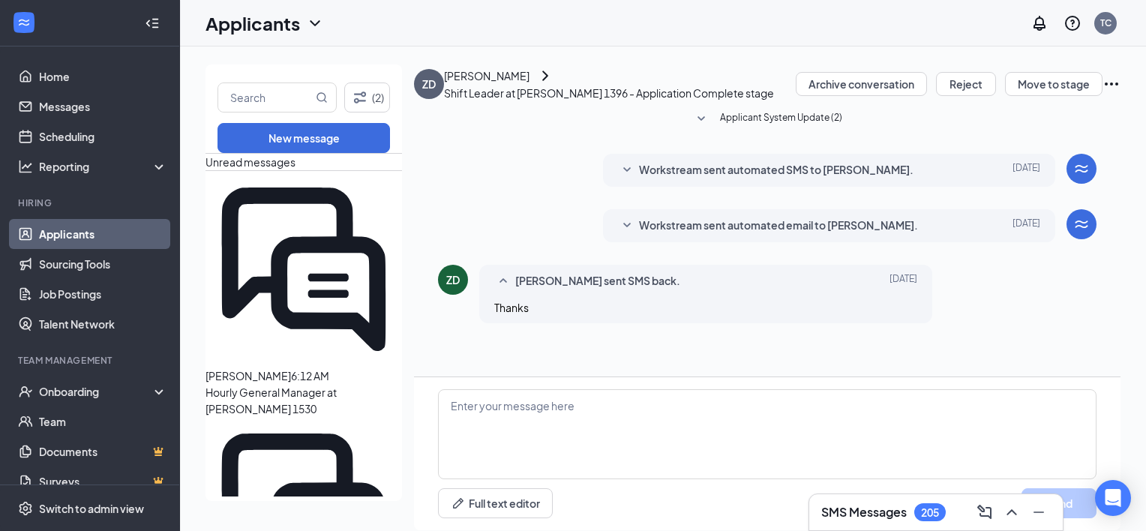
click at [79, 233] on link "Applicants" at bounding box center [103, 234] width 128 height 30
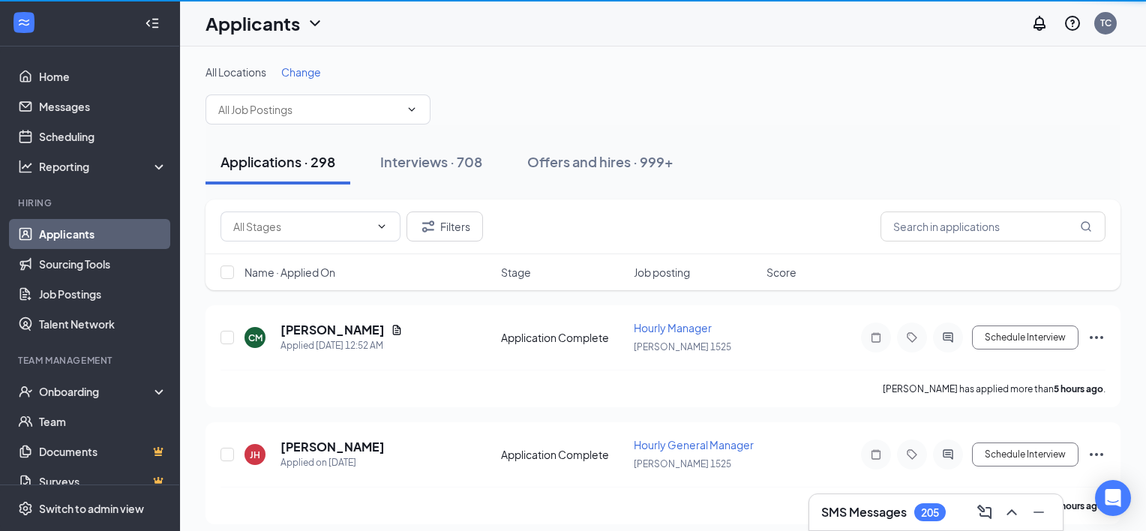
click at [79, 233] on link "Applicants" at bounding box center [103, 234] width 128 height 30
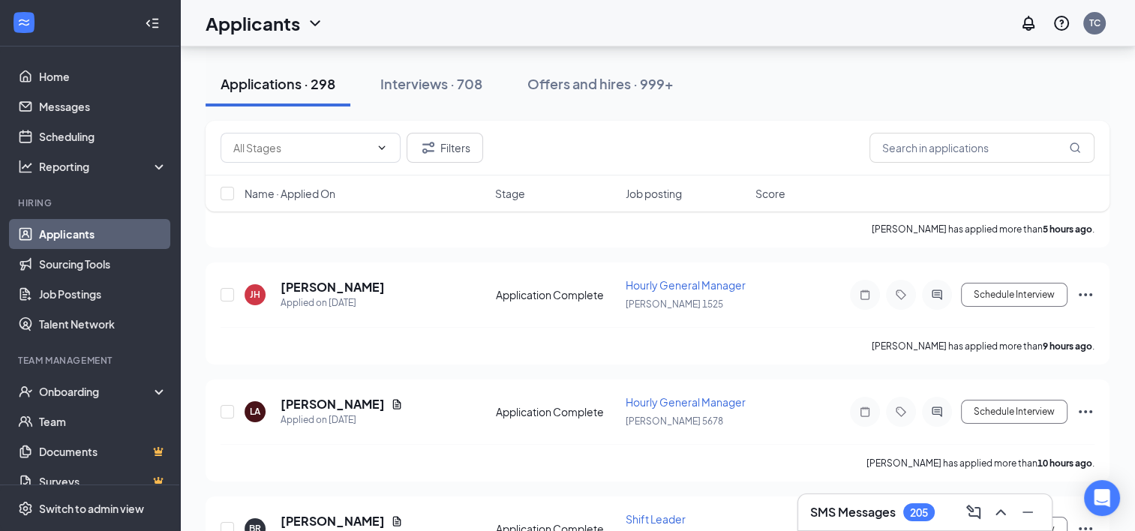
scroll to position [180, 0]
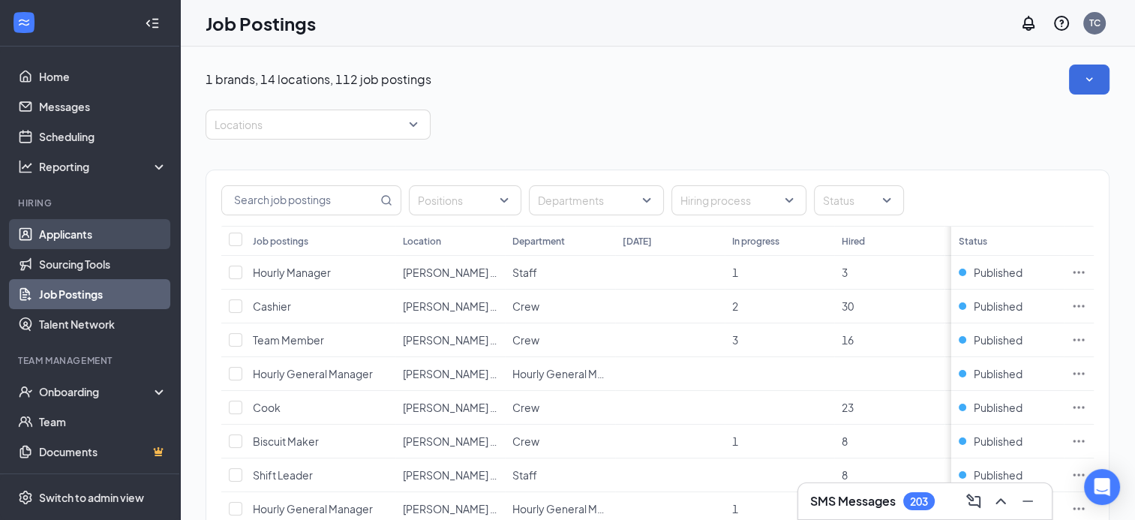
click at [97, 232] on link "Applicants" at bounding box center [103, 234] width 128 height 30
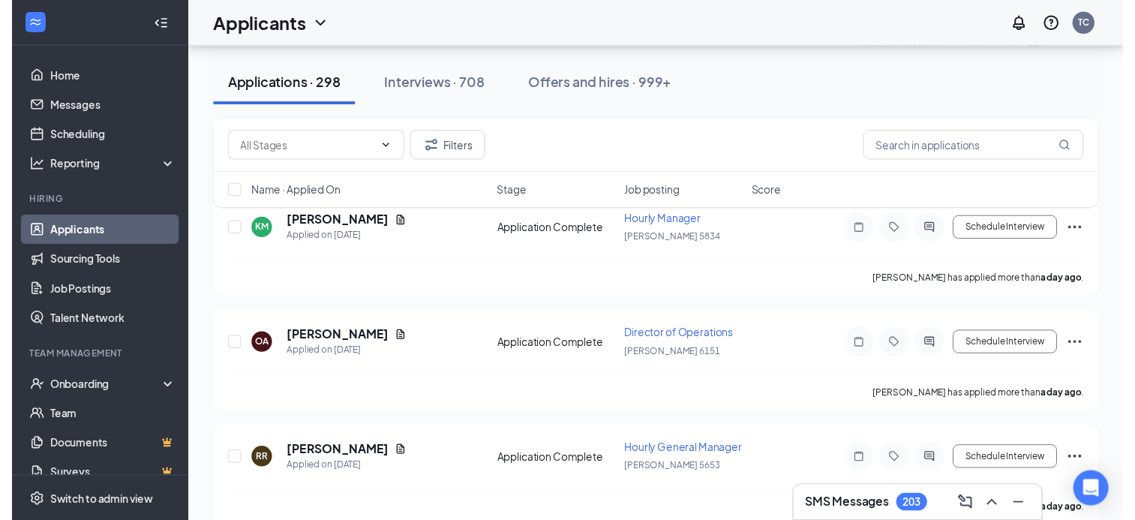
scroll to position [1857, 0]
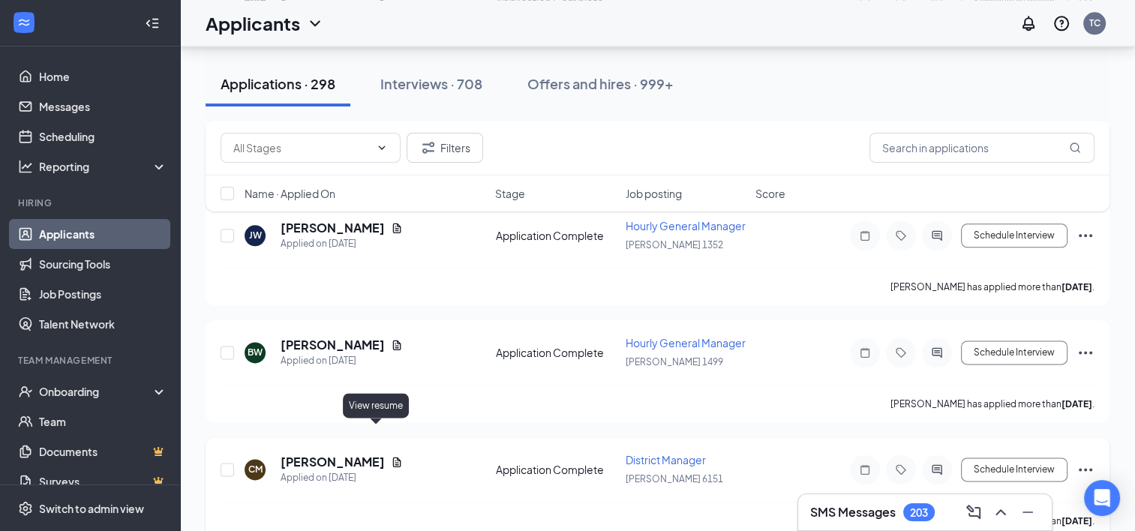
click at [391, 456] on icon "Document" at bounding box center [397, 462] width 12 height 12
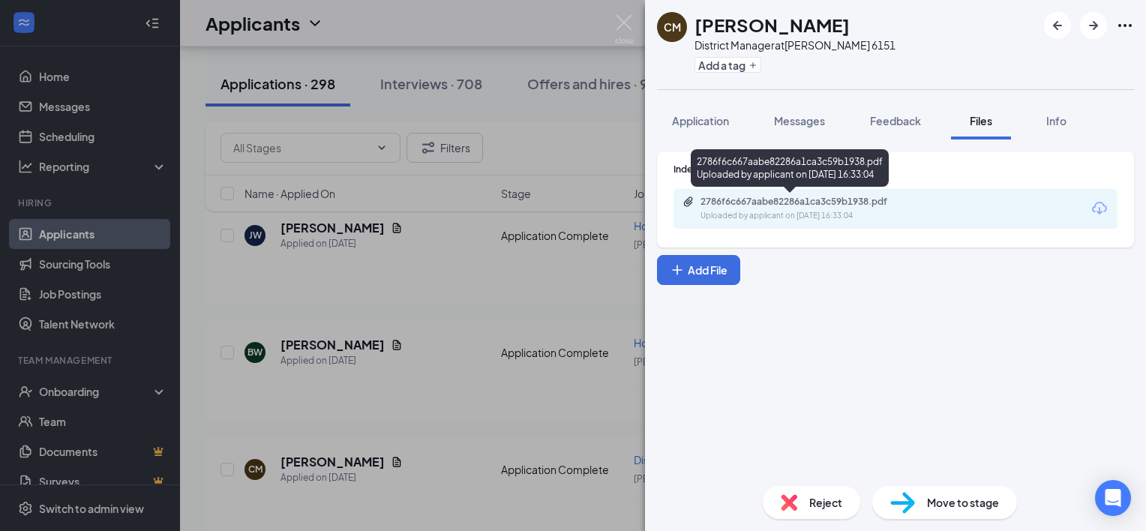
click at [750, 199] on div "2786f6c667aabe82286a1ca3c59b1938.pdf" at bounding box center [806, 202] width 210 height 12
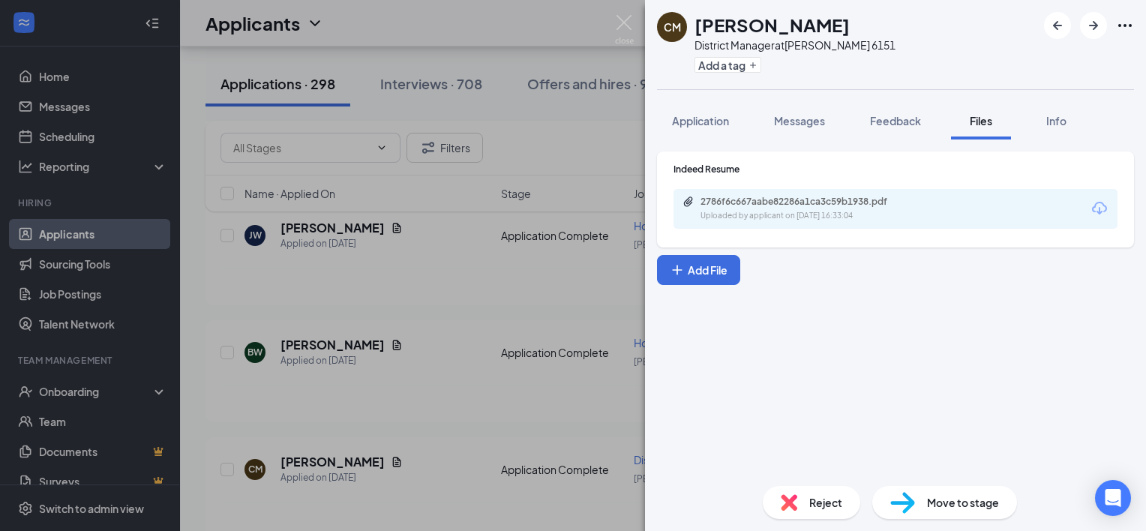
click at [450, 389] on div "CM [PERSON_NAME] District Manager at [PERSON_NAME] 6151 Add a tag Application M…" at bounding box center [573, 265] width 1146 height 531
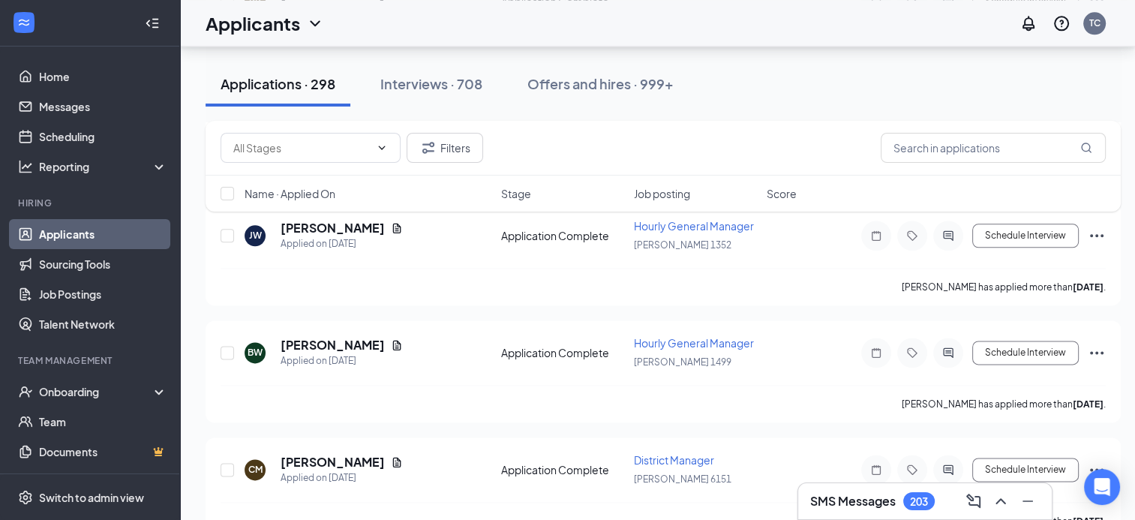
click at [450, 389] on div "Briaja Wright has applied more than 2 days ago ." at bounding box center [663, 404] width 885 height 38
click at [391, 339] on icon "Document" at bounding box center [397, 345] width 12 height 12
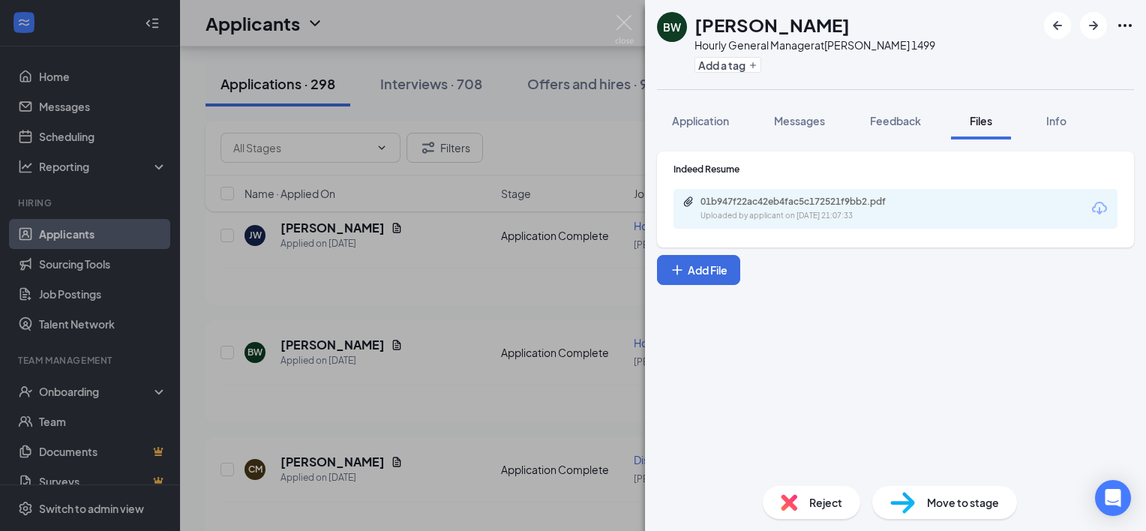
click at [719, 195] on div "01b947f22ac42eb4fac5c172521f9bb2.pdf Uploaded by applicant on Sep 13, 2025 at 2…" at bounding box center [896, 209] width 444 height 40
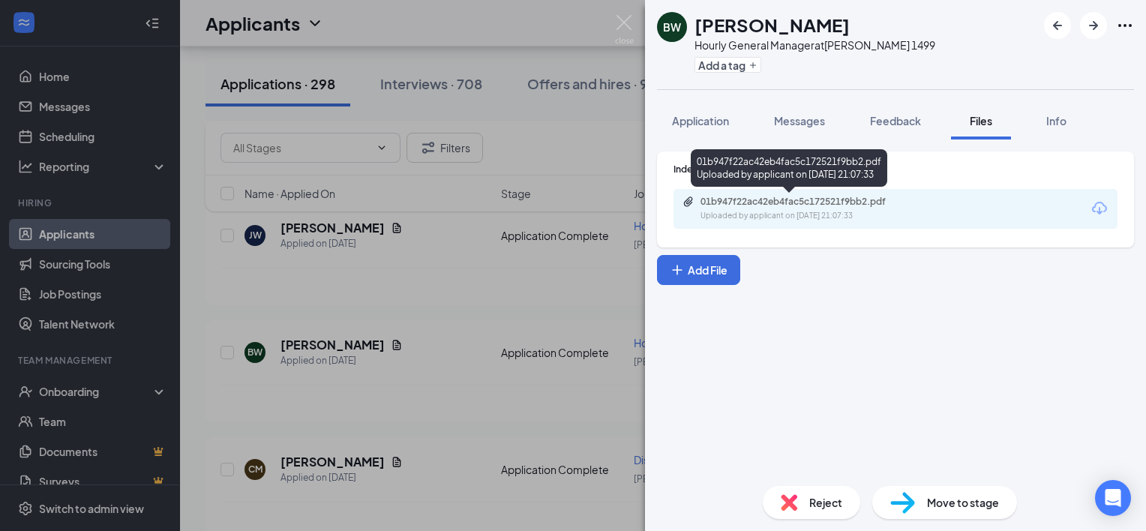
click at [722, 202] on div "01b947f22ac42eb4fac5c172521f9bb2.pdf" at bounding box center [806, 202] width 210 height 12
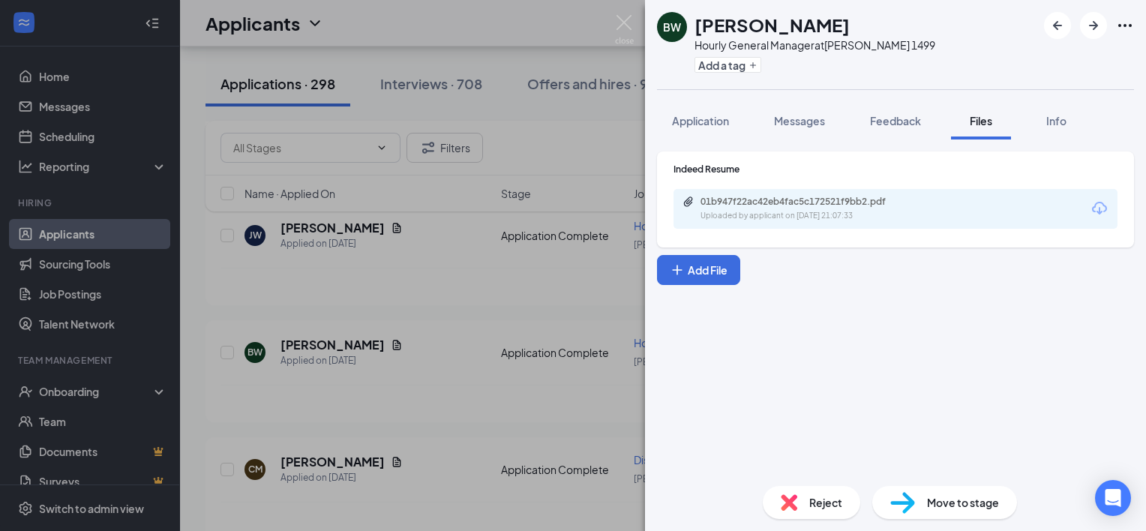
click at [404, 362] on div "BW Briaja Wright Hourly General Manager at Hardee's 1499 Add a tag Application …" at bounding box center [573, 265] width 1146 height 531
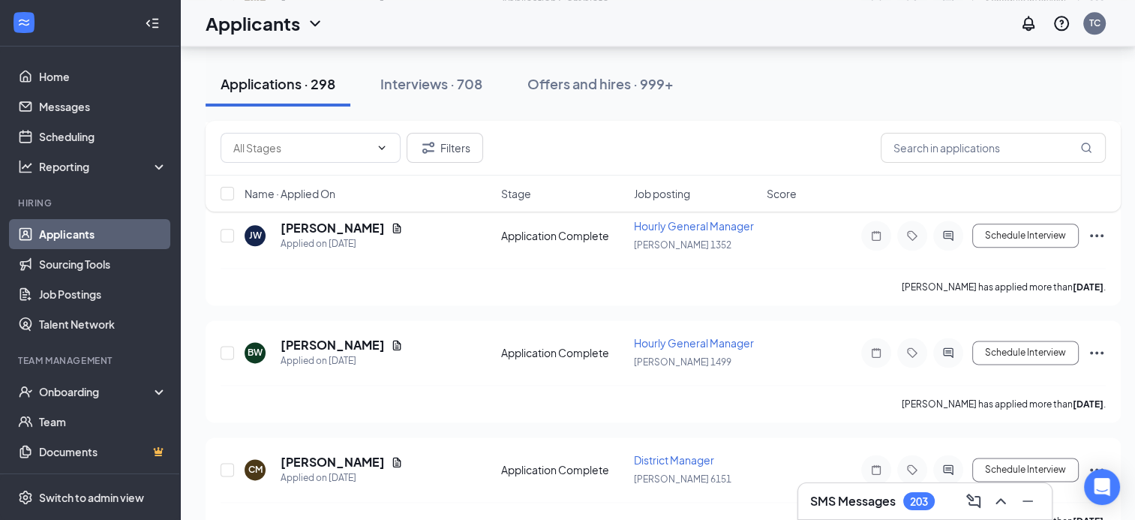
click at [404, 385] on div "Briaja Wright has applied more than 2 days ago ." at bounding box center [663, 404] width 885 height 38
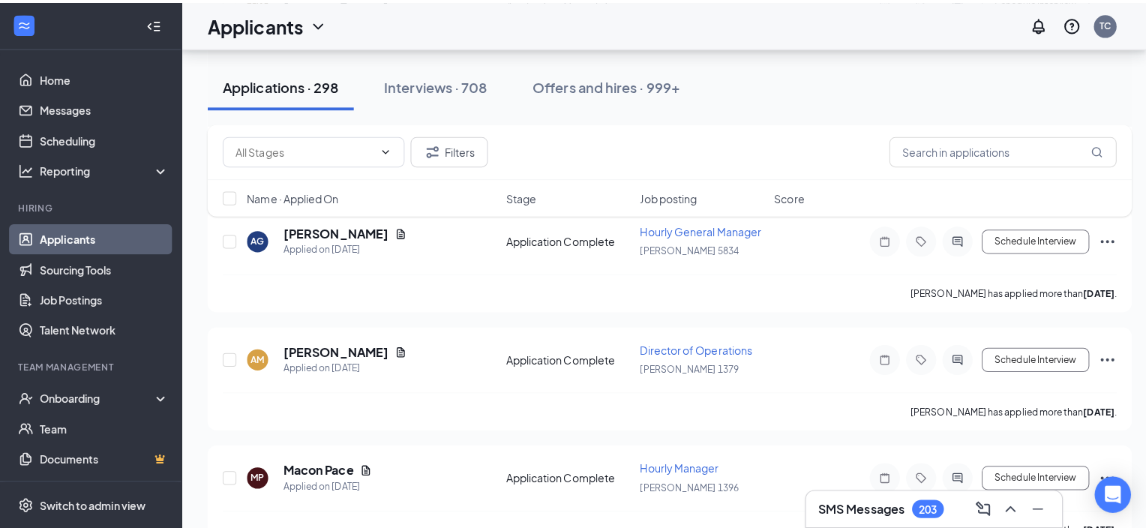
scroll to position [2338, 0]
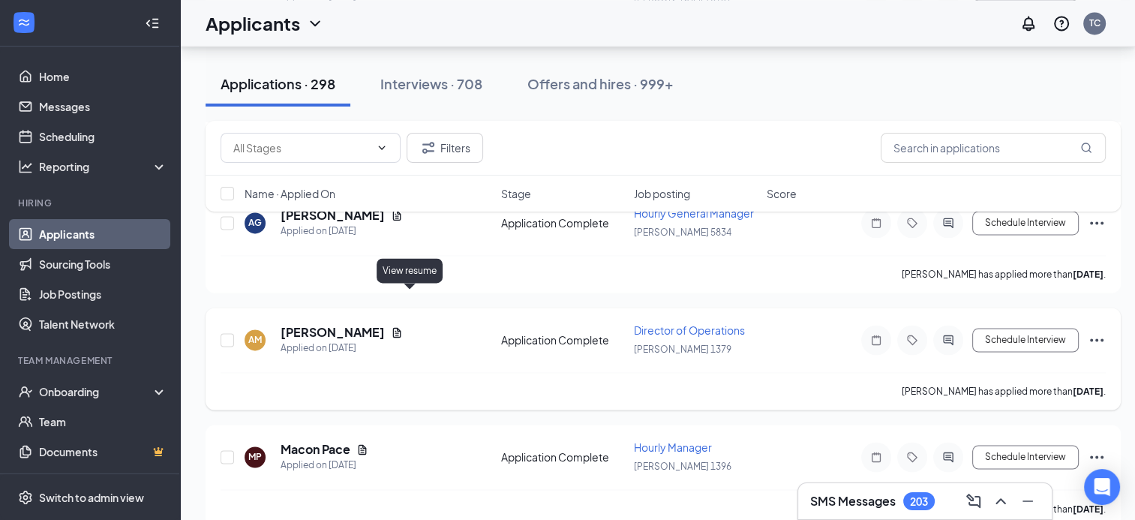
click at [403, 326] on icon "Document" at bounding box center [397, 332] width 12 height 12
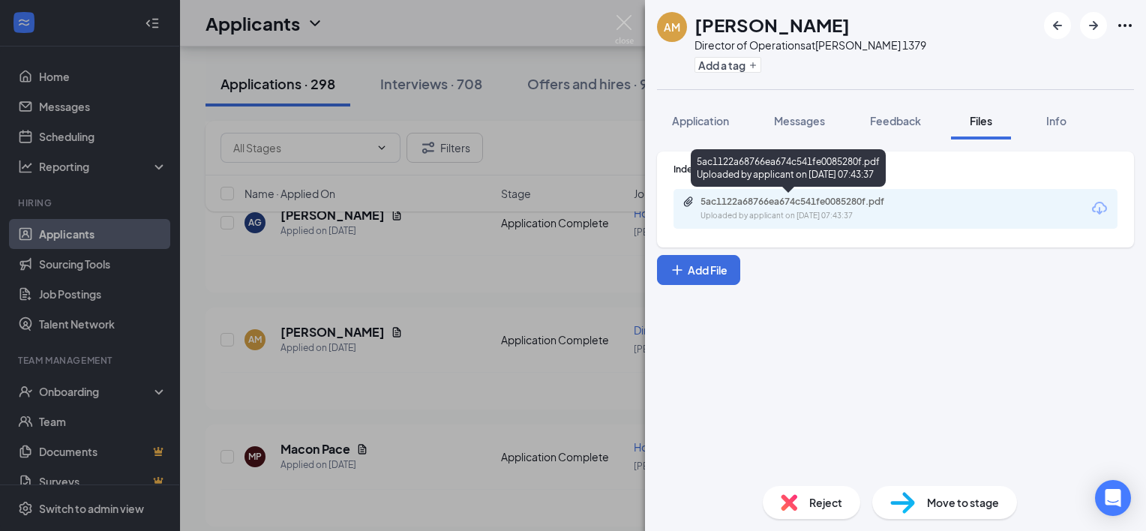
click at [759, 201] on div "5ac1122a68766ea674c541fe0085280f.pdf" at bounding box center [806, 202] width 210 height 12
